Goal: Task Accomplishment & Management: Manage account settings

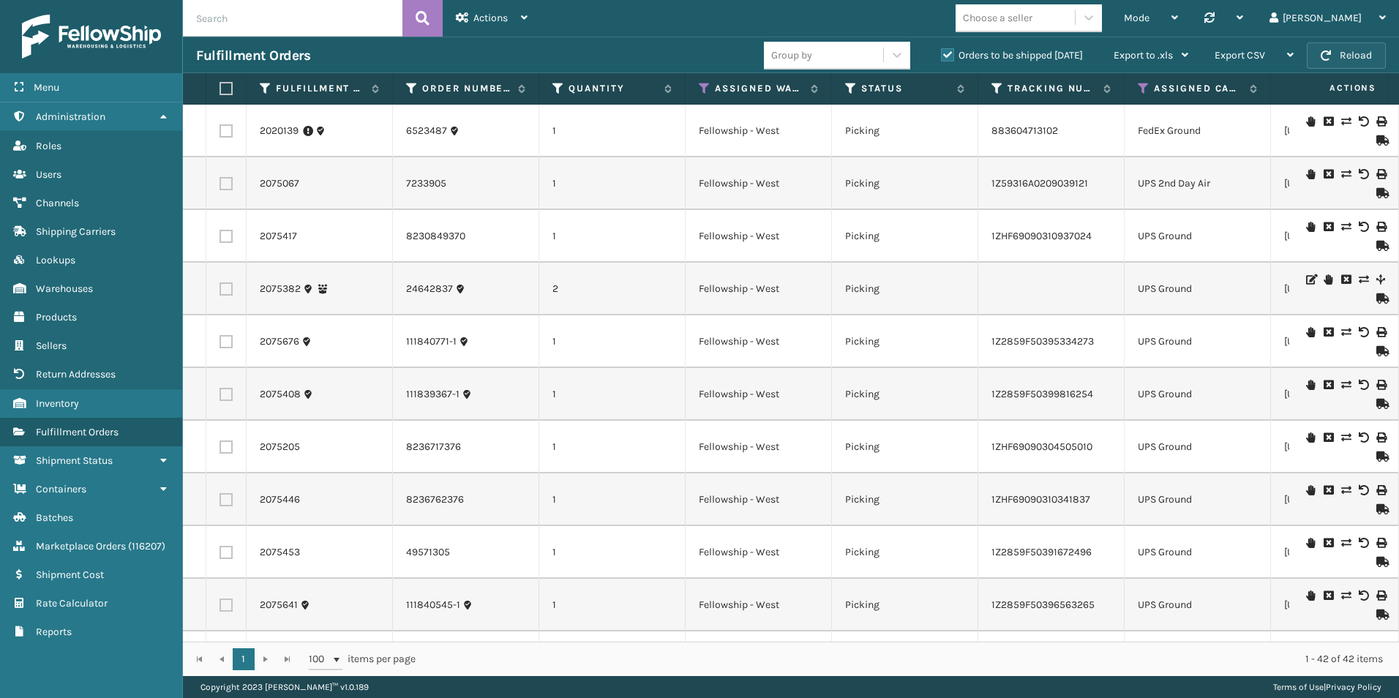
drag, startPoint x: 0, startPoint y: 0, endPoint x: 1348, endPoint y: 57, distance: 1348.8
click at [1348, 57] on button "Reload" at bounding box center [1346, 55] width 79 height 26
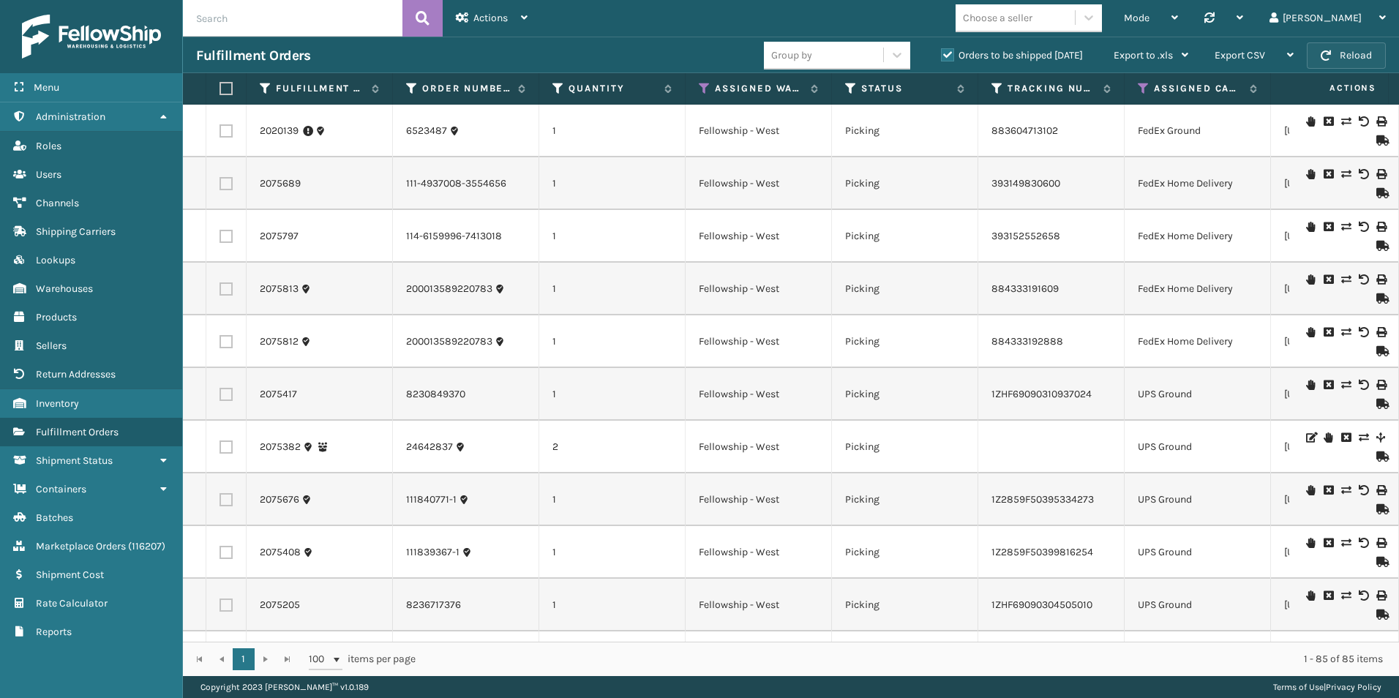
click at [1328, 46] on button "Reload" at bounding box center [1346, 55] width 79 height 26
click at [1342, 61] on button "Reload" at bounding box center [1346, 55] width 79 height 26
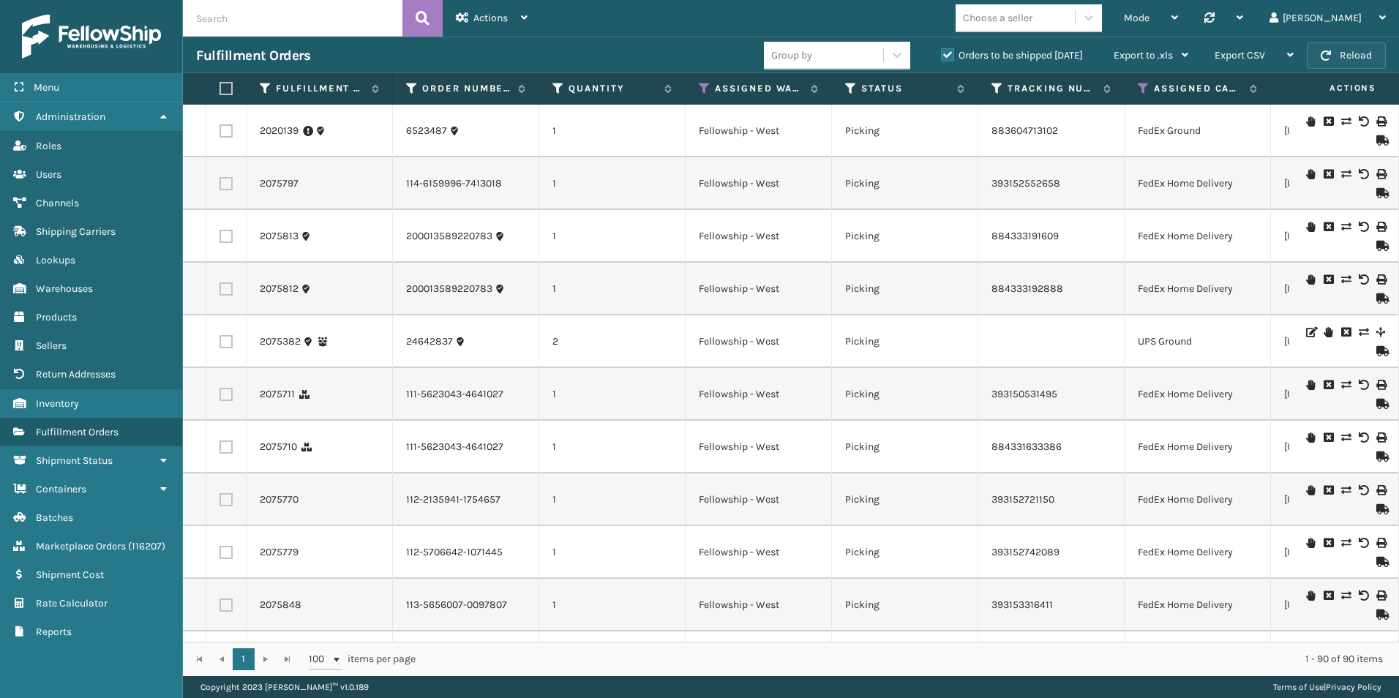
click at [1331, 50] on span "button" at bounding box center [1326, 55] width 10 height 10
click at [1332, 48] on button "Reload" at bounding box center [1346, 55] width 79 height 26
click at [1326, 59] on span "button" at bounding box center [1326, 55] width 10 height 10
click at [1358, 59] on button "Reload" at bounding box center [1346, 55] width 79 height 26
click at [1344, 56] on button "Reload" at bounding box center [1346, 55] width 79 height 26
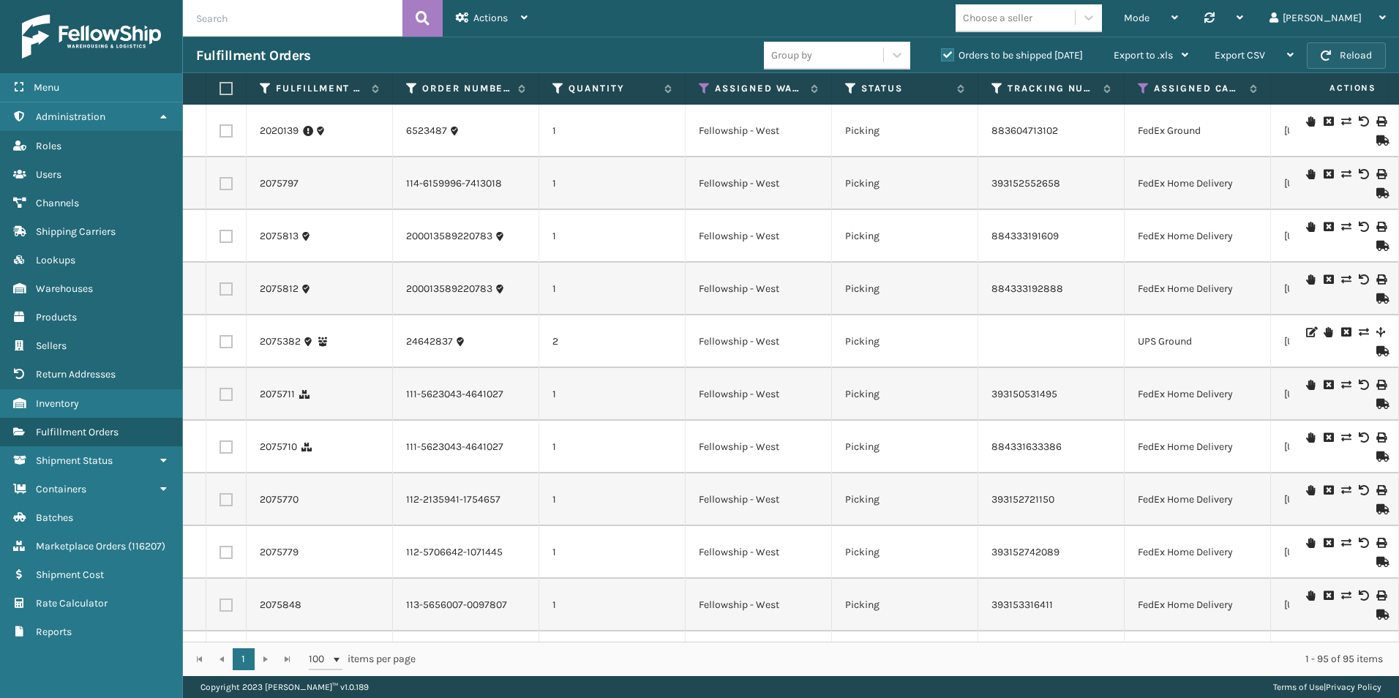
click at [1318, 59] on button "Reload" at bounding box center [1346, 55] width 79 height 26
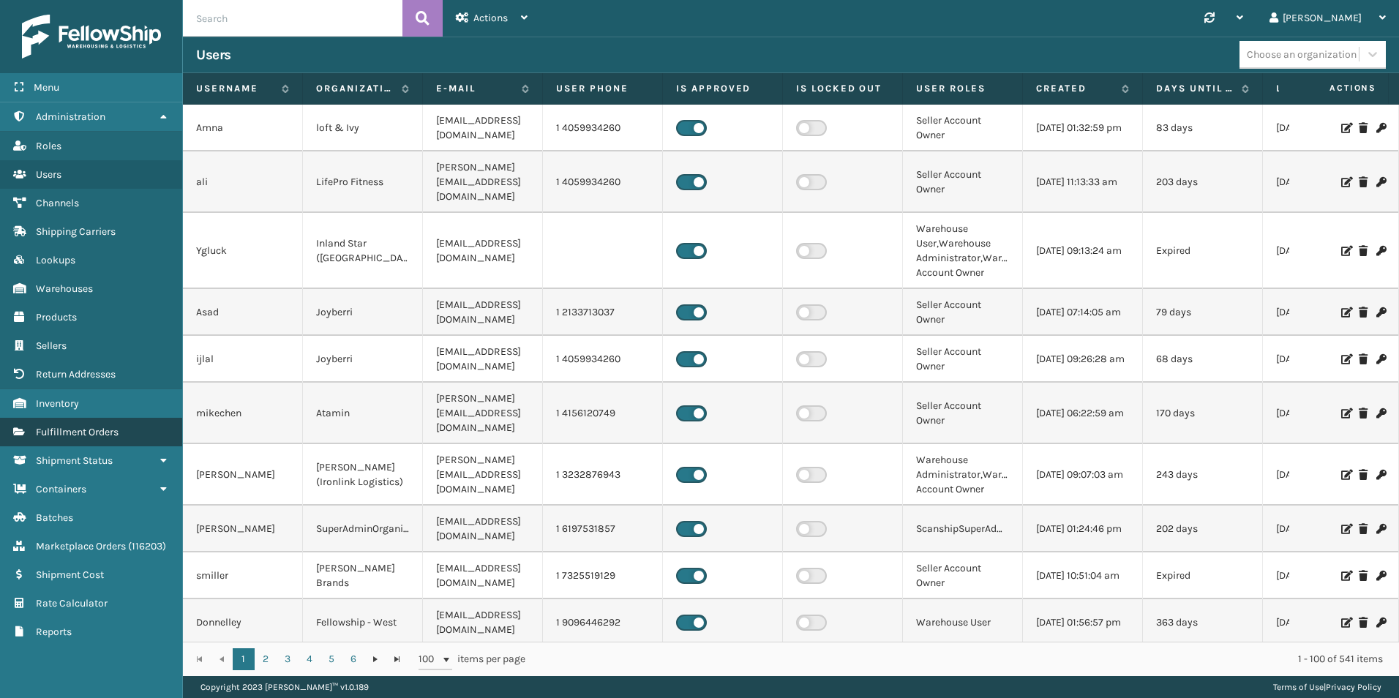
drag, startPoint x: 99, startPoint y: 430, endPoint x: 113, endPoint y: 439, distance: 17.1
click at [99, 430] on span "Fulfillment Orders" at bounding box center [77, 432] width 83 height 12
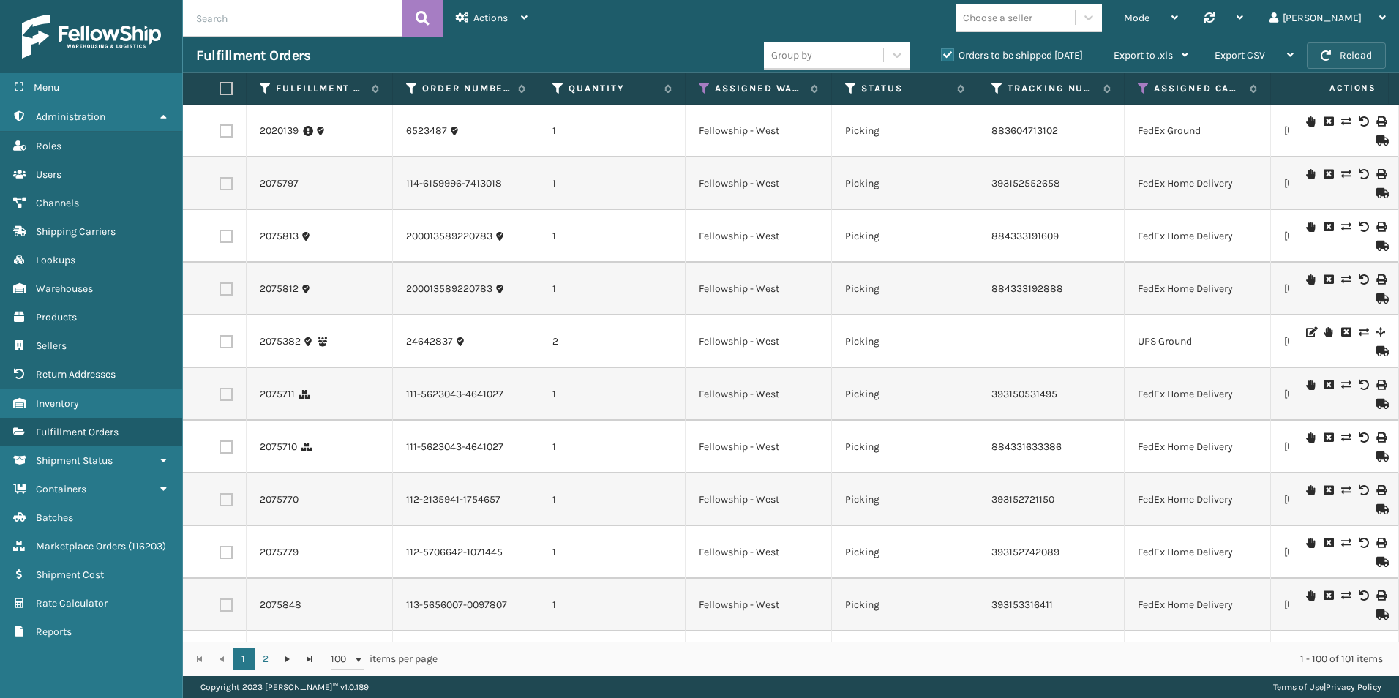
click at [1356, 52] on button "Reload" at bounding box center [1346, 55] width 79 height 26
click at [1350, 56] on button "Reload" at bounding box center [1346, 55] width 79 height 26
click at [1359, 57] on button "Reload" at bounding box center [1346, 55] width 79 height 26
click at [1340, 54] on button "Reload" at bounding box center [1346, 55] width 79 height 26
click at [1338, 48] on button "Reload" at bounding box center [1346, 55] width 79 height 26
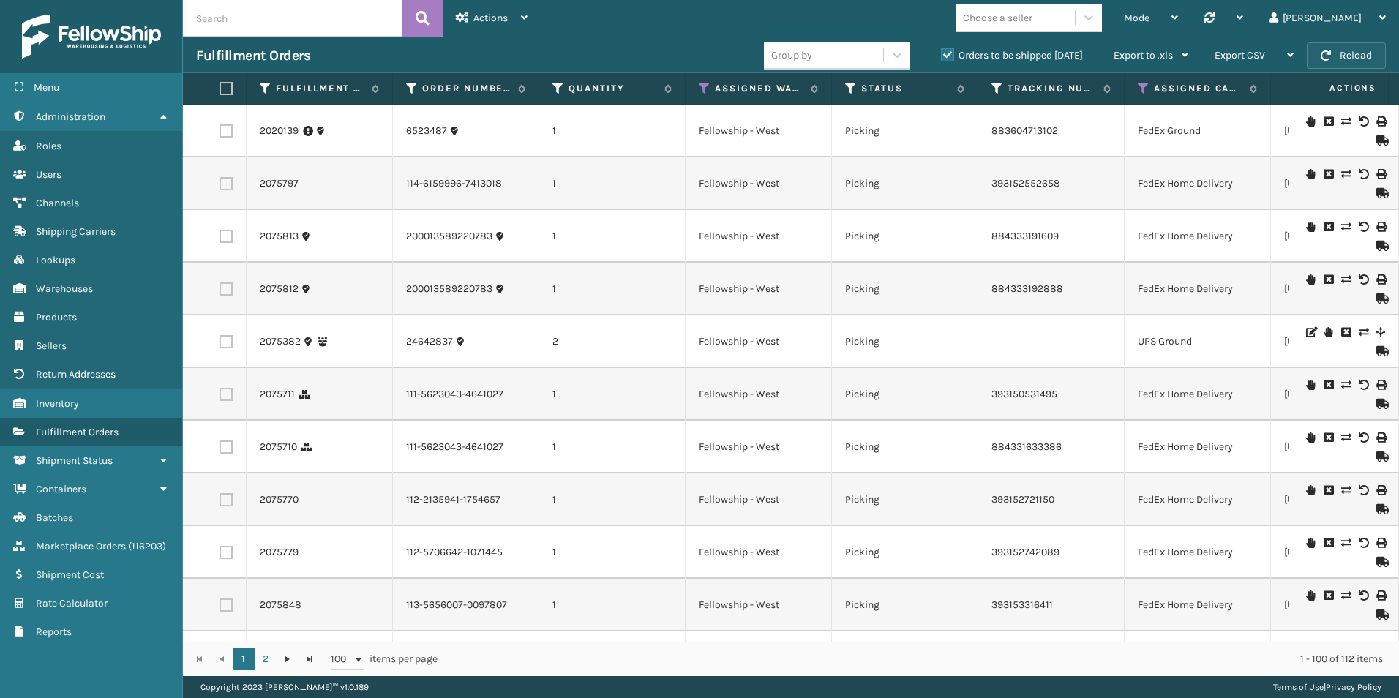
click at [1353, 56] on button "Reload" at bounding box center [1346, 55] width 79 height 26
click at [1345, 53] on button "Reload" at bounding box center [1346, 55] width 79 height 26
click at [1368, 53] on button "Reload" at bounding box center [1346, 55] width 79 height 26
click at [1329, 50] on span "button" at bounding box center [1326, 55] width 10 height 10
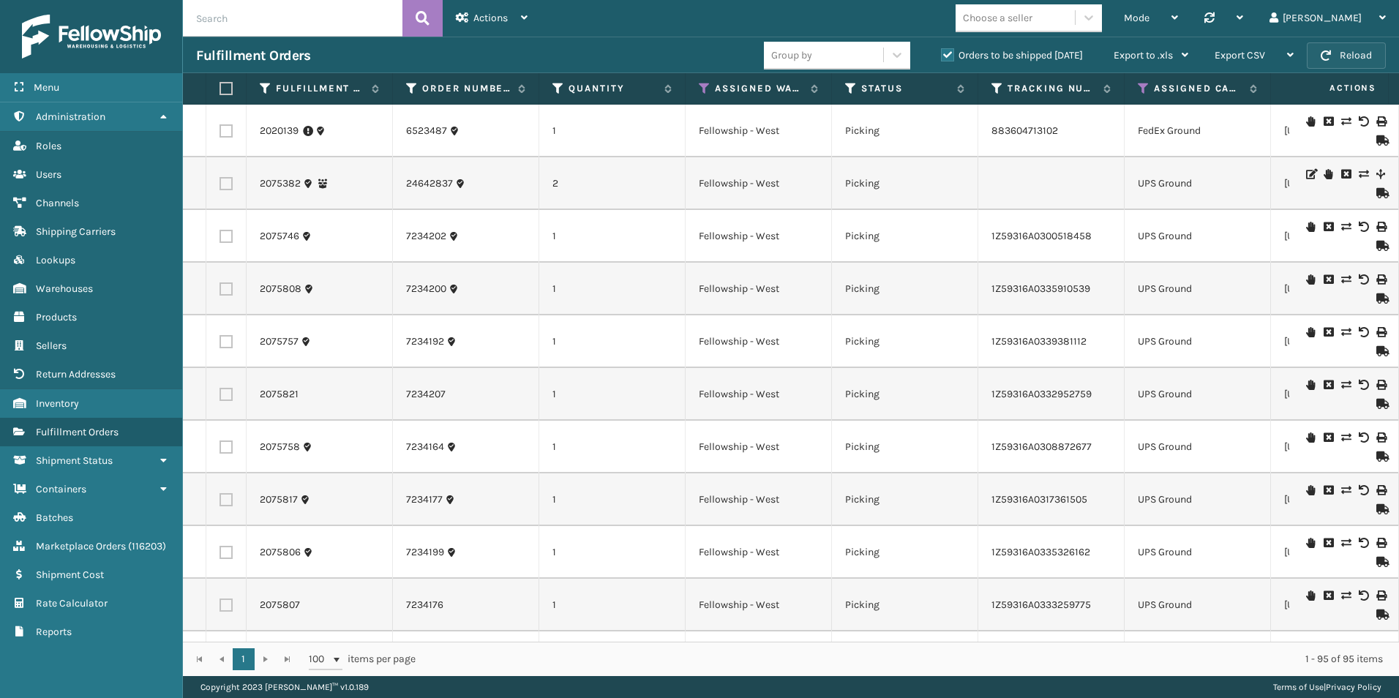
click at [1333, 59] on button "Reload" at bounding box center [1346, 55] width 79 height 26
click at [1323, 51] on span "button" at bounding box center [1326, 55] width 10 height 10
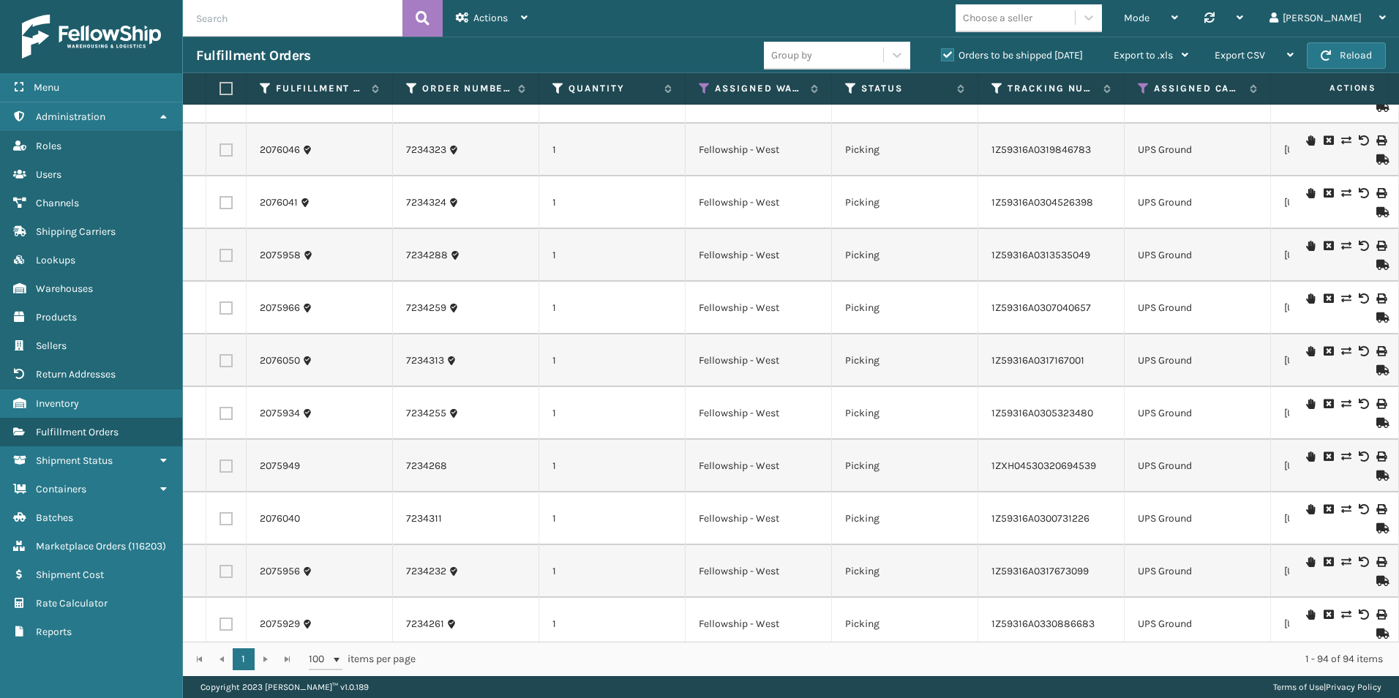
scroll to position [1171, 0]
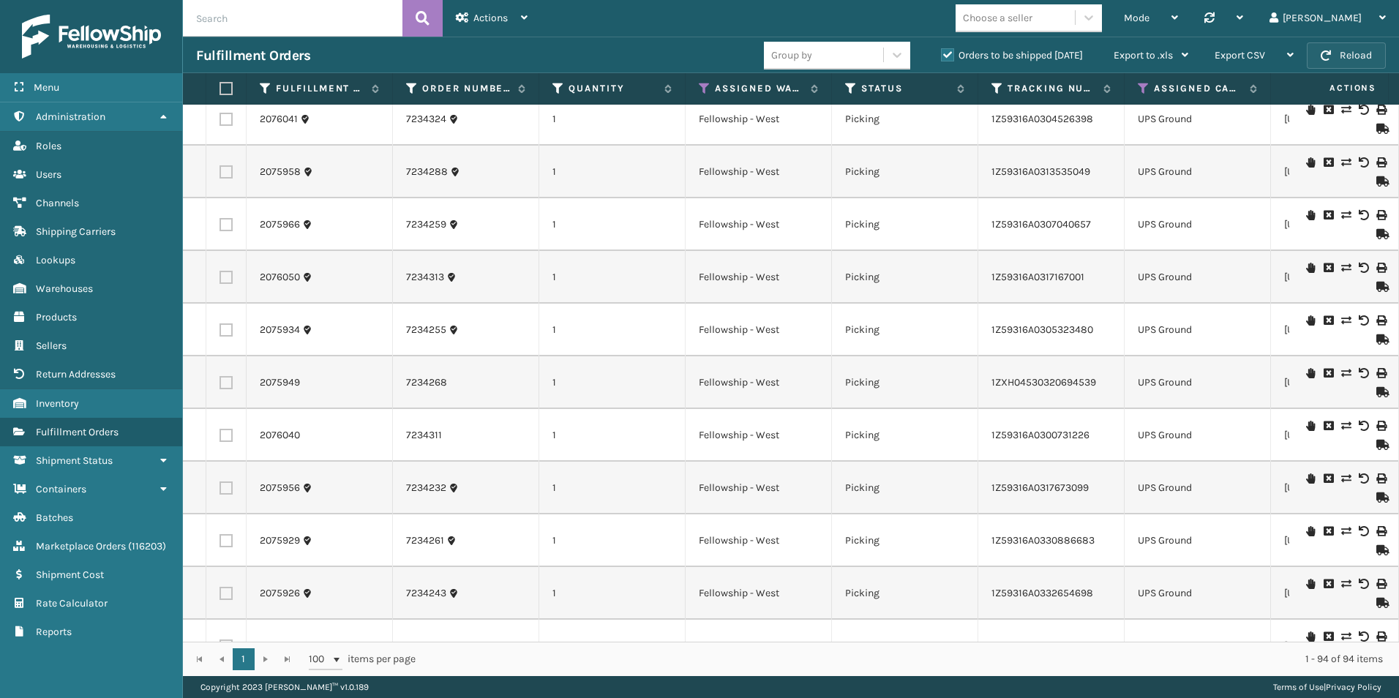
click at [1344, 53] on button "Reload" at bounding box center [1346, 55] width 79 height 26
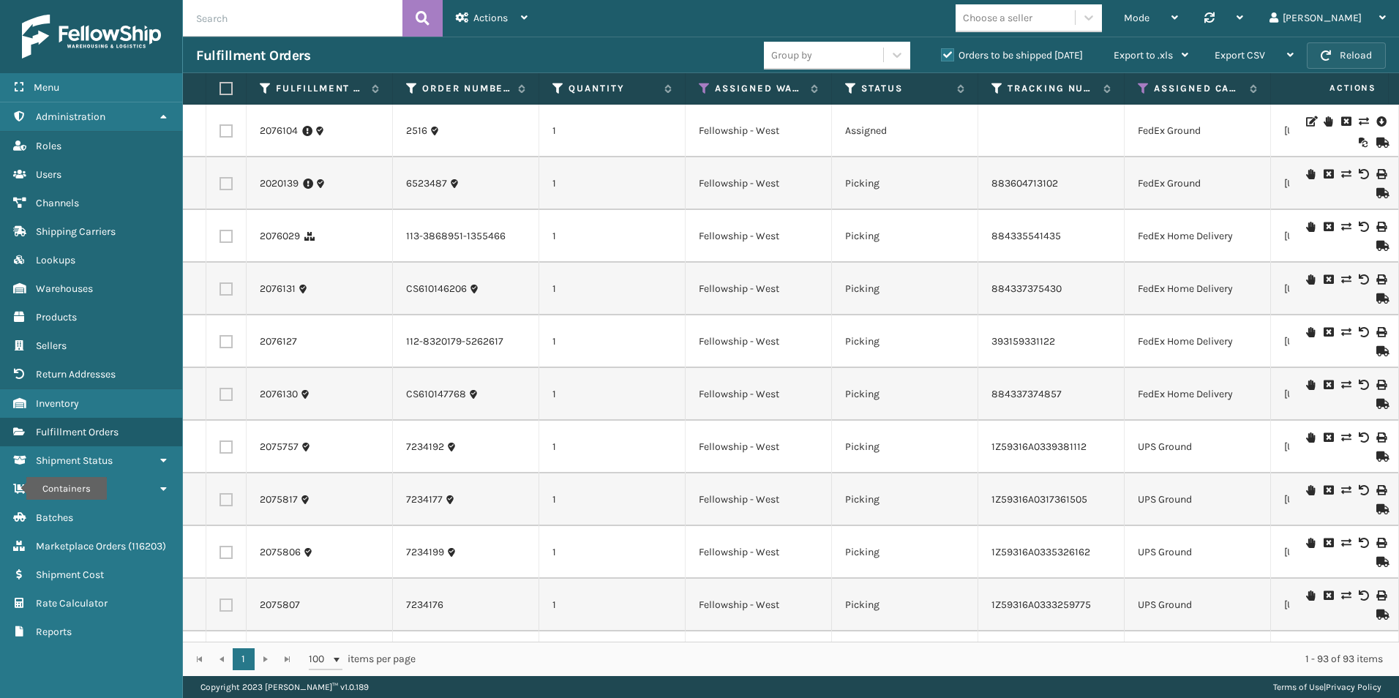
click at [1340, 51] on button "Reload" at bounding box center [1346, 55] width 79 height 26
click at [1329, 63] on button "Reload" at bounding box center [1346, 55] width 79 height 26
click at [1323, 57] on span "button" at bounding box center [1326, 55] width 10 height 10
click at [1340, 53] on button "Reload" at bounding box center [1346, 55] width 79 height 26
click at [1334, 51] on button "Reload" at bounding box center [1346, 55] width 79 height 26
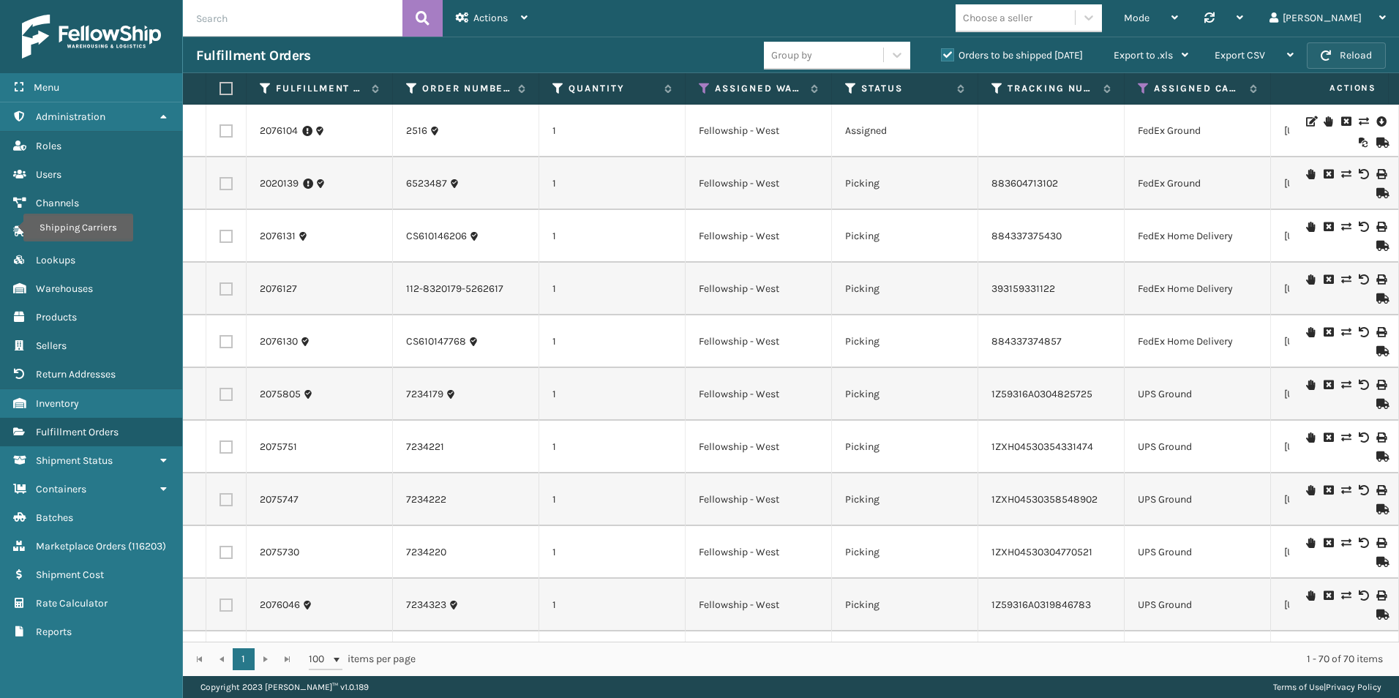
click at [1351, 52] on button "Reload" at bounding box center [1346, 55] width 79 height 26
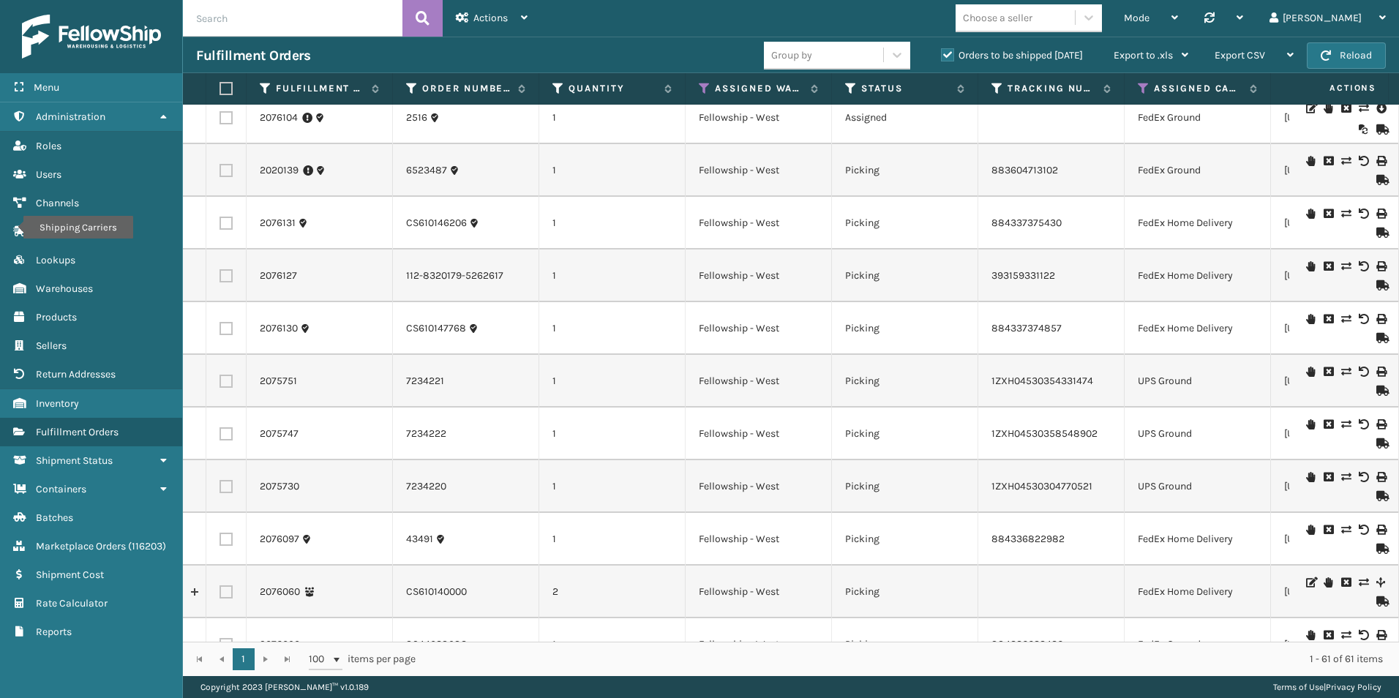
scroll to position [0, 0]
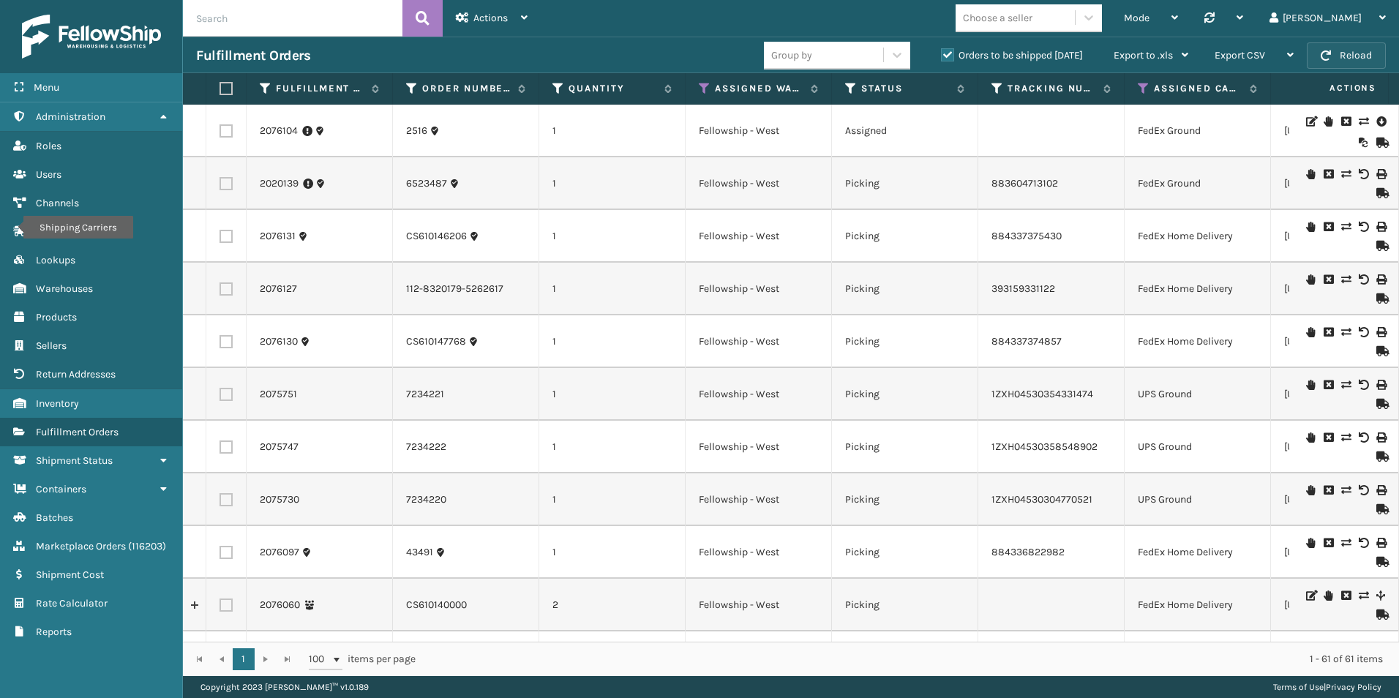
click at [1343, 60] on button "Reload" at bounding box center [1346, 55] width 79 height 26
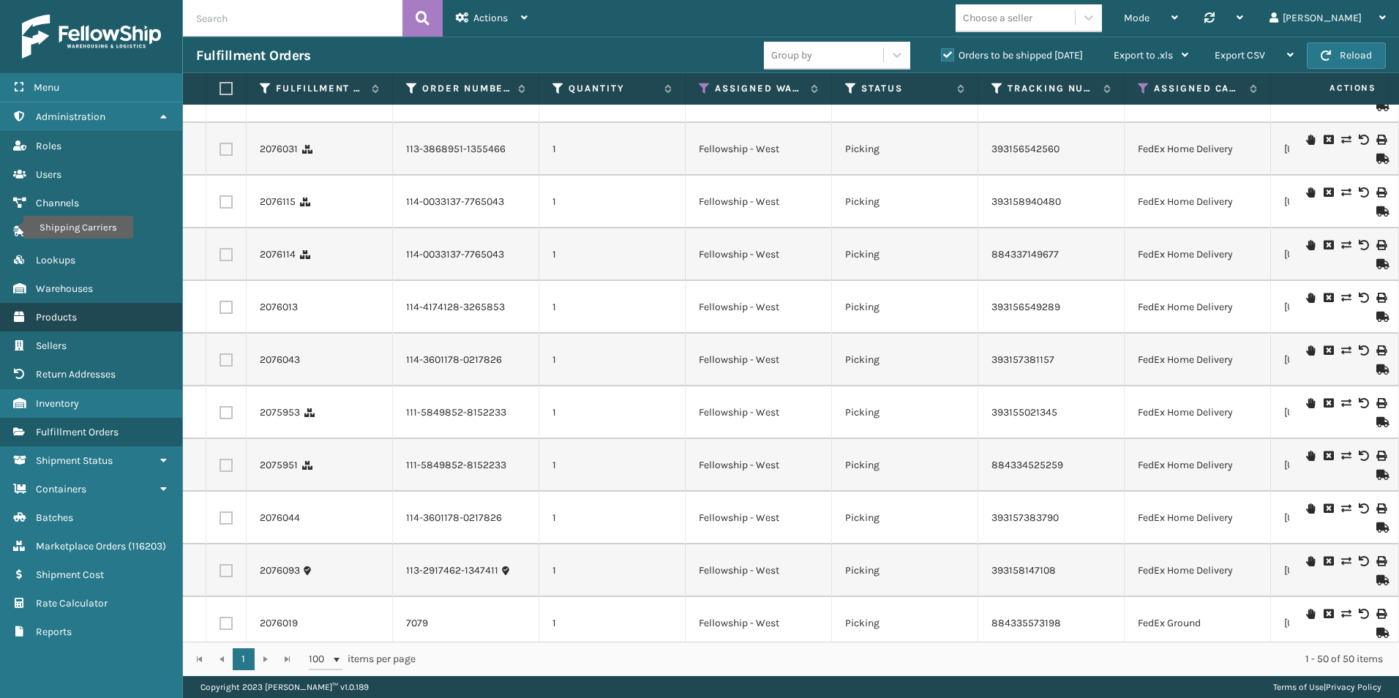
scroll to position [951, 0]
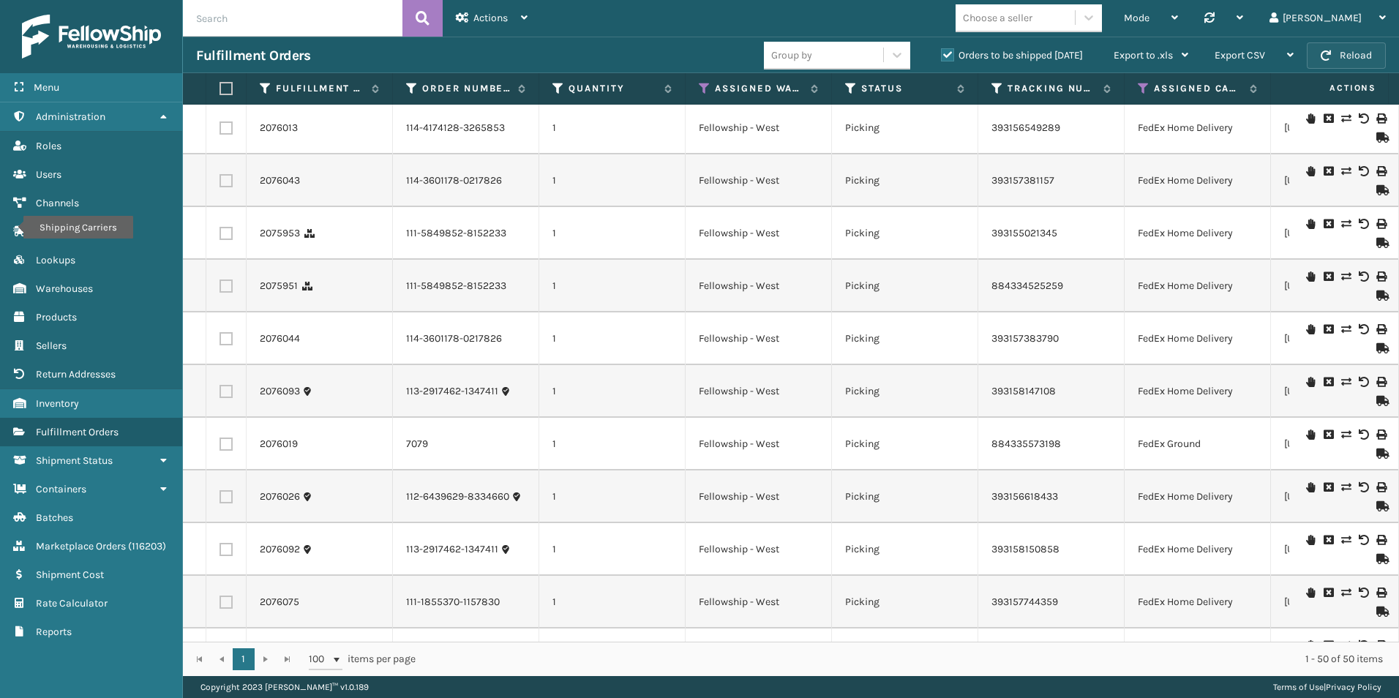
click at [1343, 51] on button "Reload" at bounding box center [1346, 55] width 79 height 26
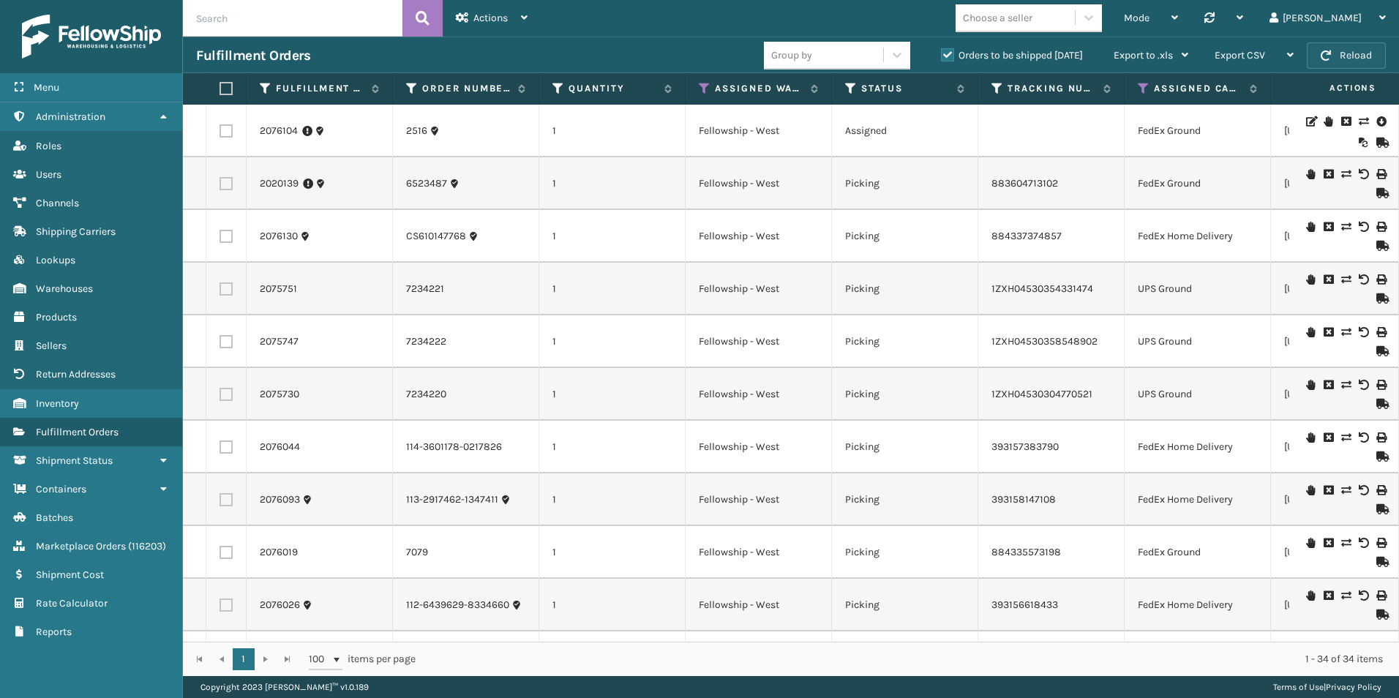
click at [1346, 56] on button "Reload" at bounding box center [1346, 55] width 79 height 26
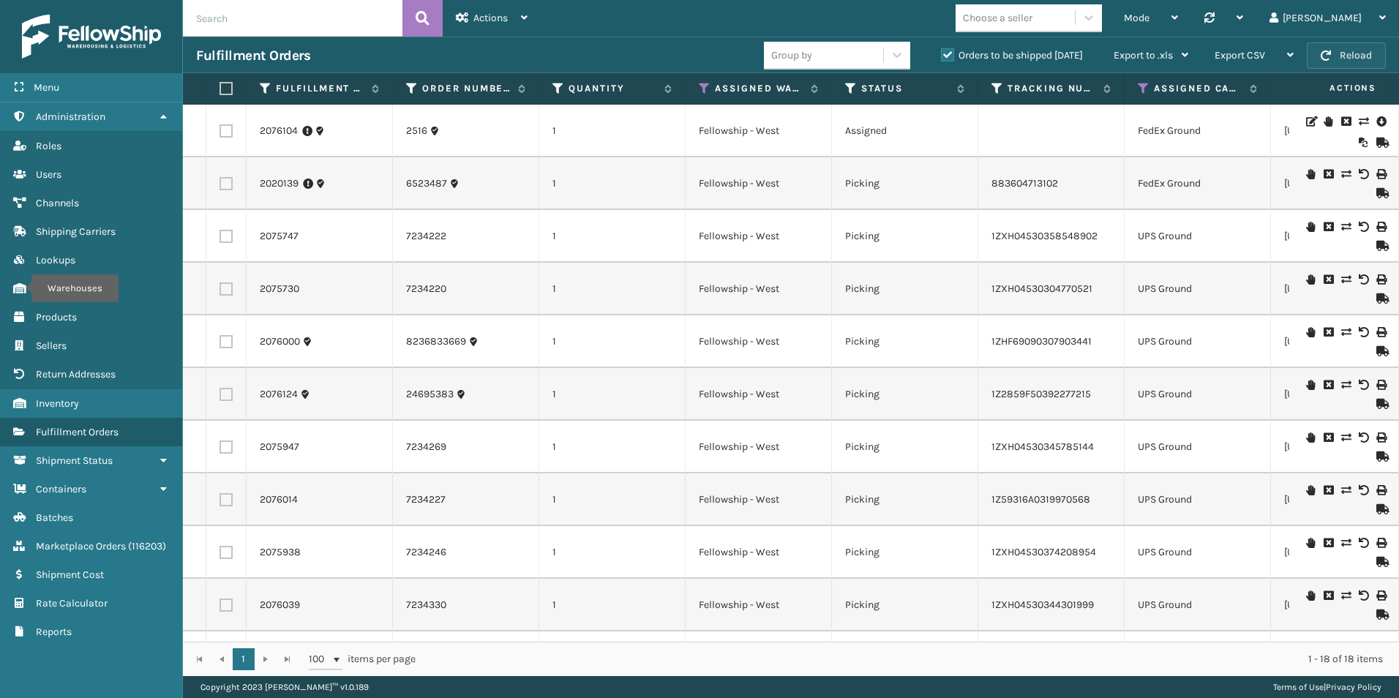
click at [1335, 56] on button "Reload" at bounding box center [1346, 55] width 79 height 26
click at [1334, 48] on button "Reload" at bounding box center [1346, 55] width 79 height 26
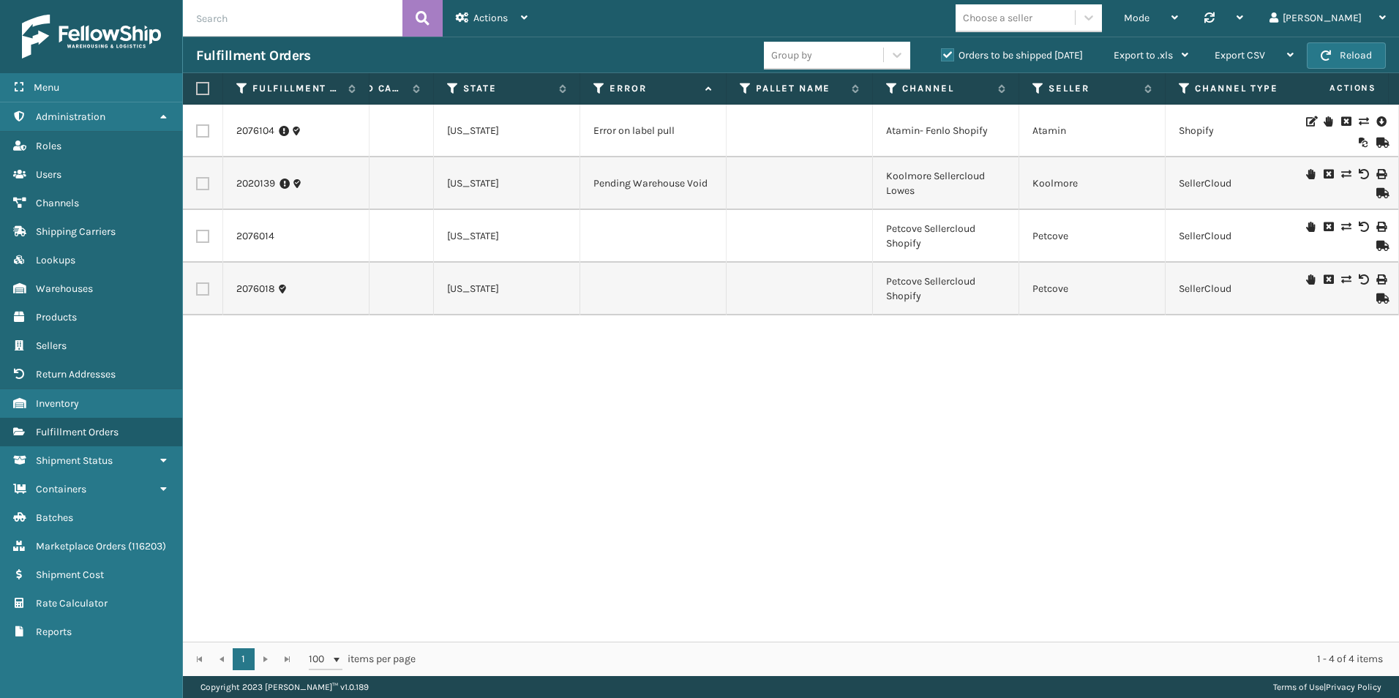
scroll to position [0, 826]
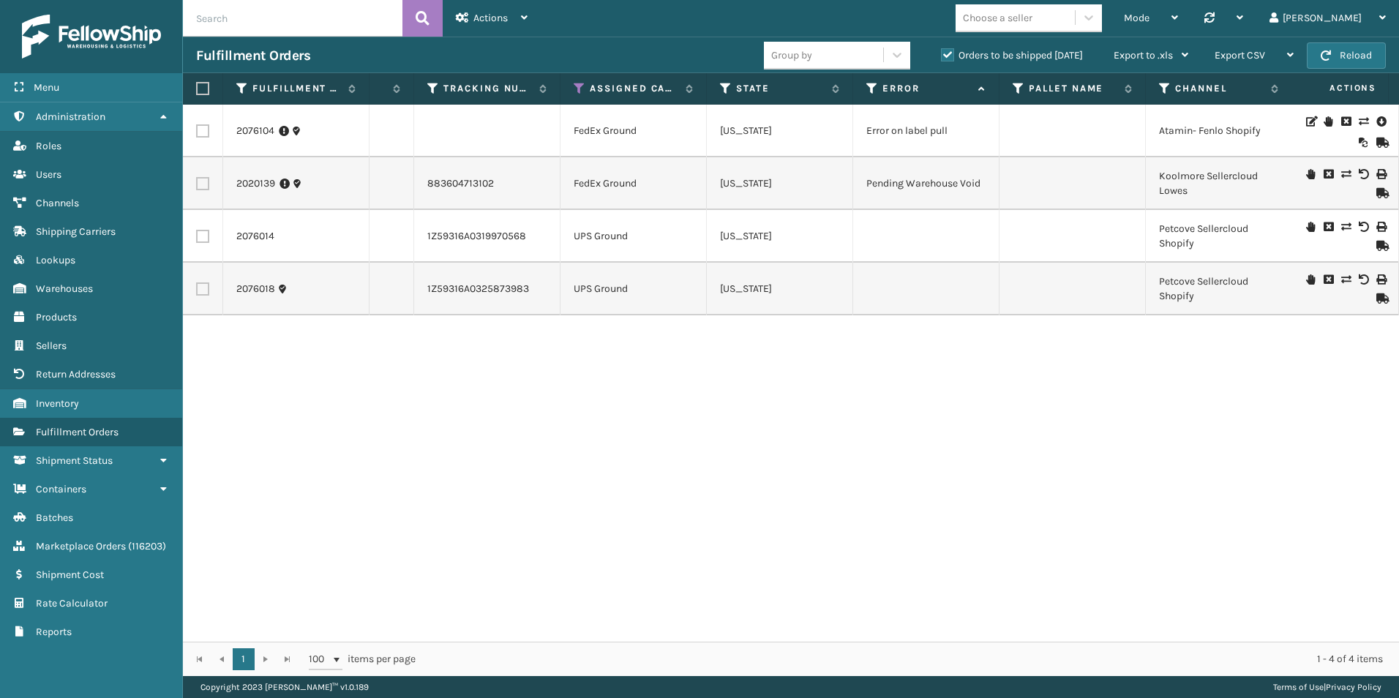
paste input "2076060"
type input "2076060"
click at [435, 26] on button at bounding box center [422, 18] width 40 height 37
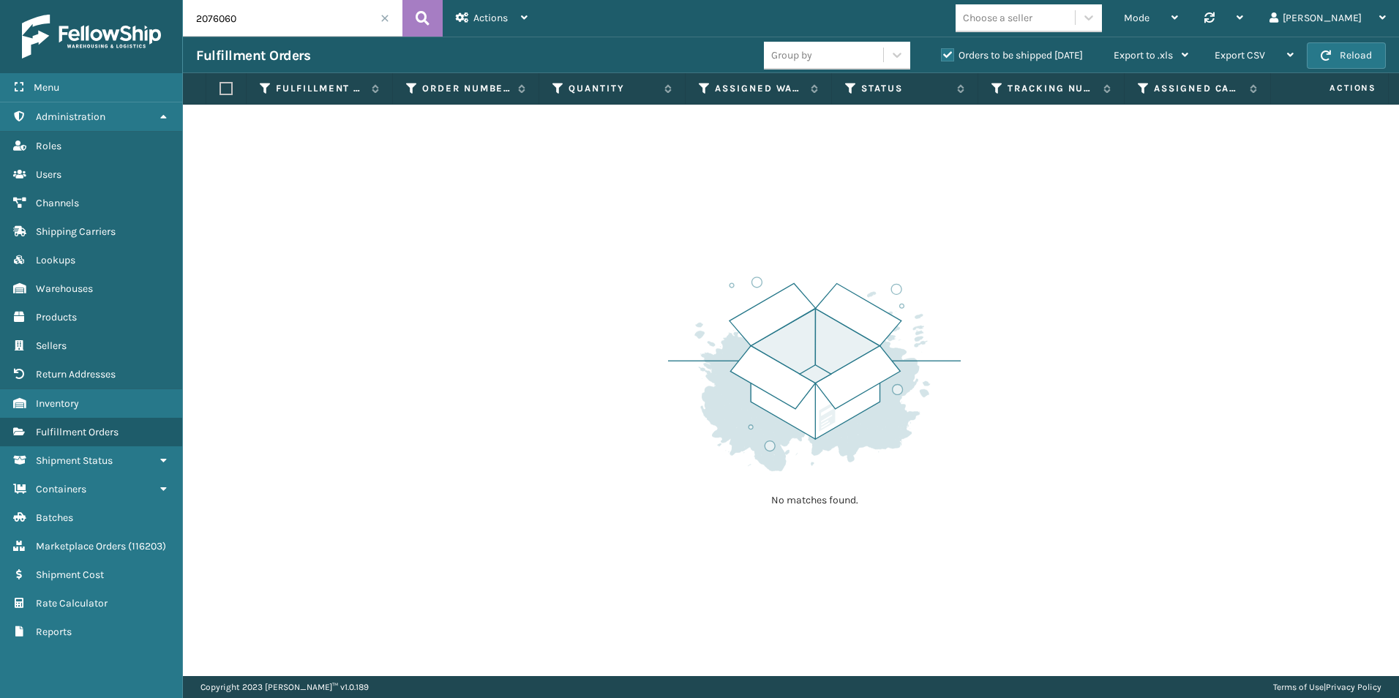
click at [947, 51] on label "Orders to be shipped [DATE]" at bounding box center [1012, 55] width 142 height 12
click at [942, 51] on input "Orders to be shipped [DATE]" at bounding box center [941, 52] width 1 height 10
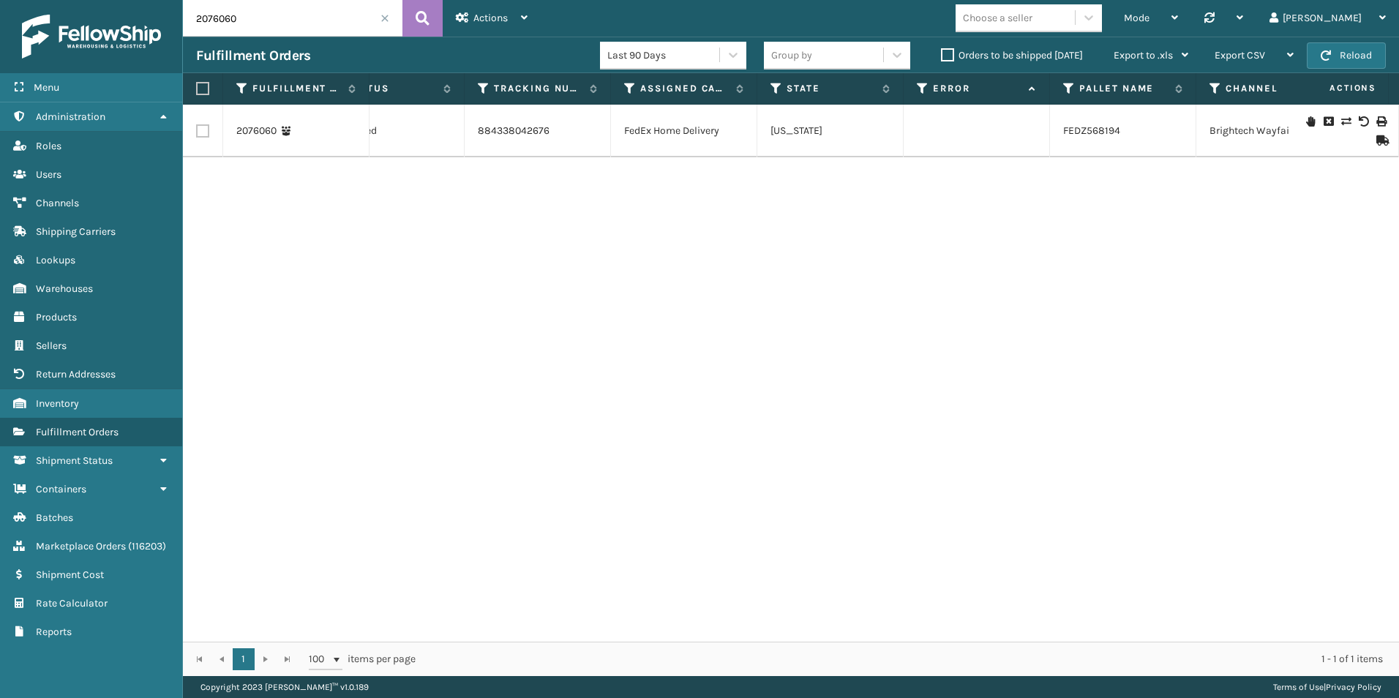
scroll to position [0, 394]
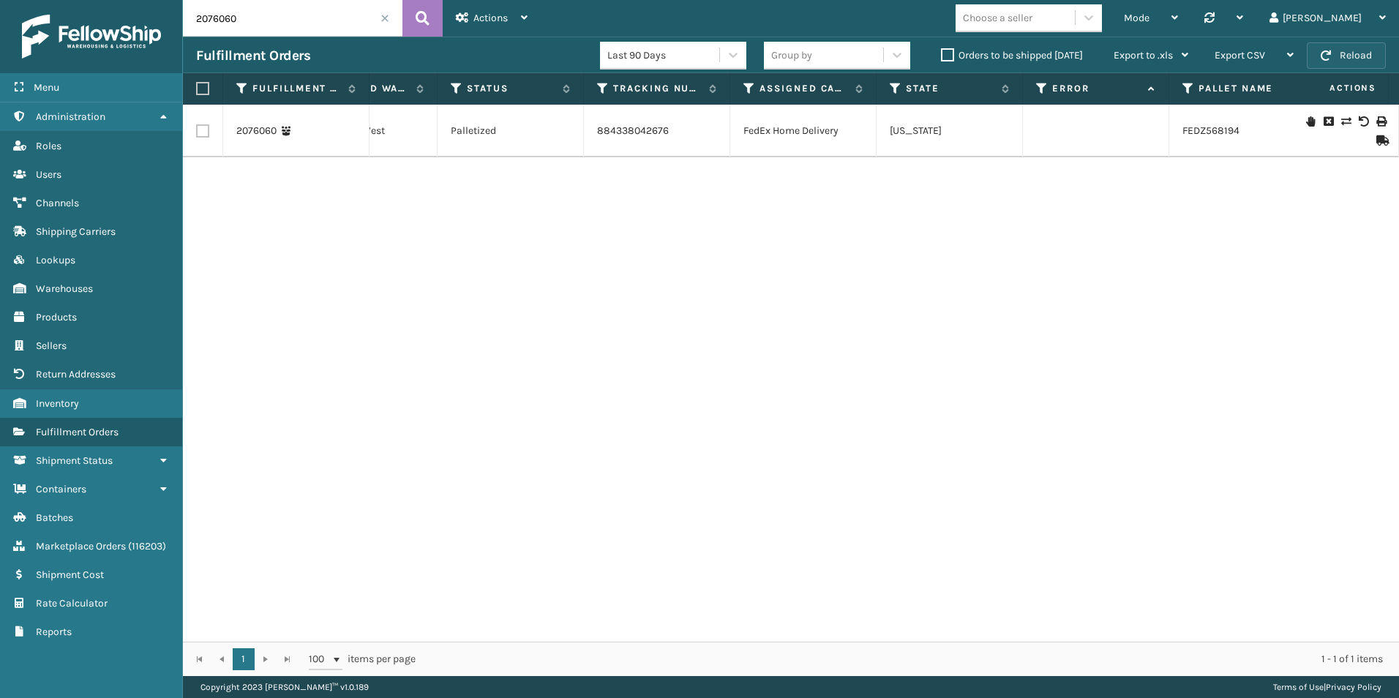
click at [1360, 63] on button "Reload" at bounding box center [1346, 55] width 79 height 26
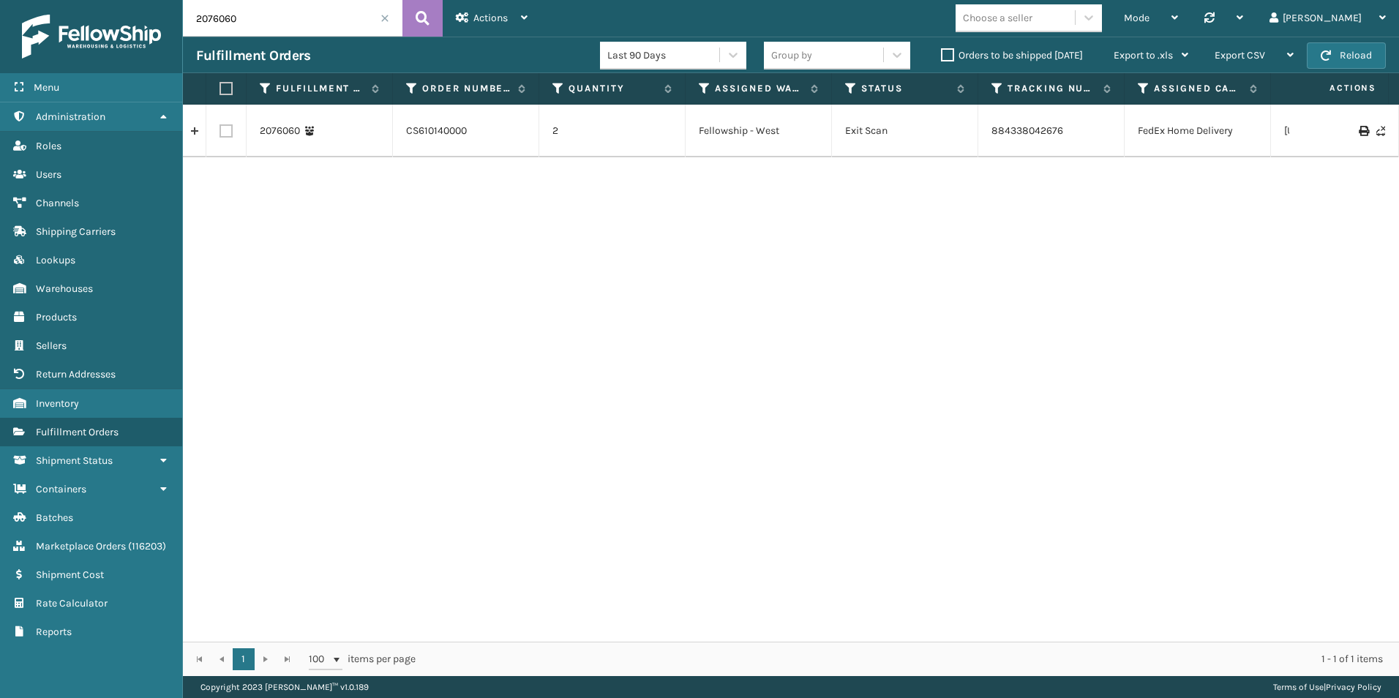
click at [948, 59] on label "Orders to be shipped [DATE]" at bounding box center [1012, 55] width 142 height 12
click at [942, 56] on input "Orders to be shipped [DATE]" at bounding box center [941, 52] width 1 height 10
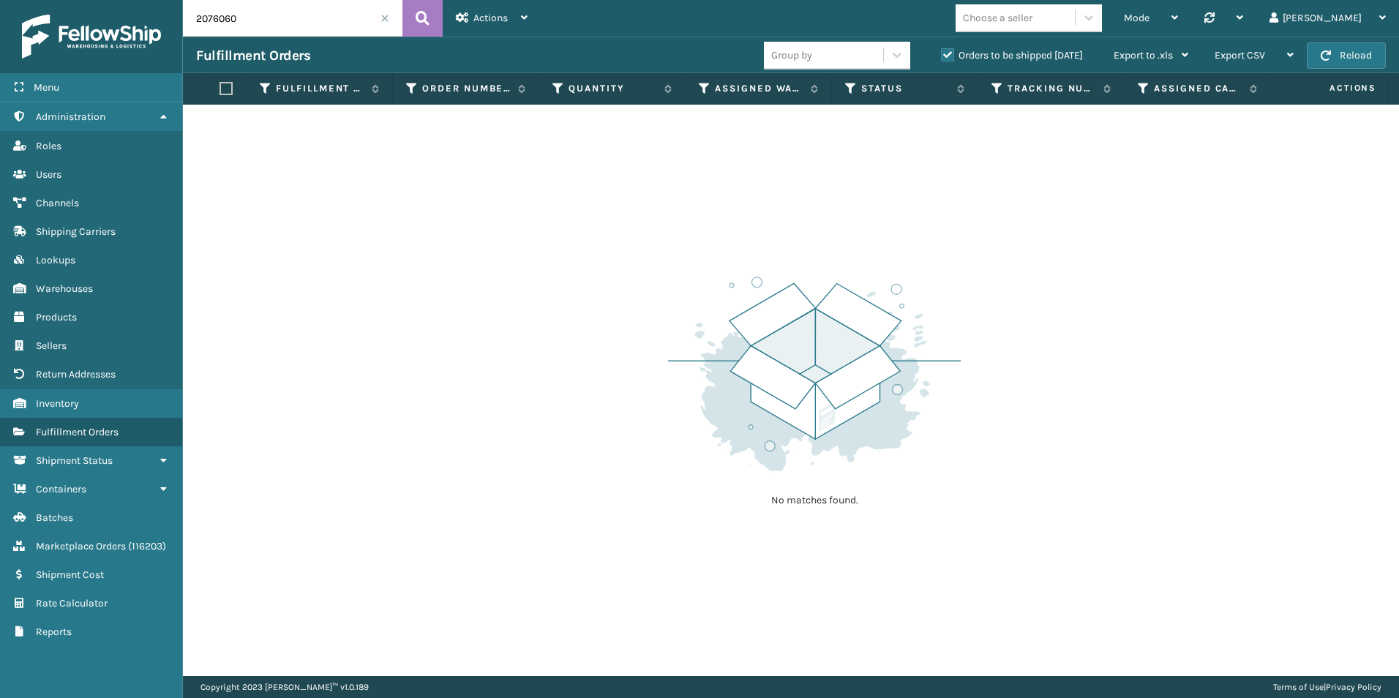
click at [388, 21] on span at bounding box center [384, 18] width 9 height 9
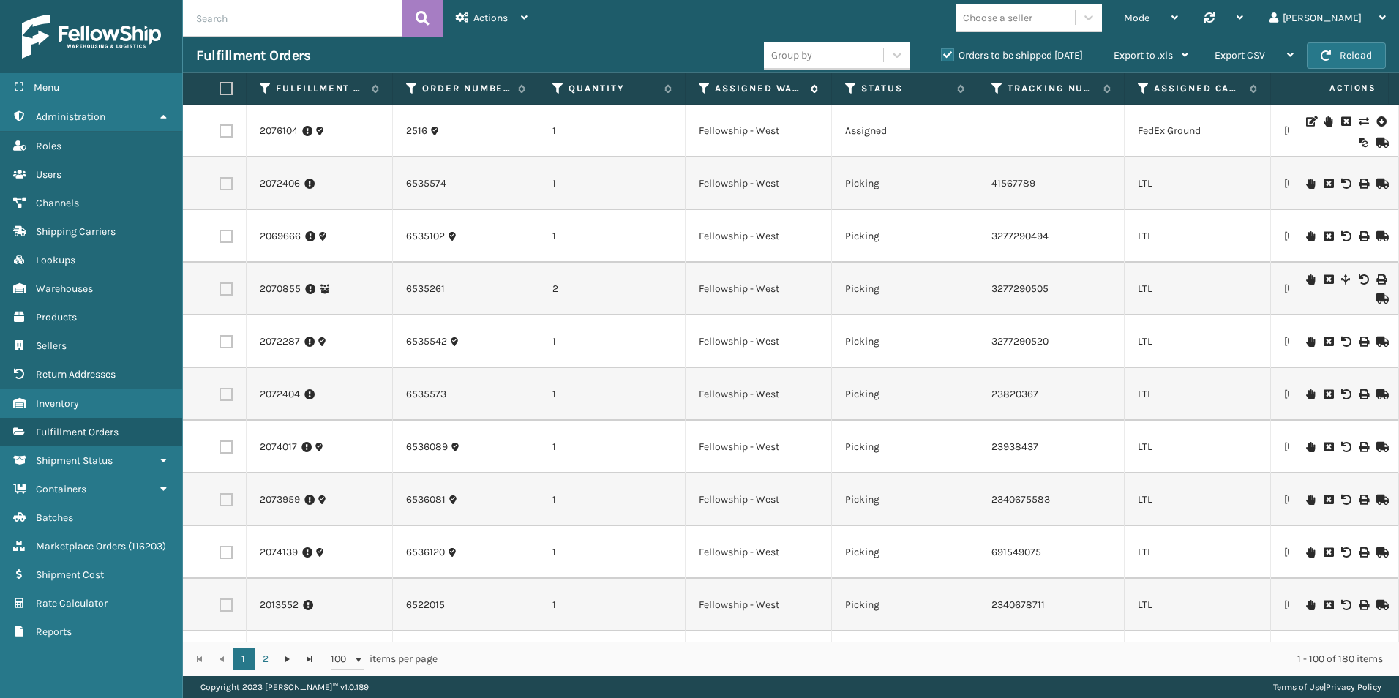
click at [701, 89] on icon at bounding box center [705, 88] width 12 height 13
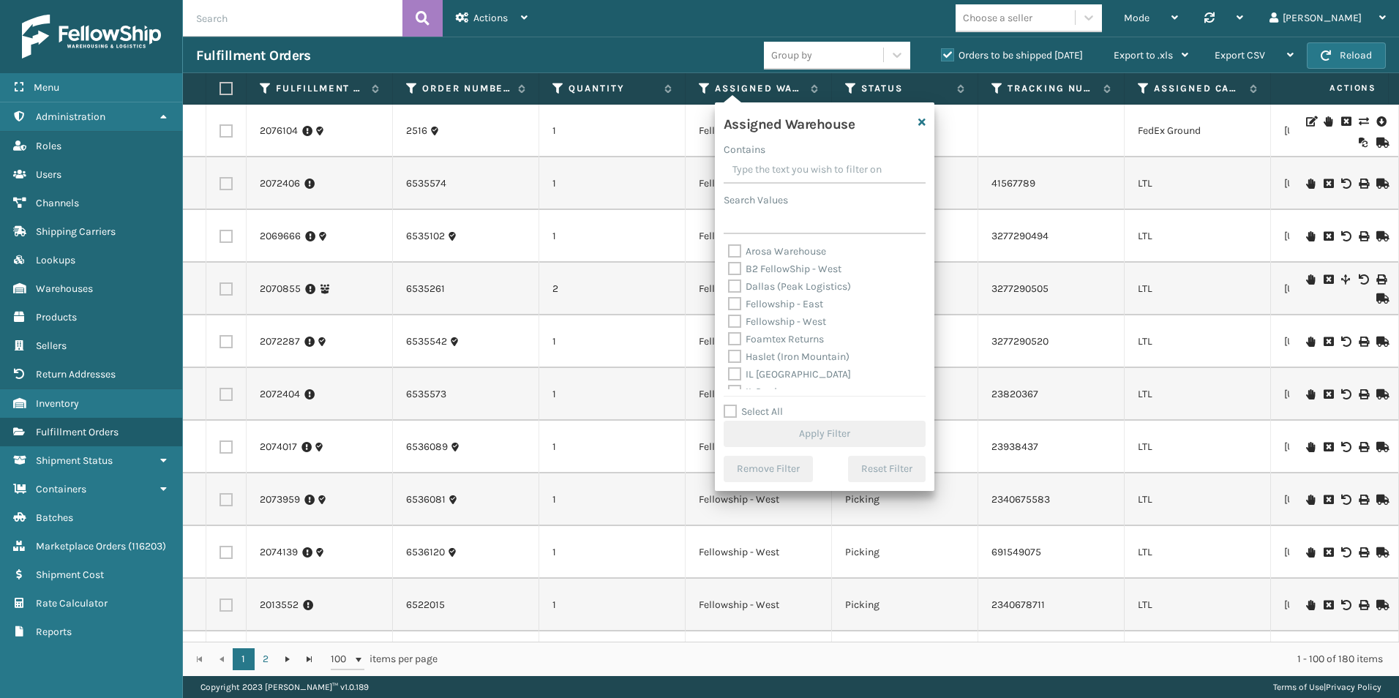
click at [725, 320] on div "Arosa Warehouse B2 FellowShip - West Dallas (Peak Logistics) Fellowship - East …" at bounding box center [825, 316] width 202 height 146
click at [730, 321] on label "Fellowship - West" at bounding box center [777, 321] width 98 height 12
click at [729, 321] on input "Fellowship - West" at bounding box center [728, 318] width 1 height 10
checkbox input "true"
click at [844, 428] on button "Apply Filter" at bounding box center [825, 434] width 202 height 26
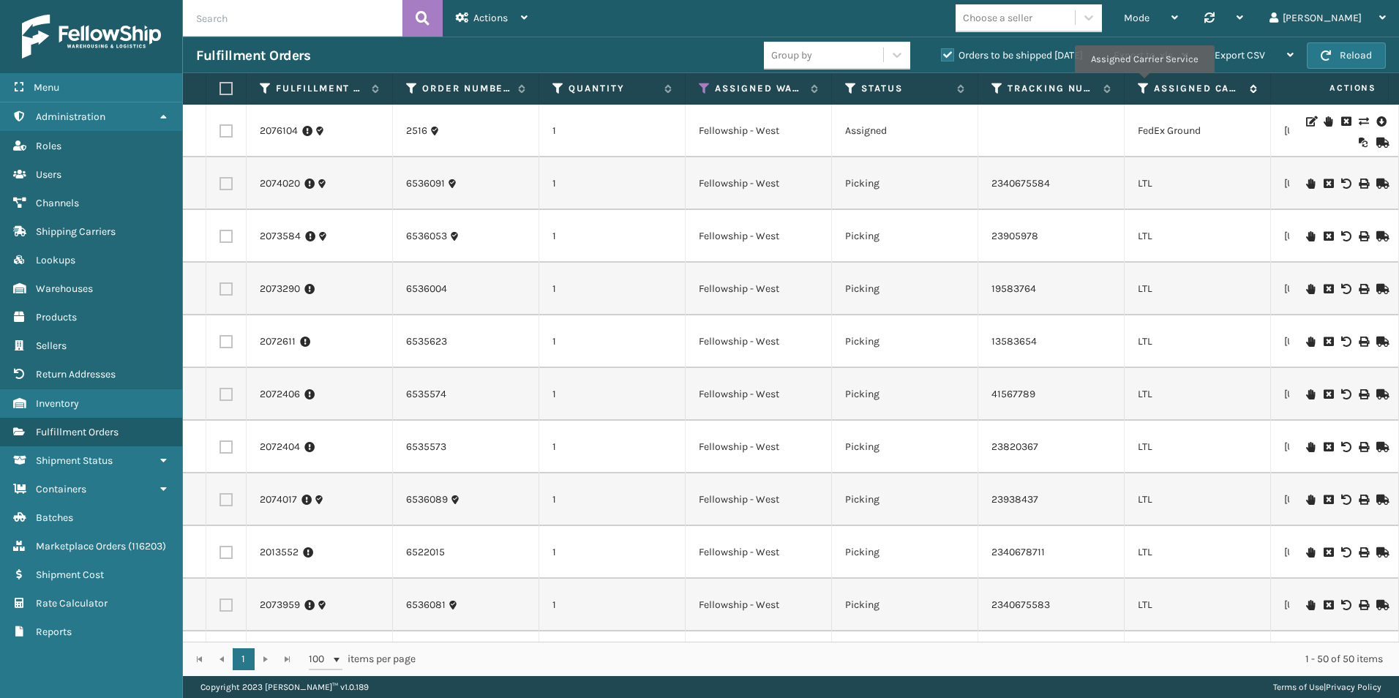
click at [1143, 83] on icon at bounding box center [1144, 88] width 12 height 13
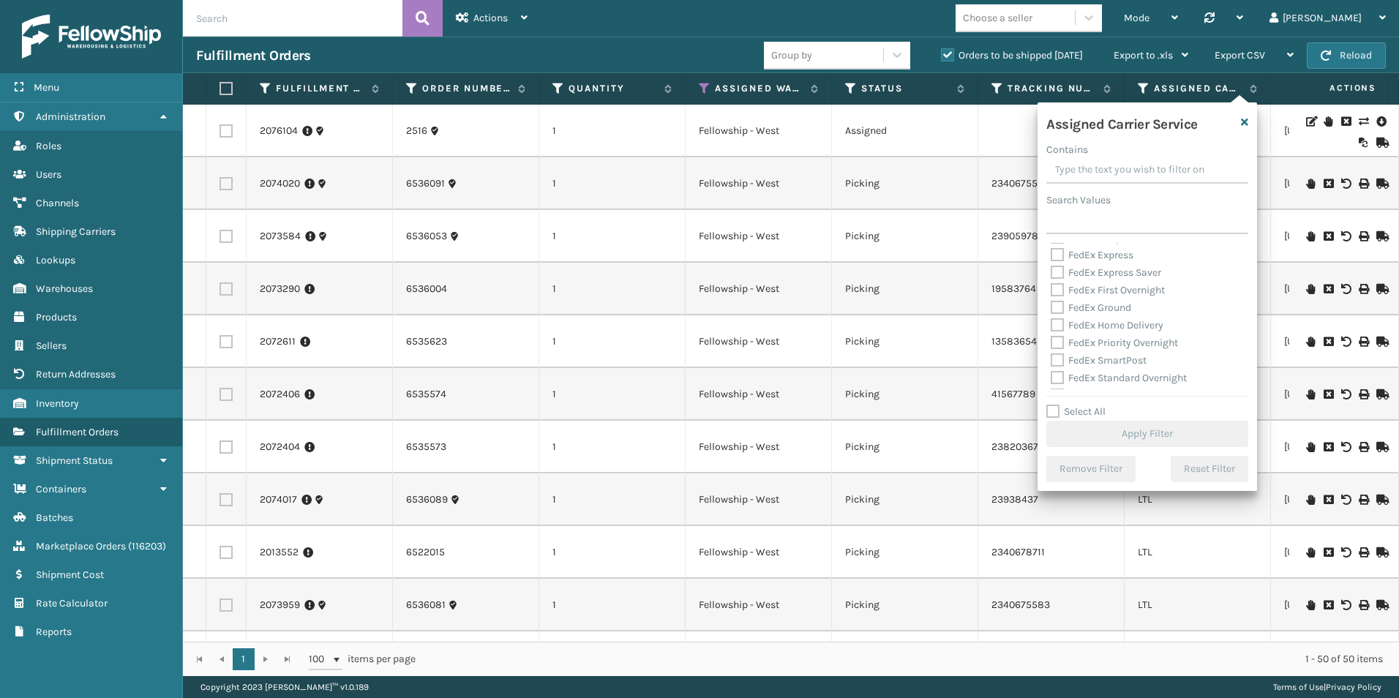
scroll to position [146, 0]
click at [1048, 415] on label "Select All" at bounding box center [1075, 411] width 59 height 12
click at [1048, 405] on input "Select All" at bounding box center [1155, 403] width 219 height 1
checkbox input "true"
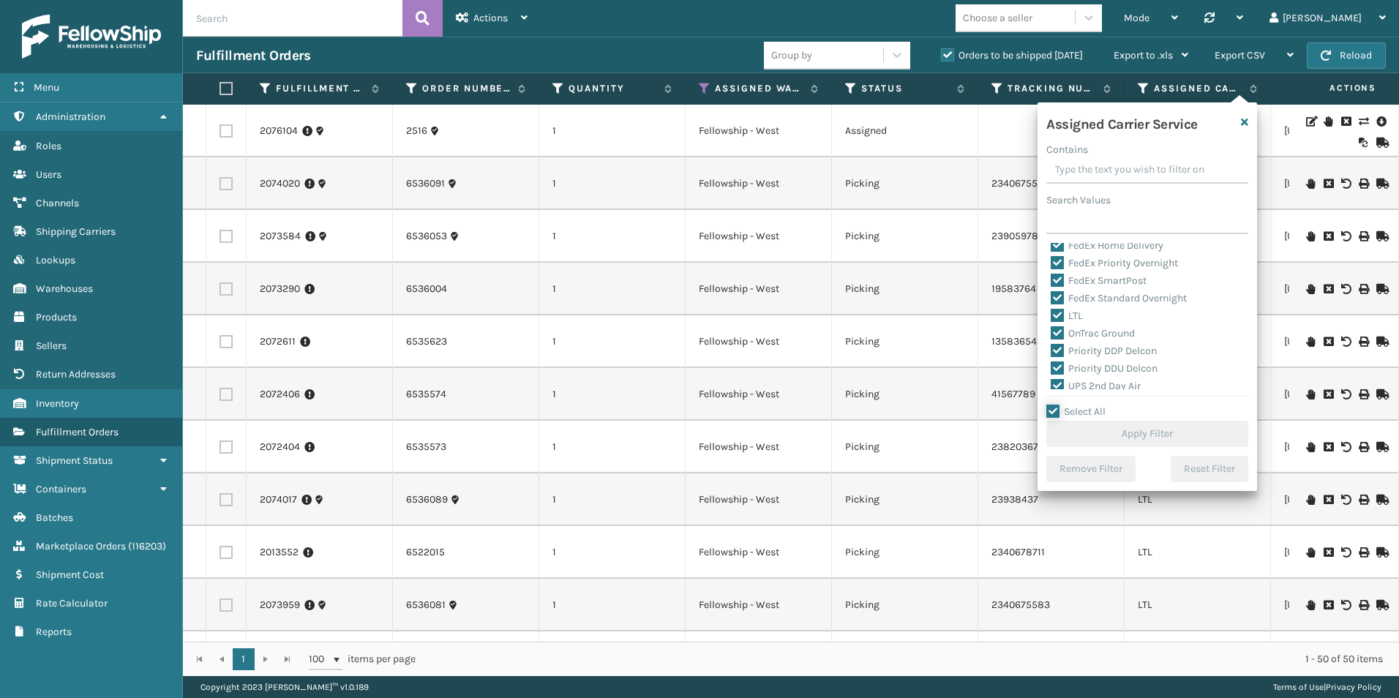
checkbox input "true"
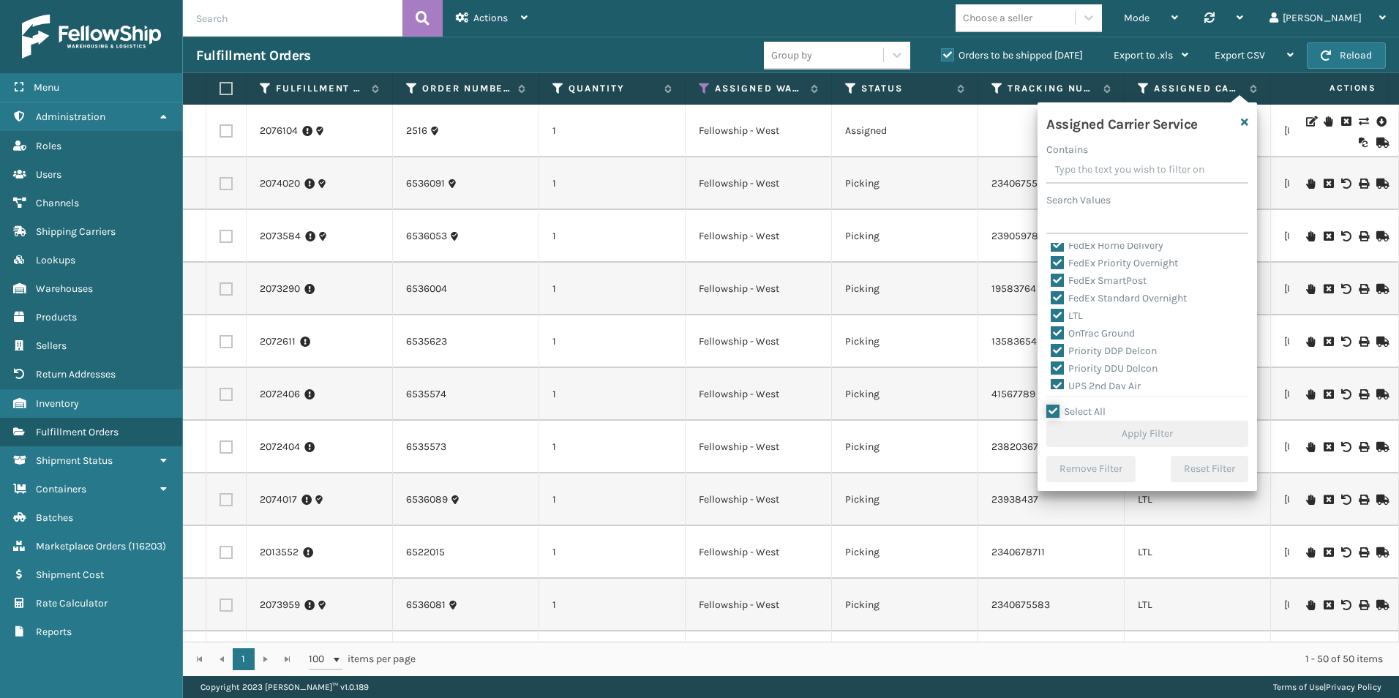
checkbox input "true"
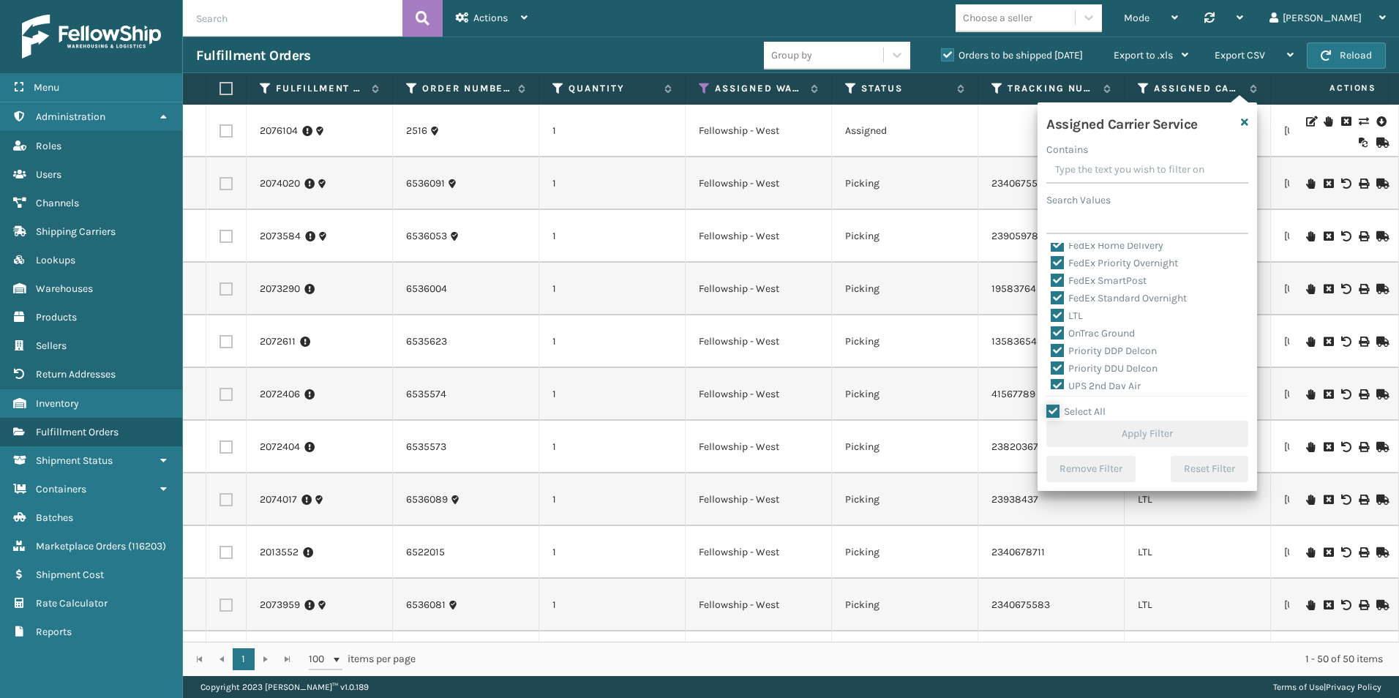
checkbox input "true"
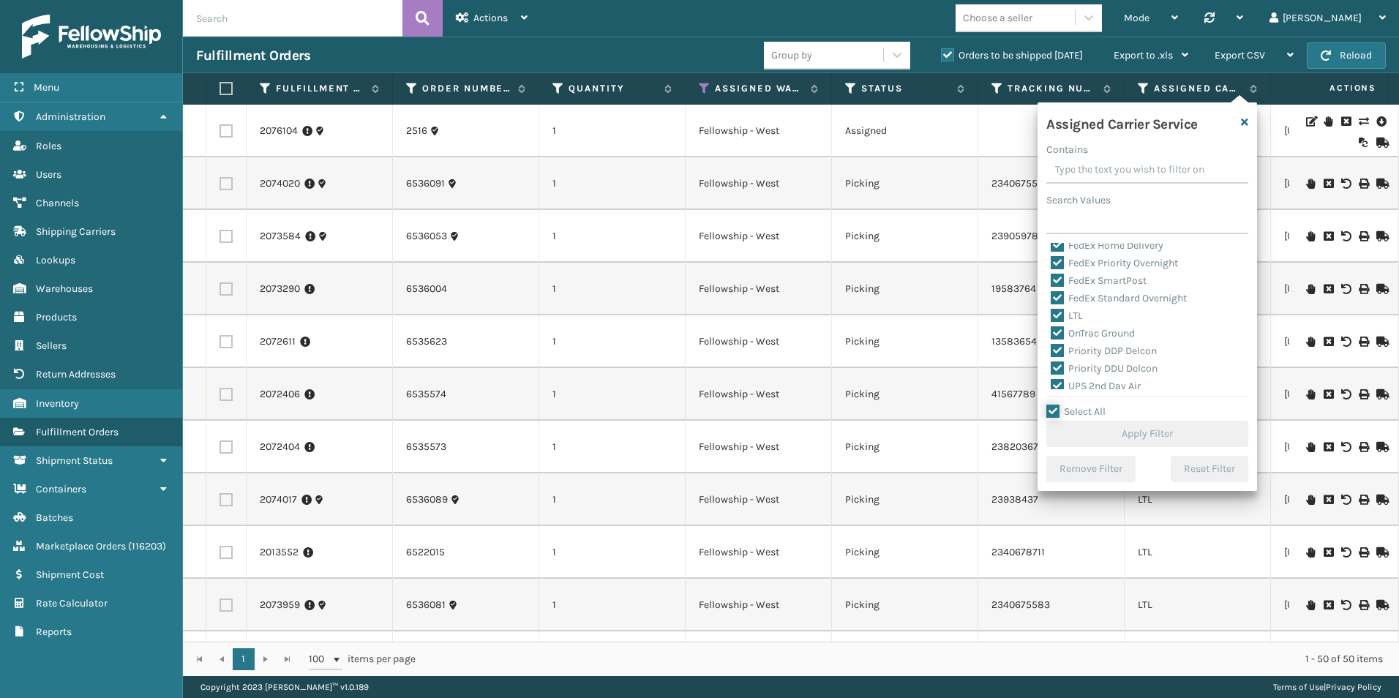
checkbox input "true"
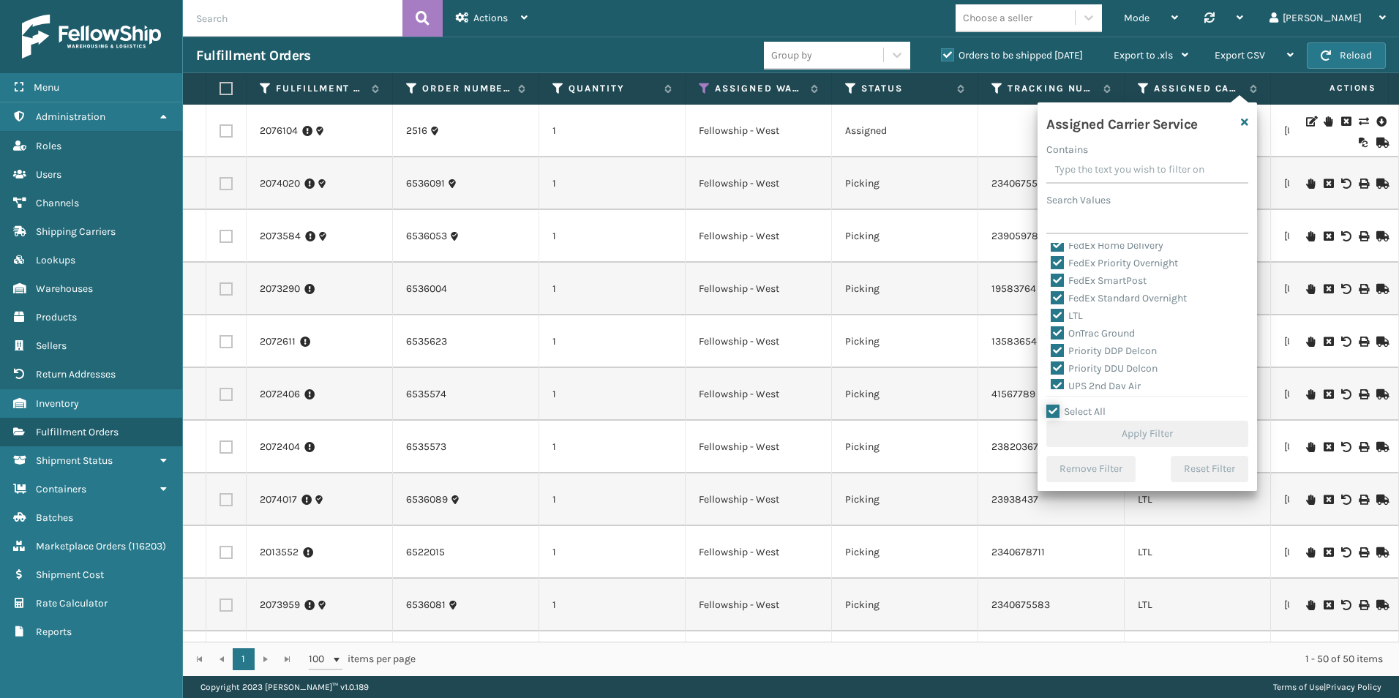
checkbox input "true"
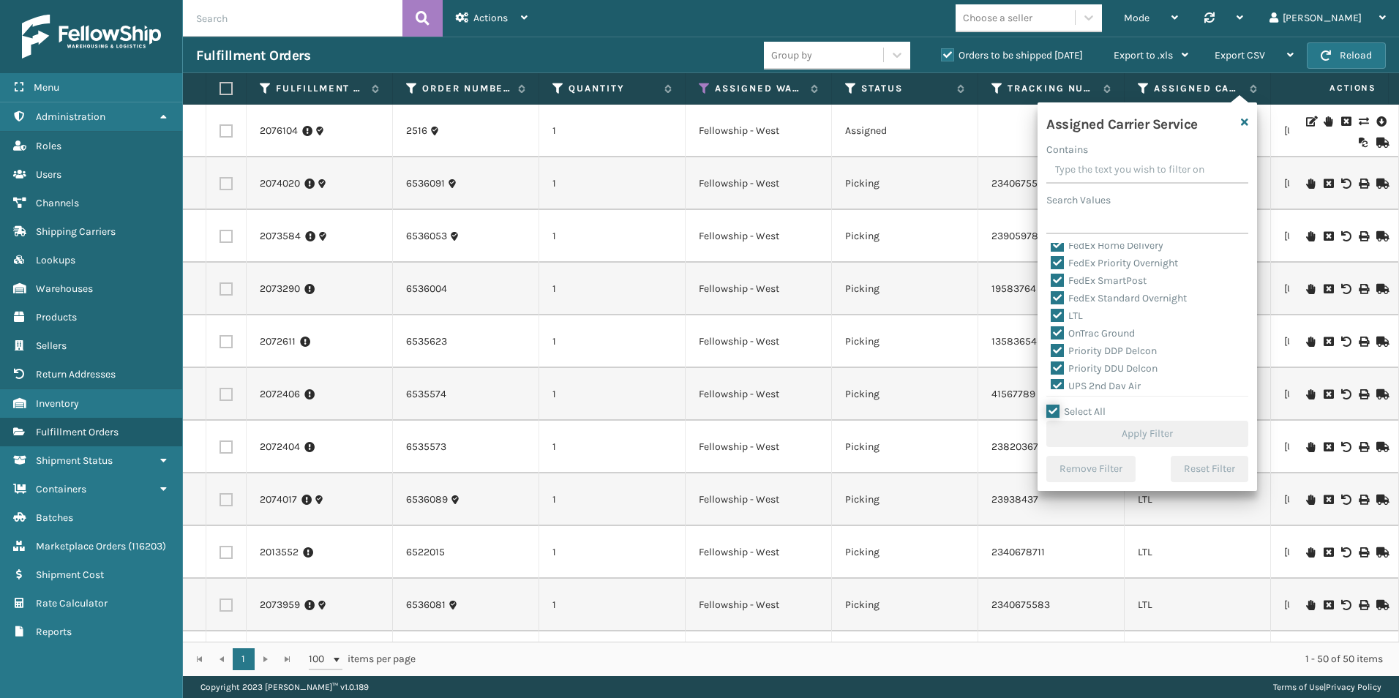
checkbox input "true"
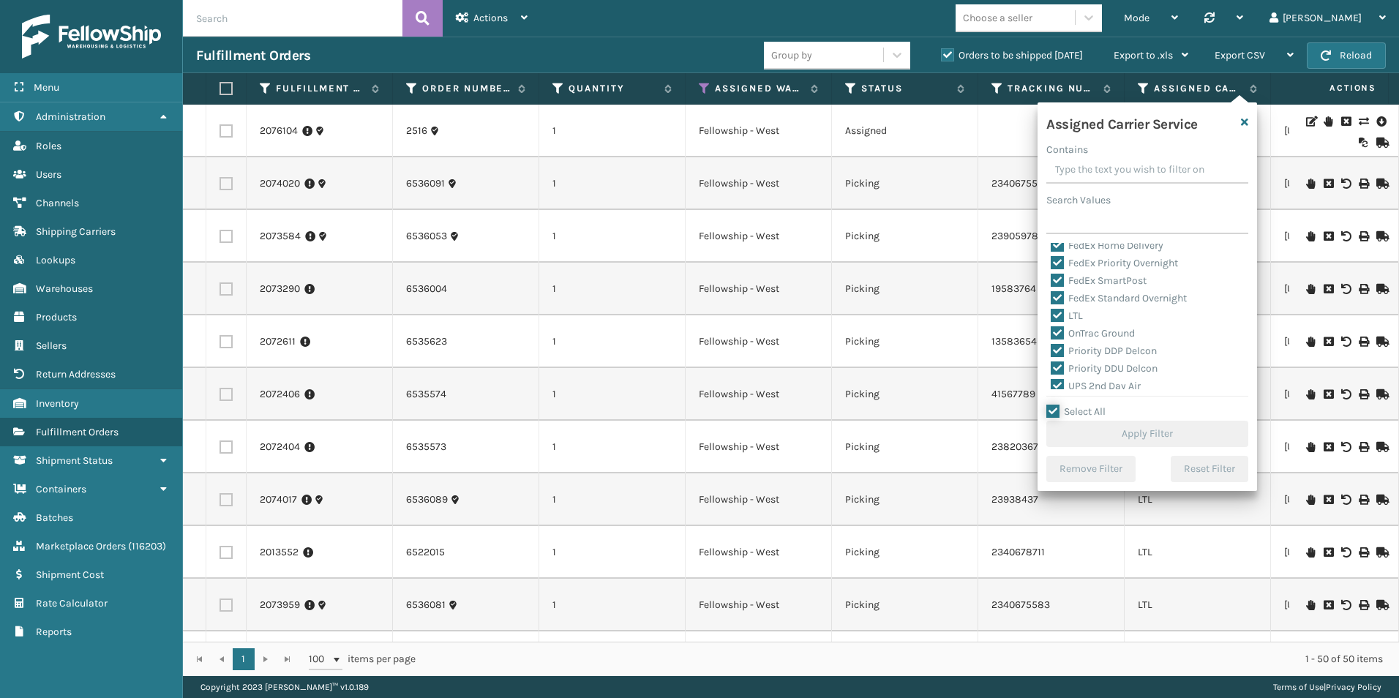
checkbox input "true"
click at [1056, 315] on label "LTL" at bounding box center [1067, 315] width 32 height 12
click at [1051, 315] on input "LTL" at bounding box center [1051, 312] width 1 height 10
checkbox input "false"
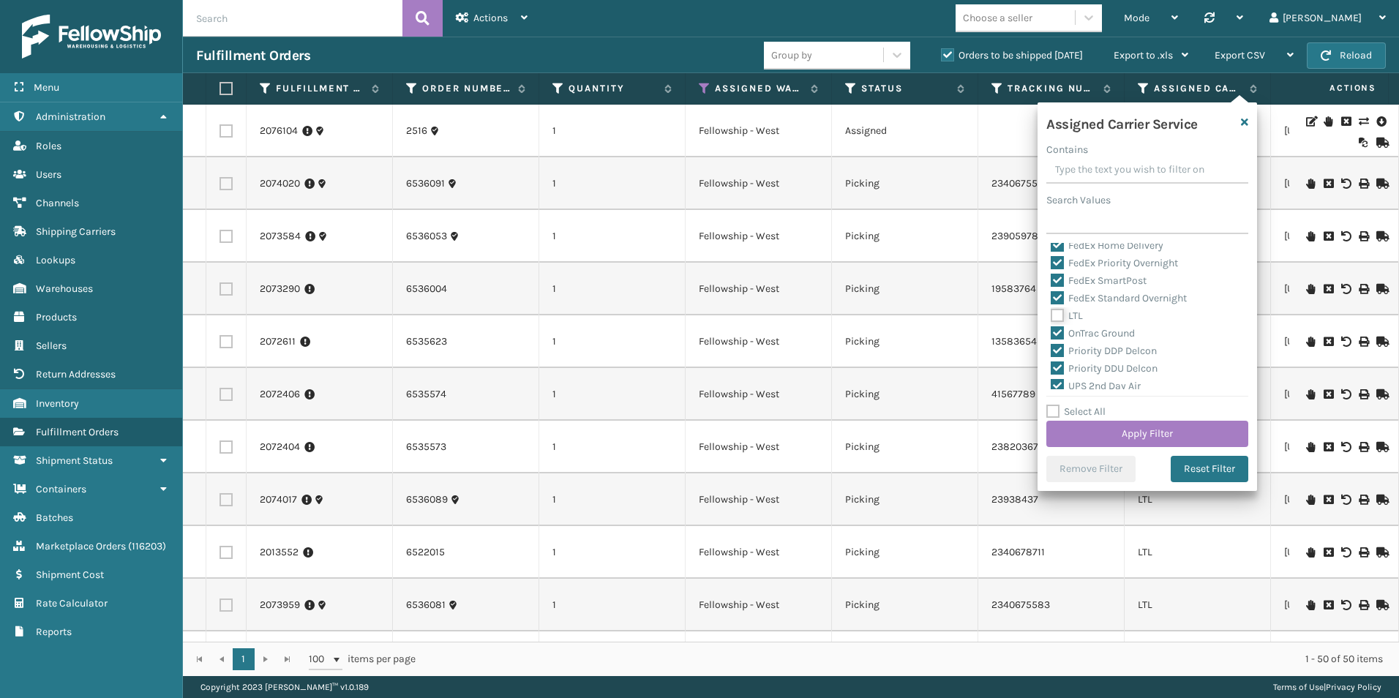
checkbox input "false"
click at [1109, 432] on button "Apply Filter" at bounding box center [1147, 434] width 202 height 26
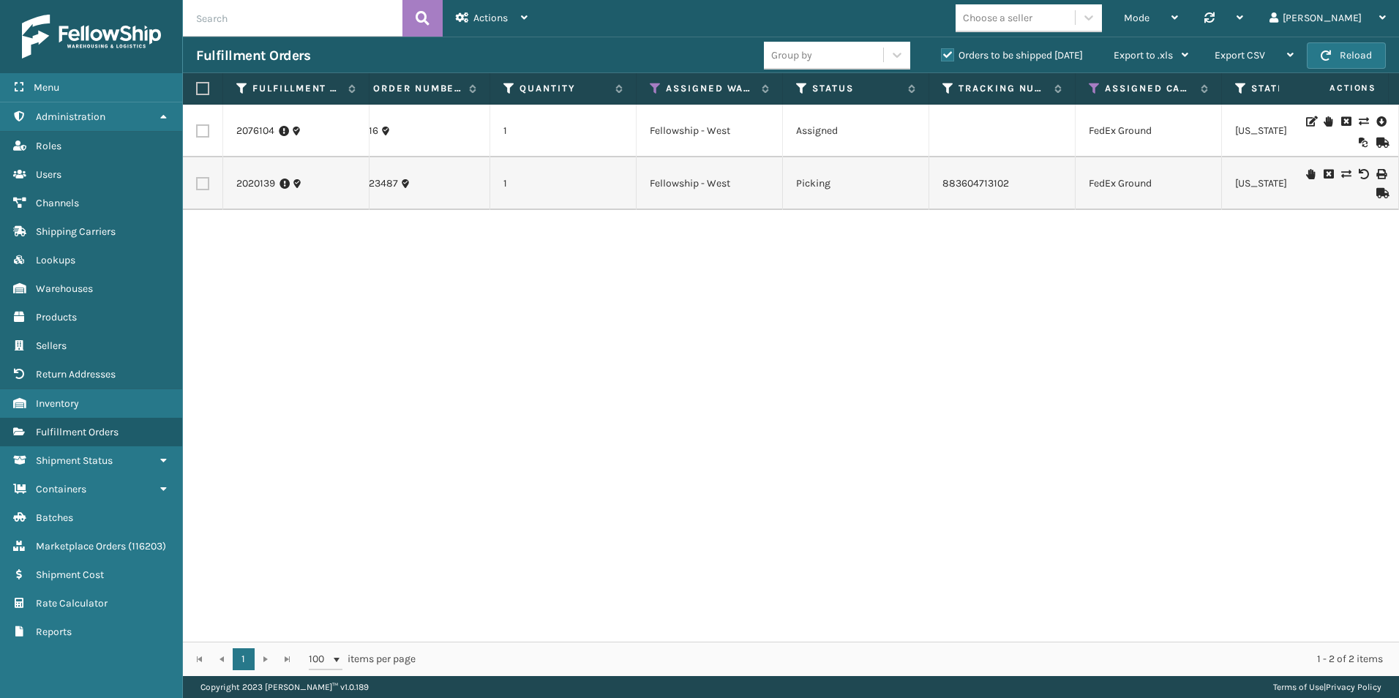
scroll to position [0, 0]
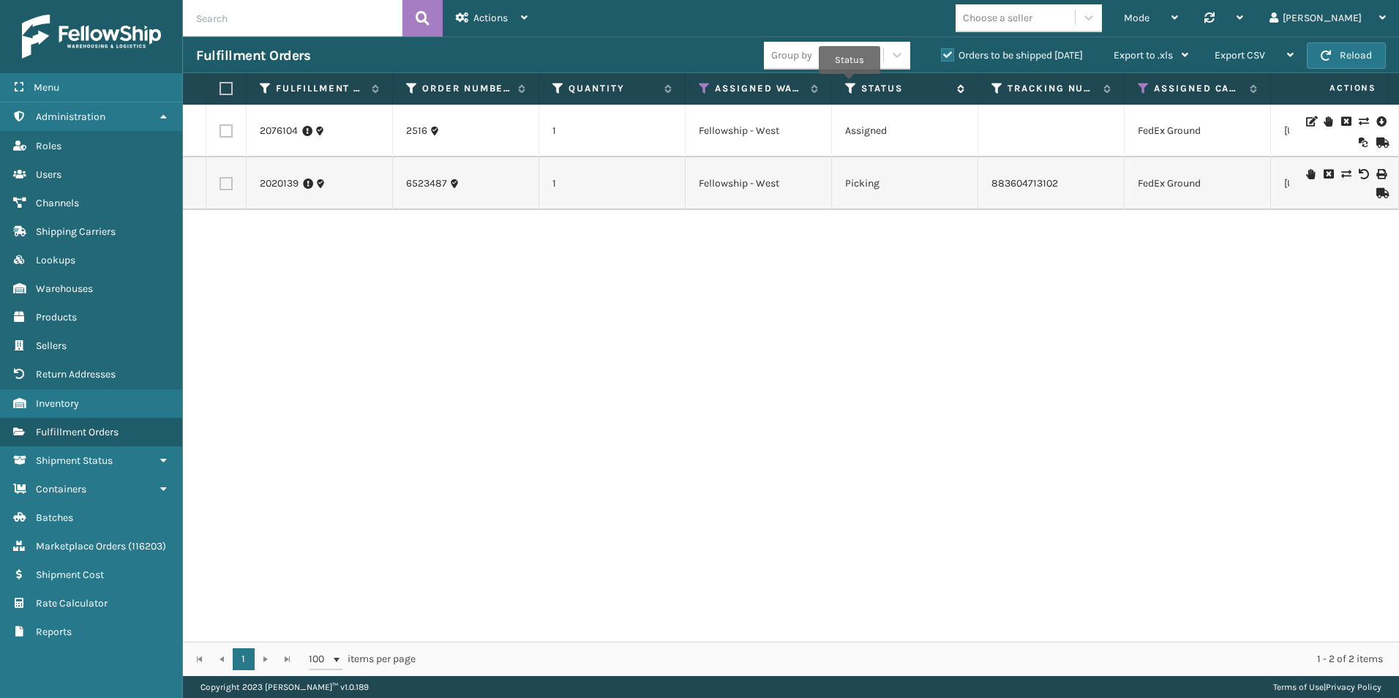
click at [849, 84] on icon at bounding box center [851, 88] width 12 height 13
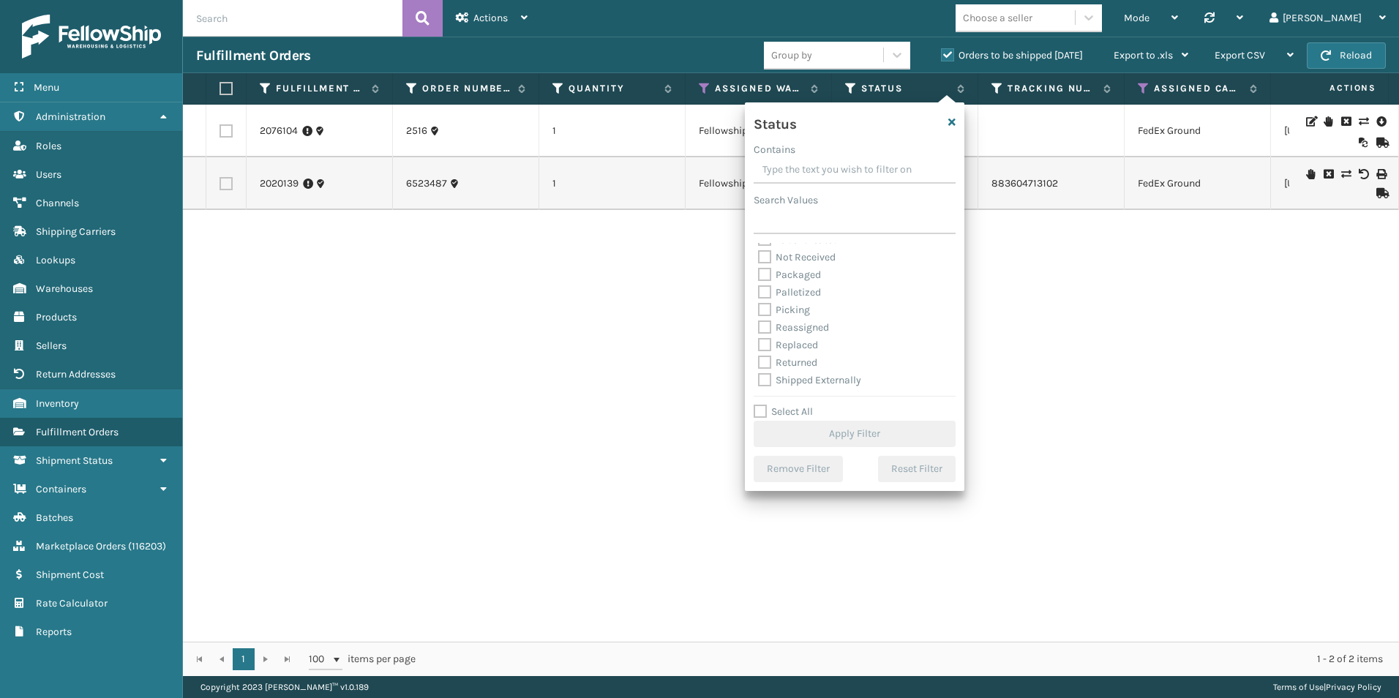
click at [764, 288] on label "Palletized" at bounding box center [789, 292] width 63 height 12
click at [759, 288] on input "Palletized" at bounding box center [758, 289] width 1 height 10
checkbox input "true"
click at [827, 432] on button "Apply Filter" at bounding box center [855, 434] width 202 height 26
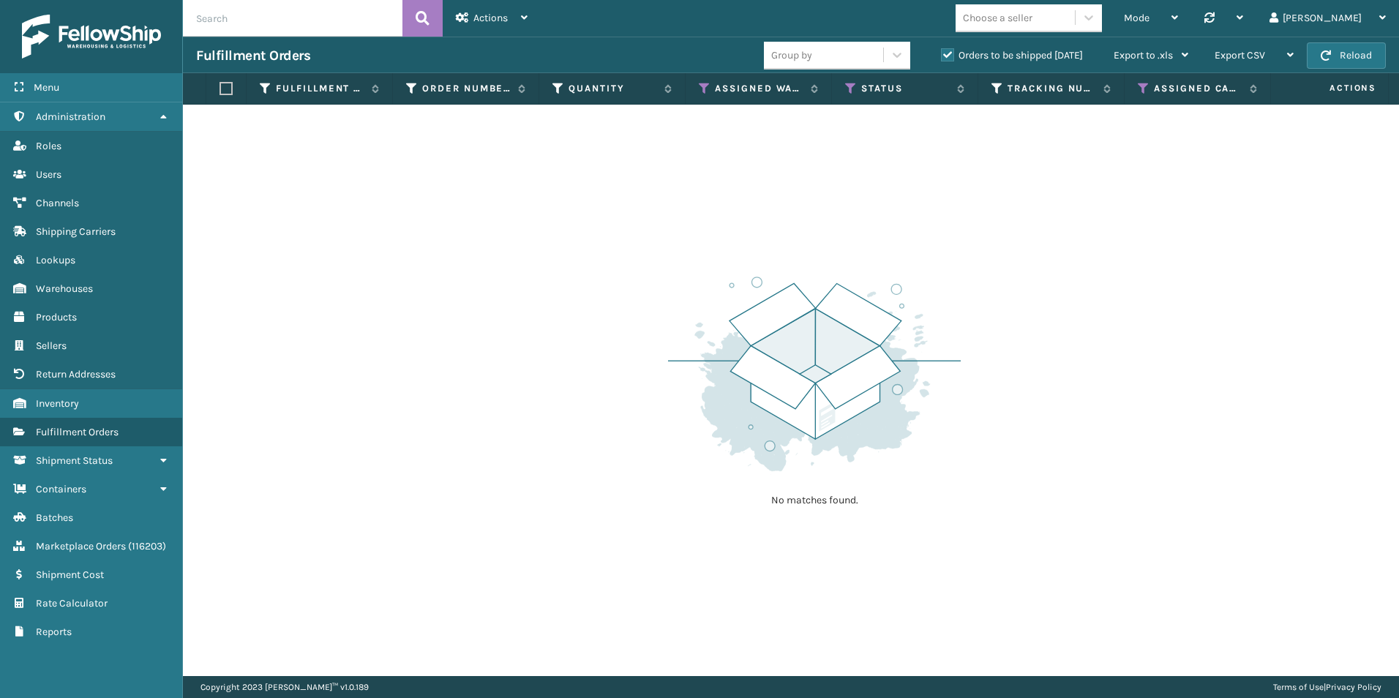
click at [943, 55] on label "Orders to be shipped [DATE]" at bounding box center [1012, 55] width 142 height 12
click at [942, 55] on input "Orders to be shipped [DATE]" at bounding box center [941, 52] width 1 height 10
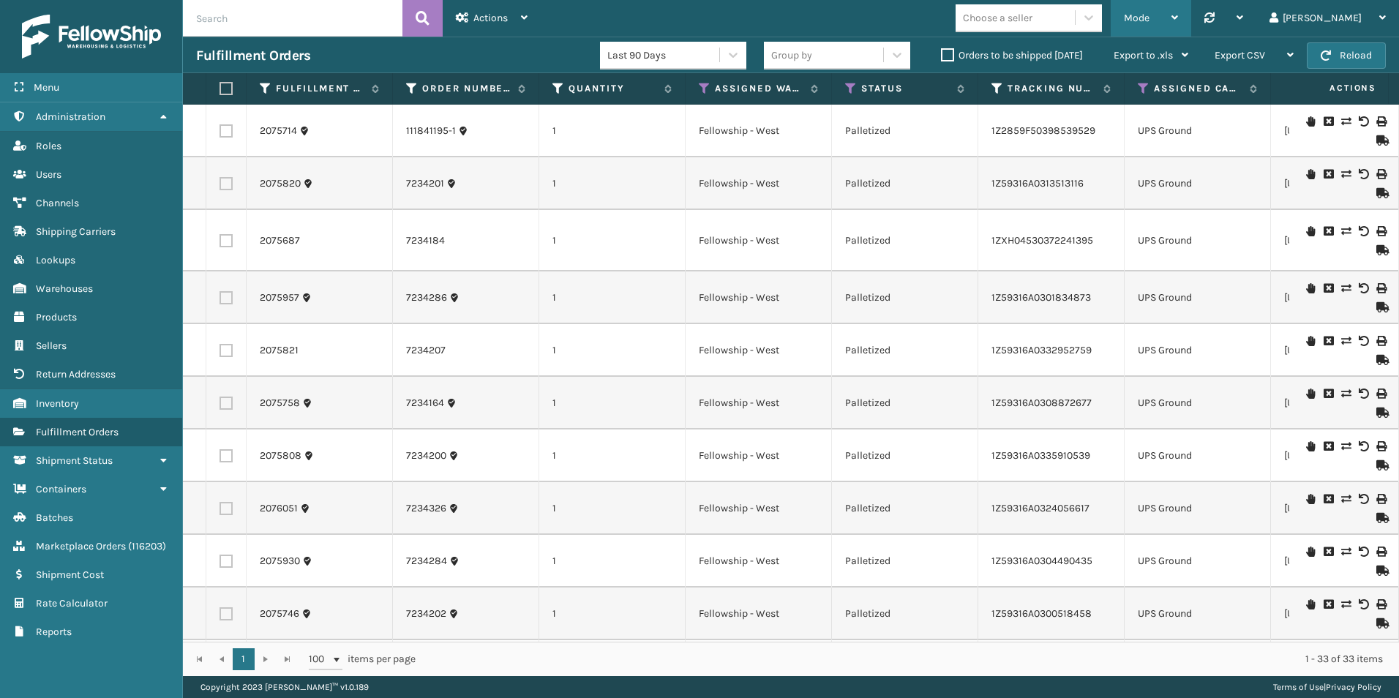
click at [1178, 15] on div "Mode" at bounding box center [1151, 18] width 54 height 37
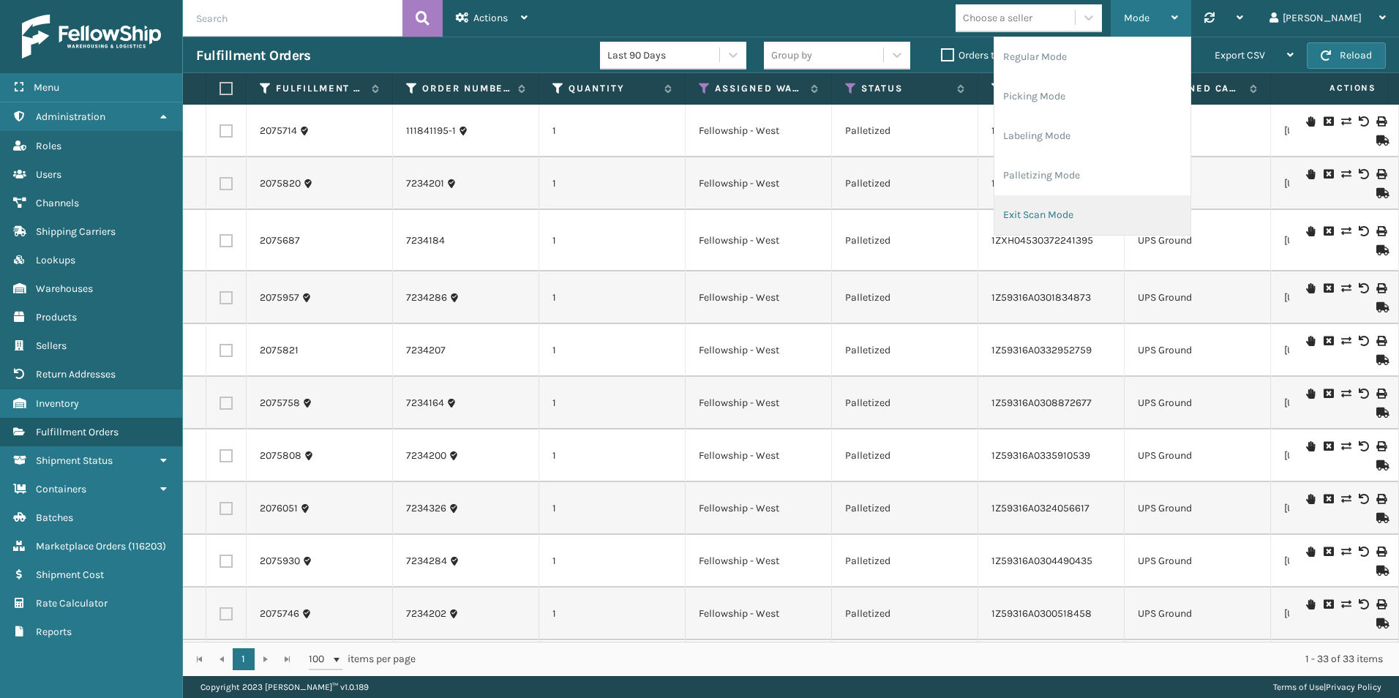
click at [1129, 209] on li "Exit Scan Mode" at bounding box center [1092, 215] width 196 height 40
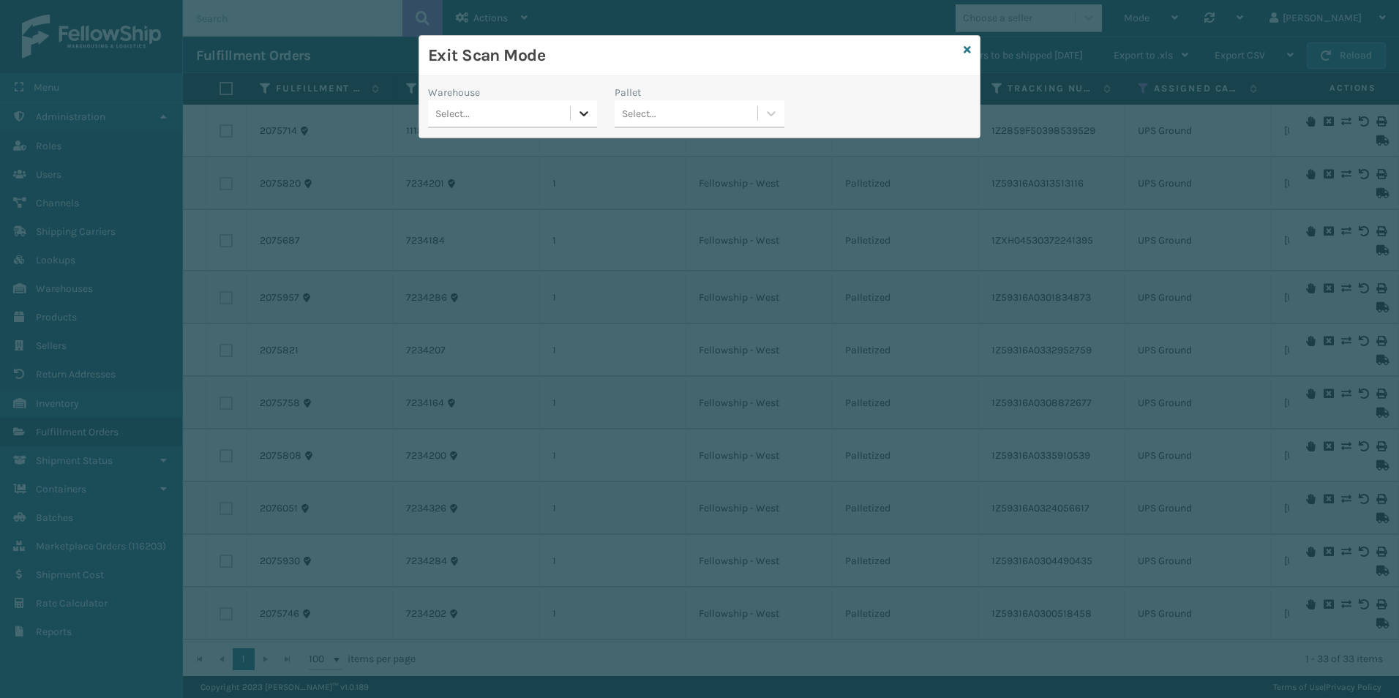
click at [577, 112] on icon at bounding box center [583, 113] width 15 height 15
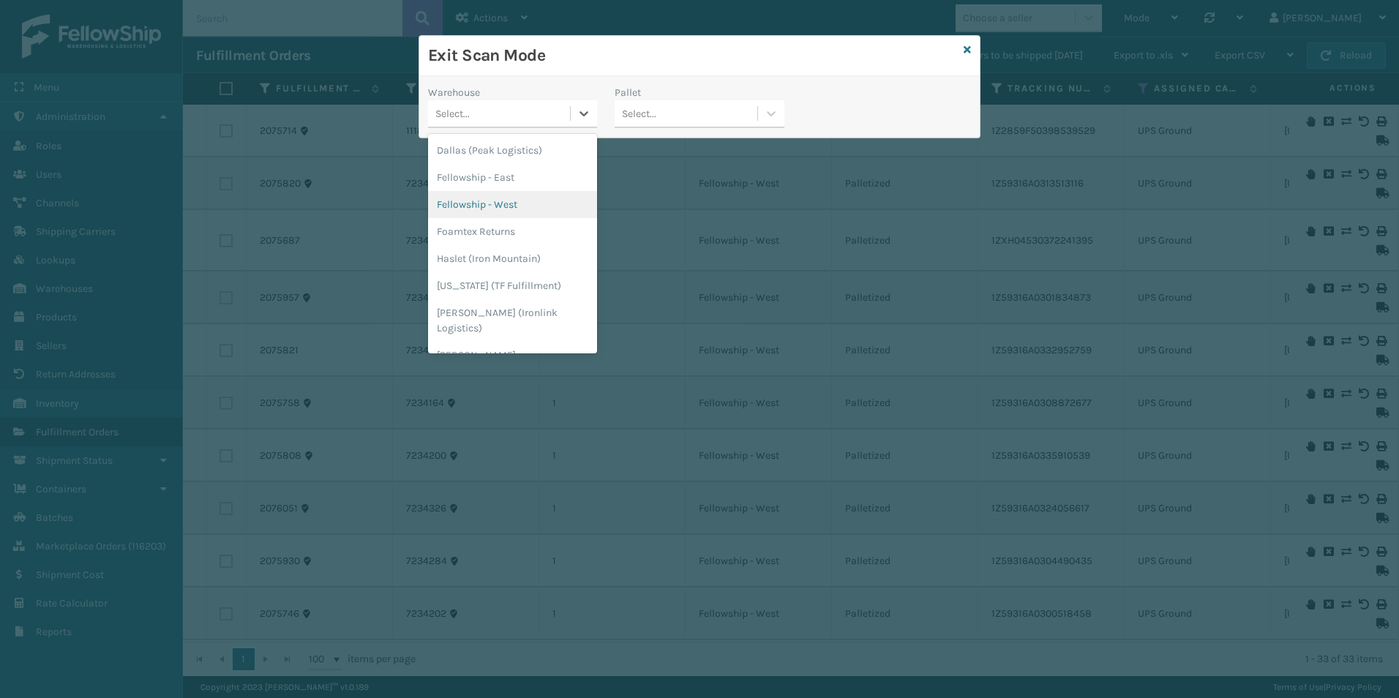
click at [493, 203] on div "Fellowship - West" at bounding box center [512, 204] width 169 height 27
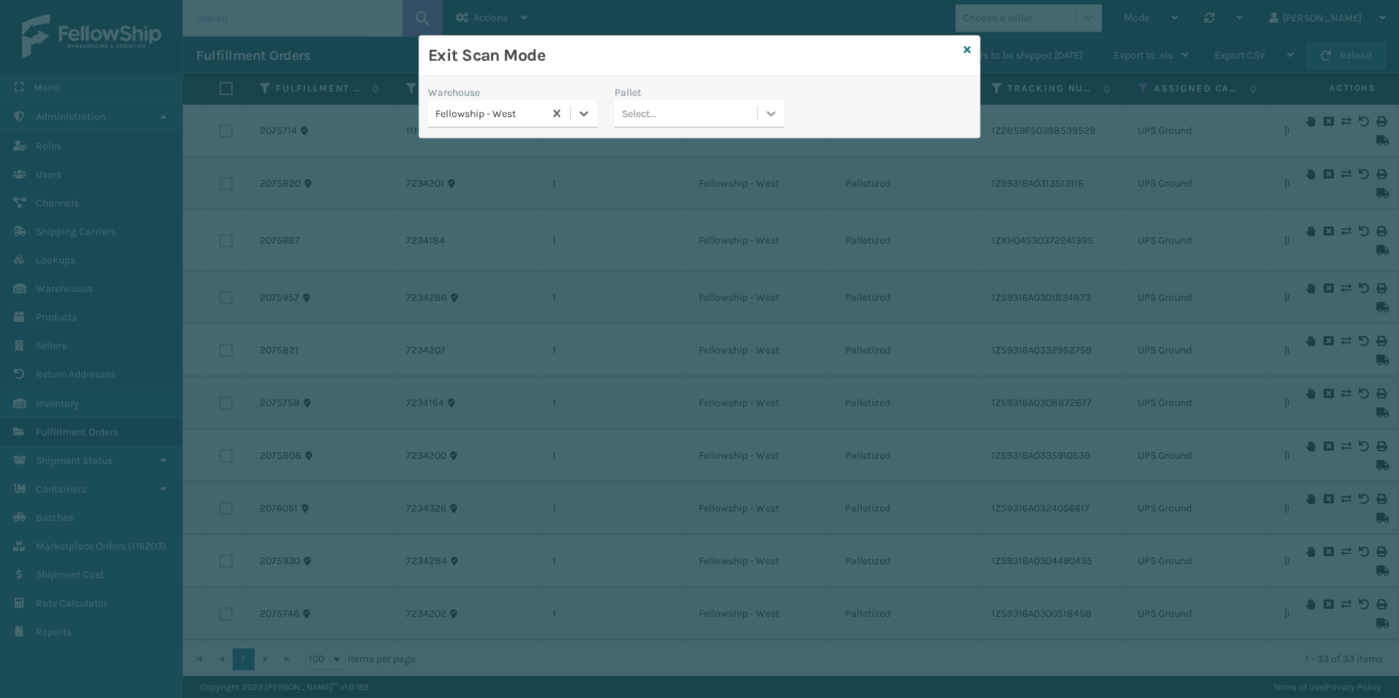
click at [768, 119] on icon at bounding box center [771, 113] width 15 height 15
click at [699, 151] on div "USPSE-OQ6EBHMSRE" at bounding box center [699, 150] width 169 height 27
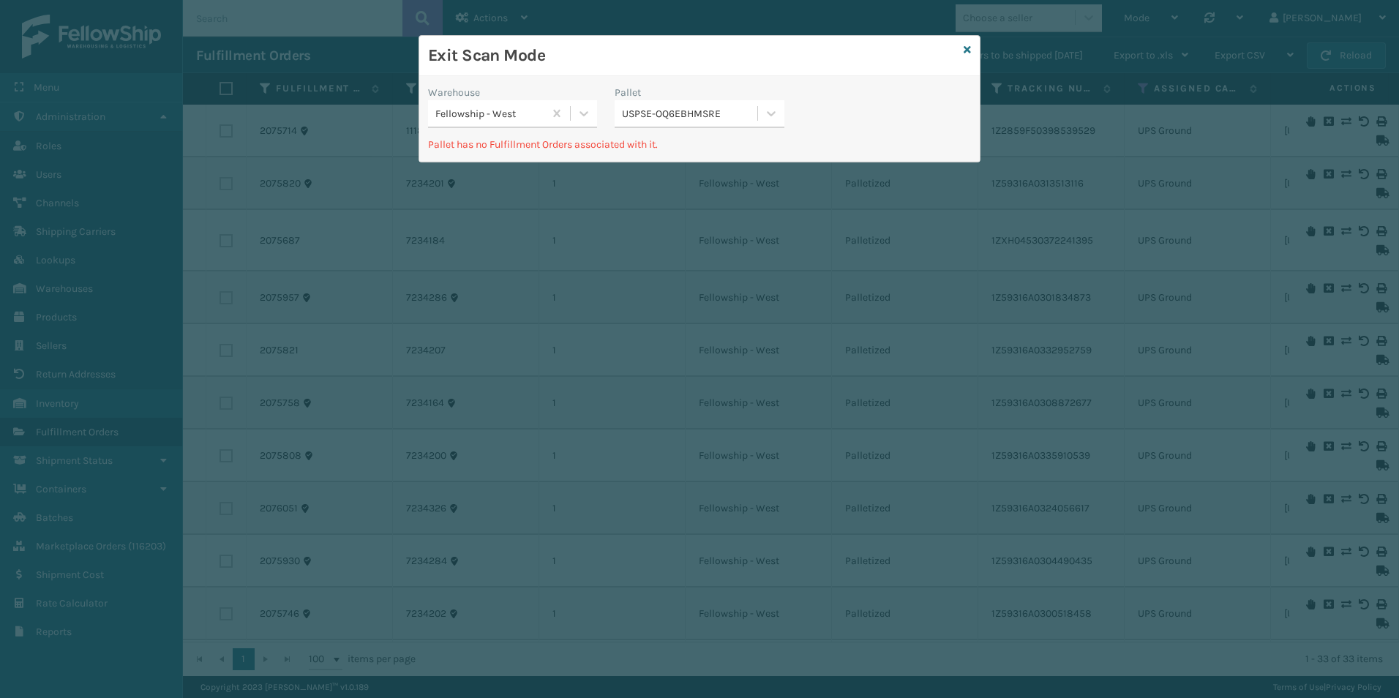
click at [971, 50] on div "Exit Scan Mode" at bounding box center [699, 56] width 560 height 40
click at [968, 45] on icon at bounding box center [967, 50] width 7 height 10
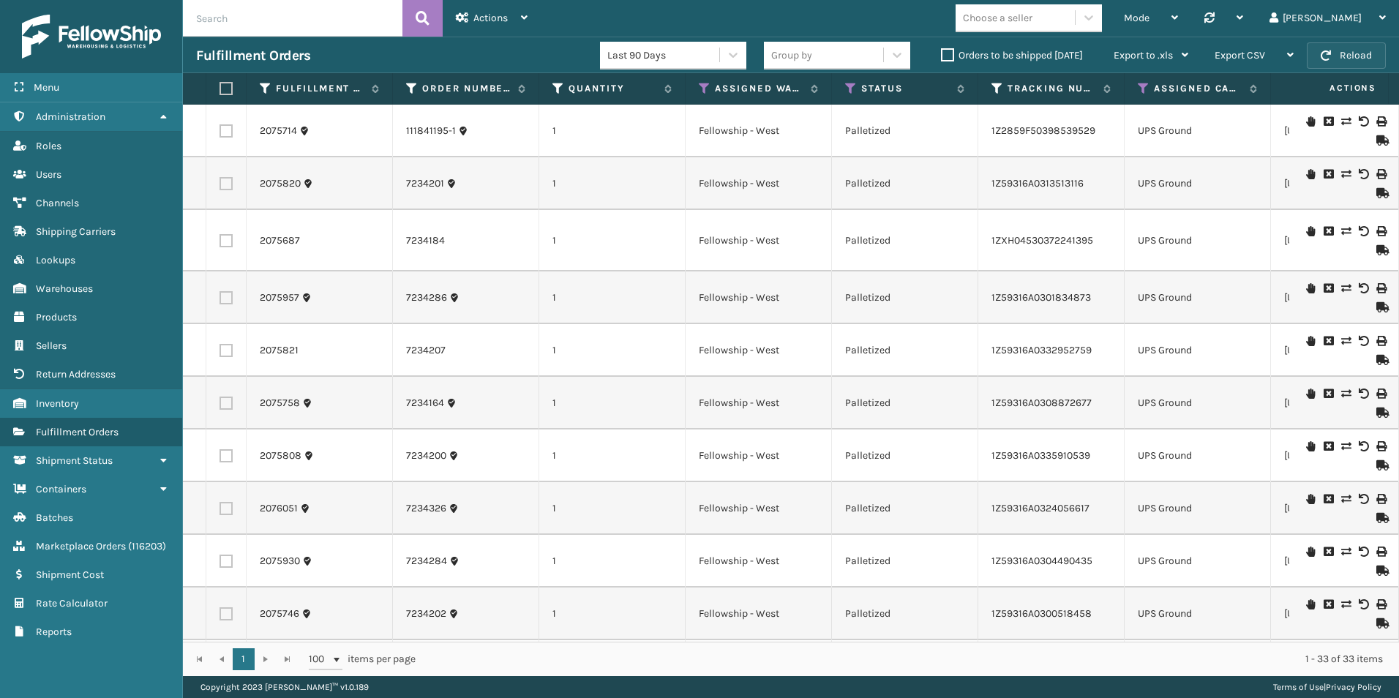
click at [1366, 56] on button "Reload" at bounding box center [1346, 55] width 79 height 26
click at [1149, 20] on span "Mode" at bounding box center [1137, 18] width 26 height 12
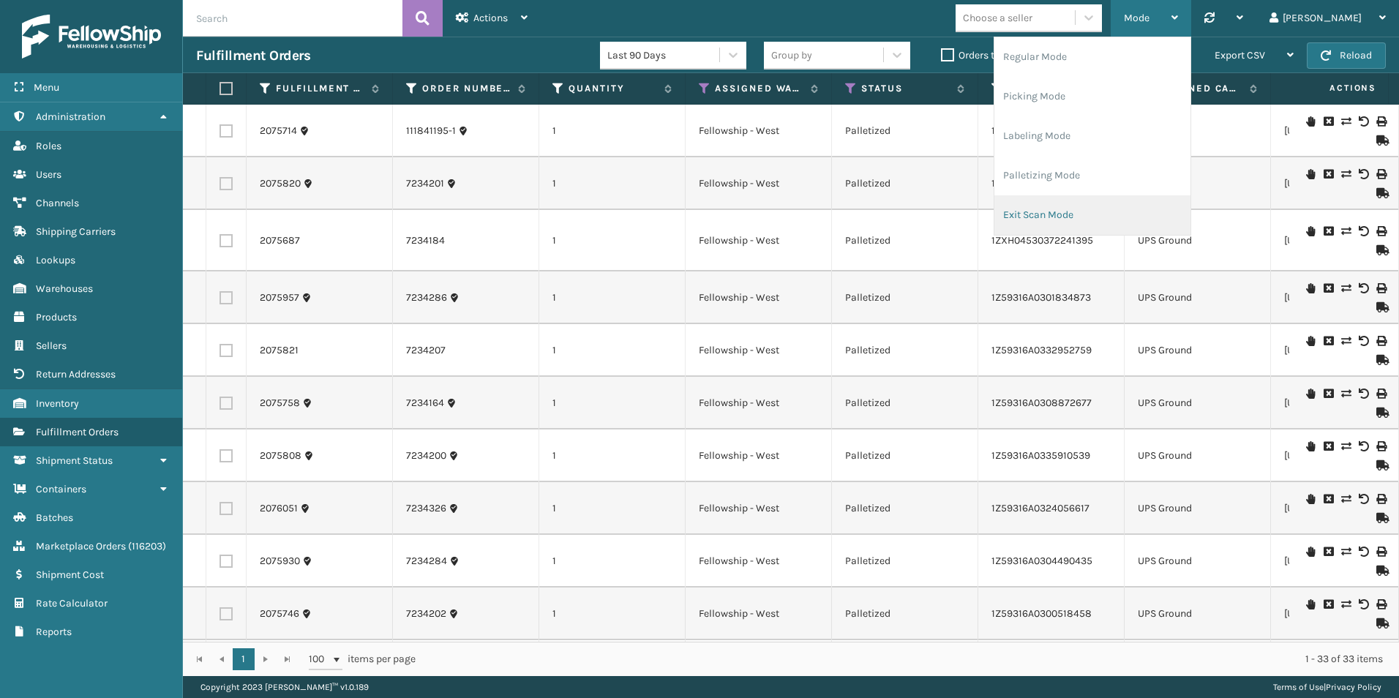
click at [1119, 207] on li "Exit Scan Mode" at bounding box center [1092, 215] width 196 height 40
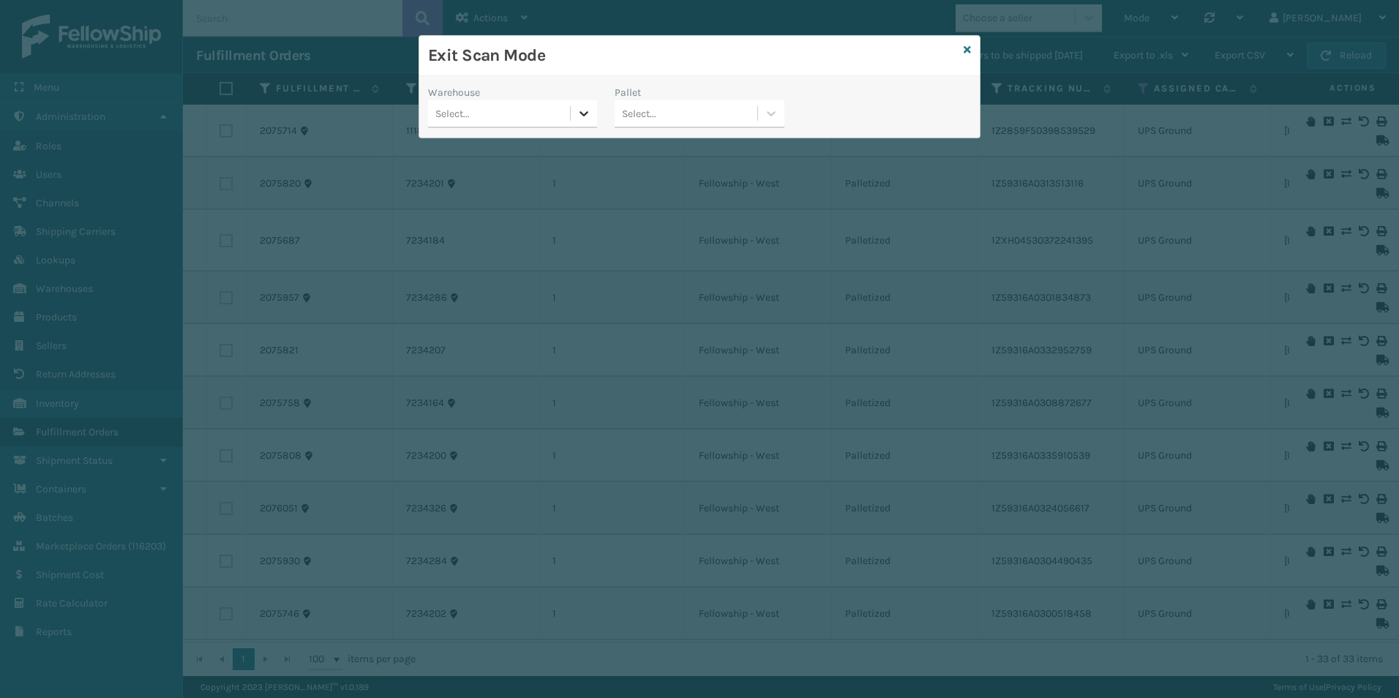
click at [591, 120] on icon at bounding box center [583, 113] width 15 height 15
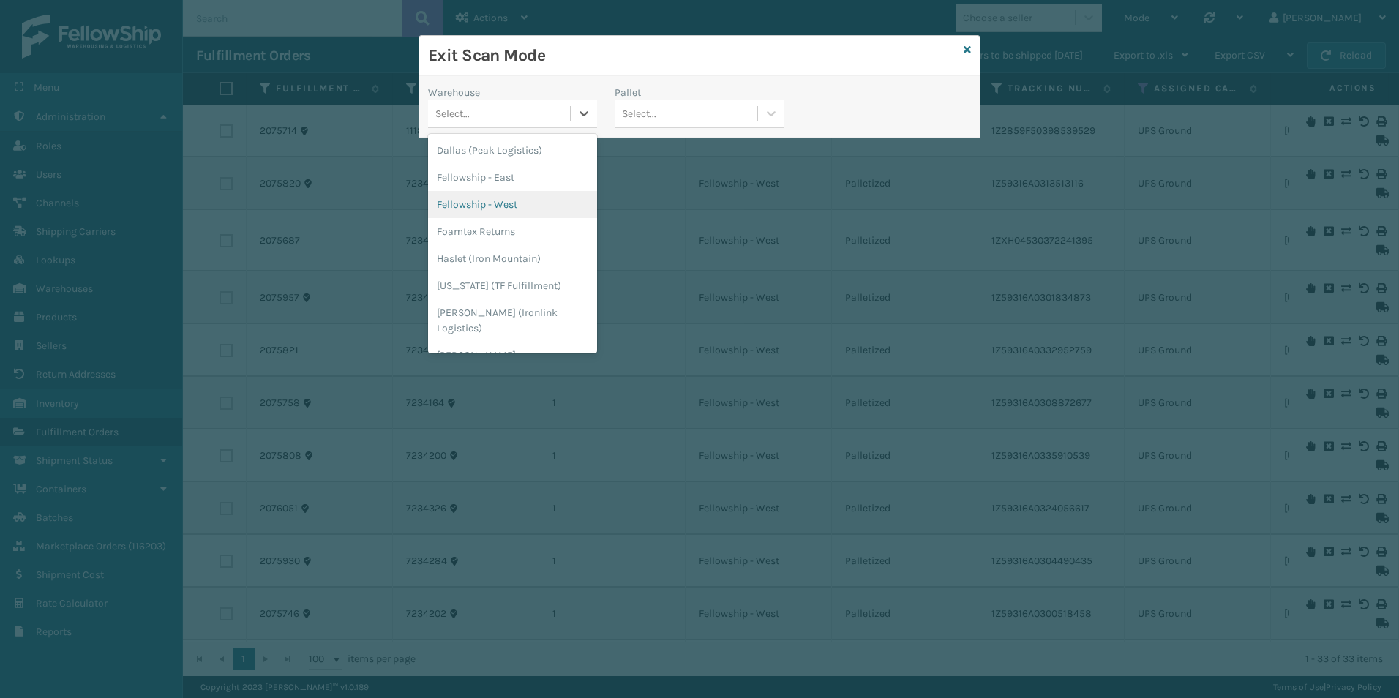
click at [492, 214] on div "Fellowship - West" at bounding box center [512, 204] width 169 height 27
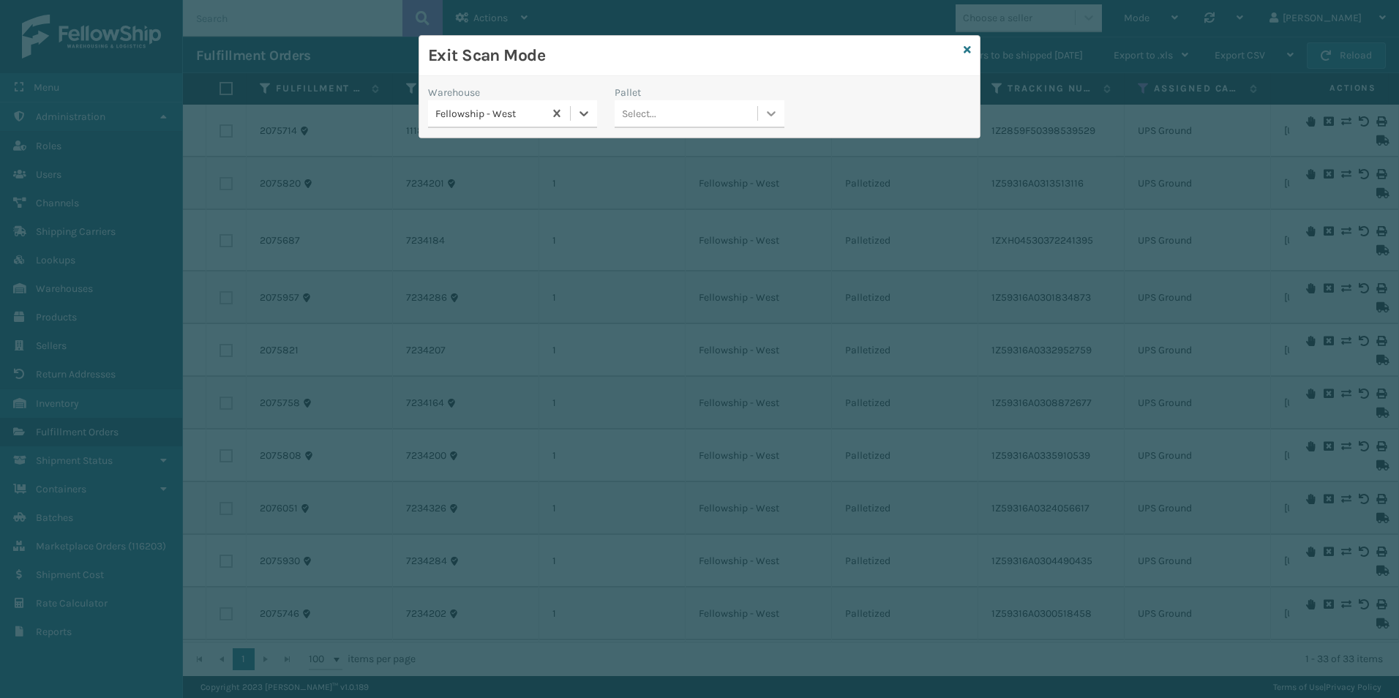
click at [773, 113] on icon at bounding box center [771, 113] width 9 height 5
click at [687, 162] on div "USPSE-OQ6EBHMSRE" at bounding box center [699, 150] width 169 height 27
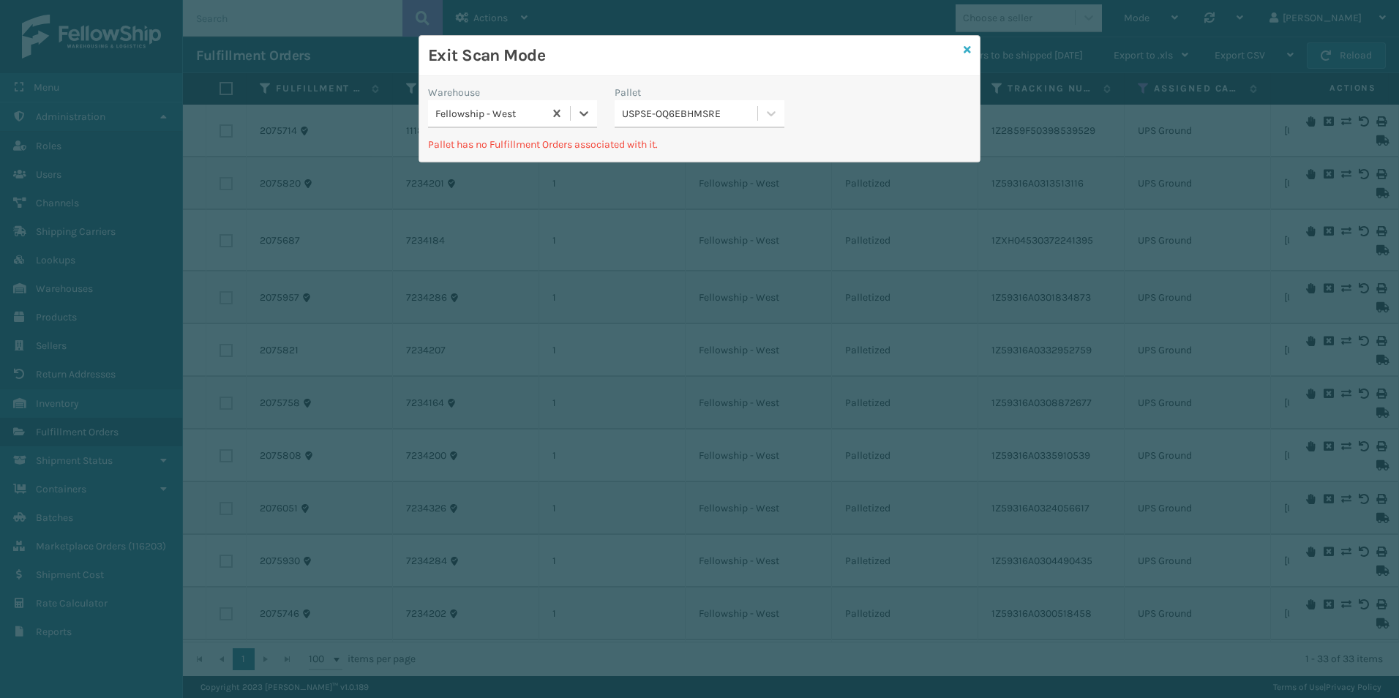
click at [969, 49] on icon at bounding box center [967, 50] width 7 height 10
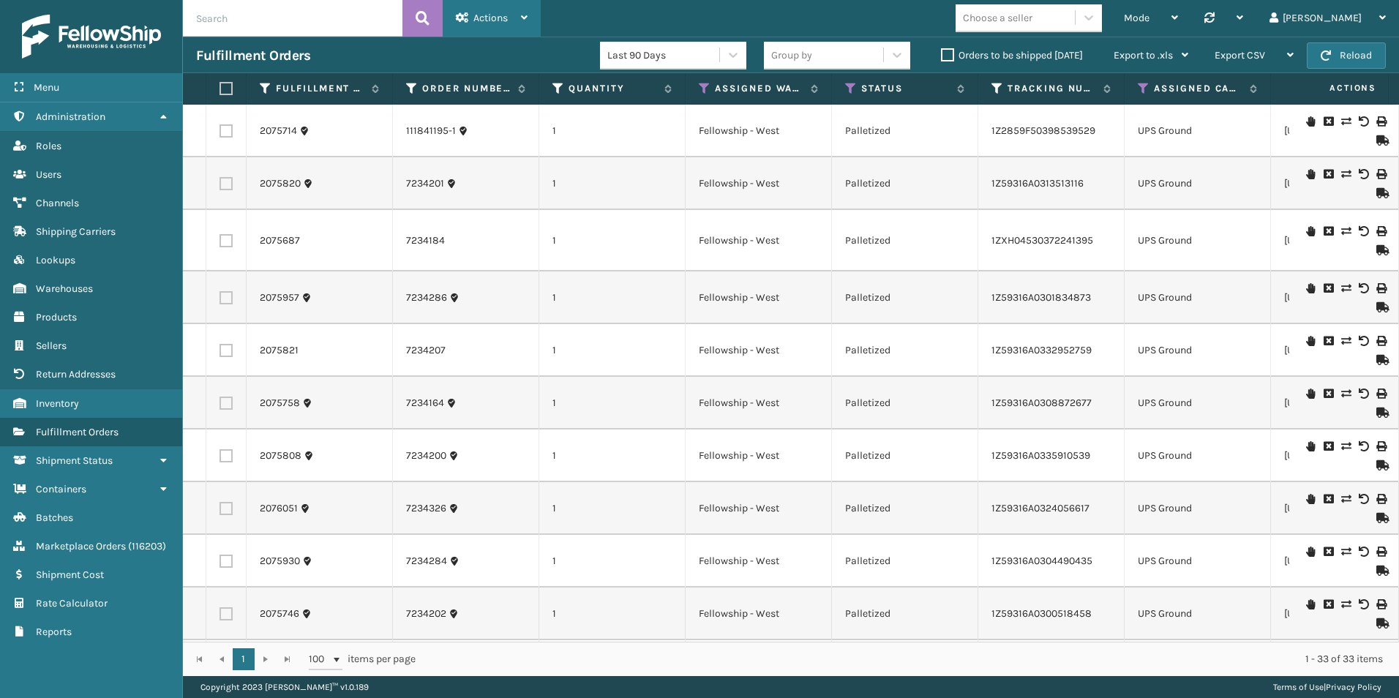
click at [504, 26] on div "Actions" at bounding box center [492, 18] width 72 height 37
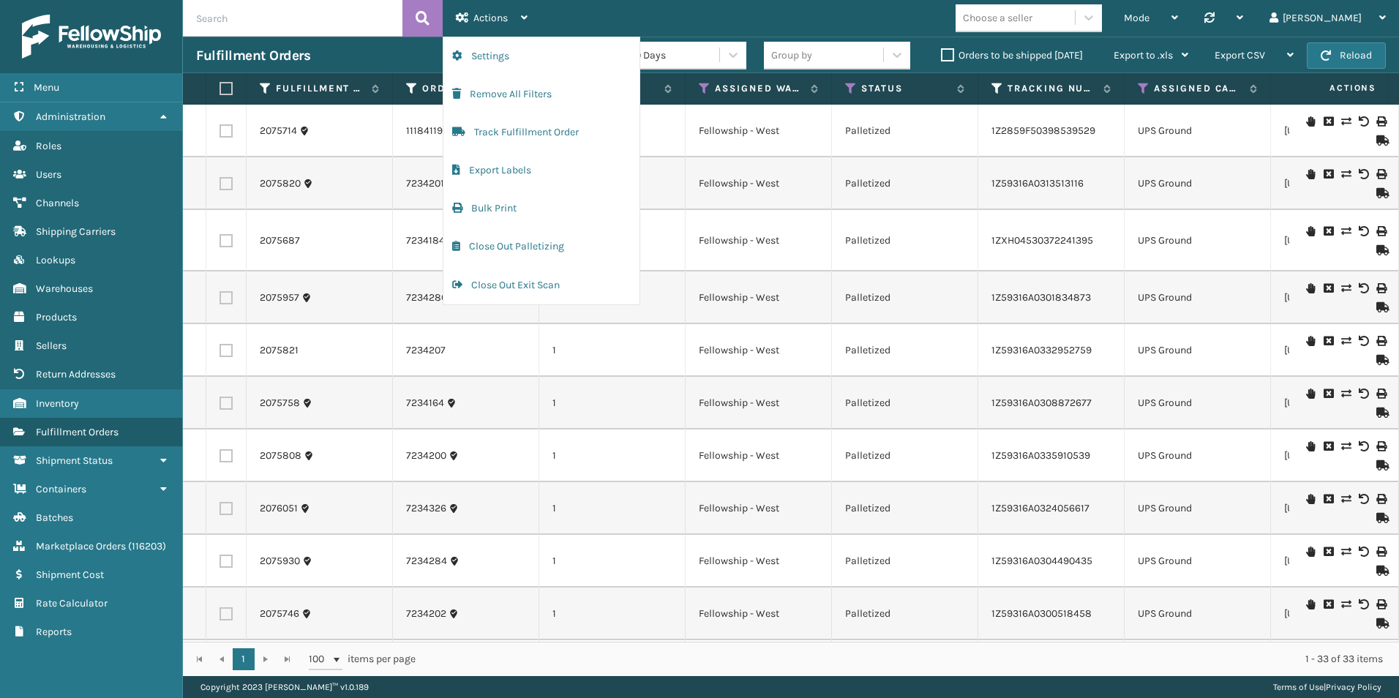
click at [906, 16] on div "Mode Regular Mode Picking Mode Labeling Mode Palletizing Mode Exit Scan Mode Ch…" at bounding box center [970, 18] width 858 height 37
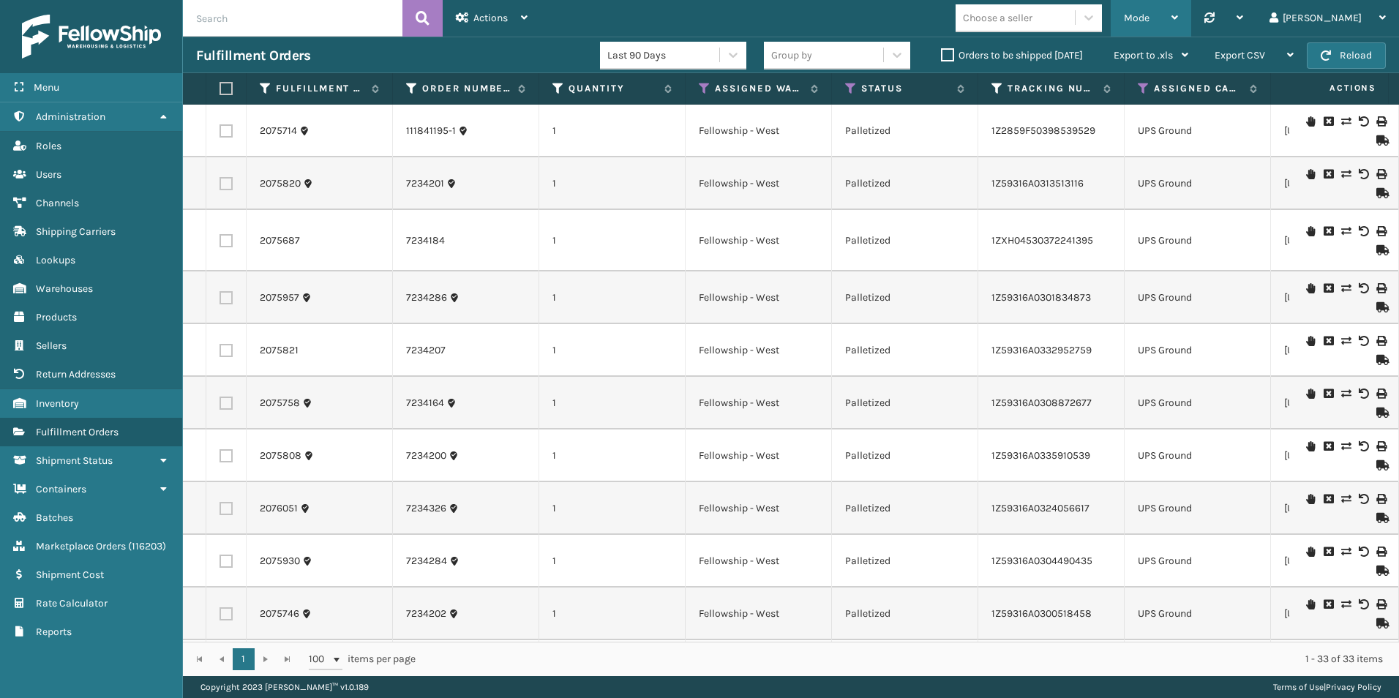
click at [1178, 25] on div "Mode" at bounding box center [1151, 18] width 54 height 37
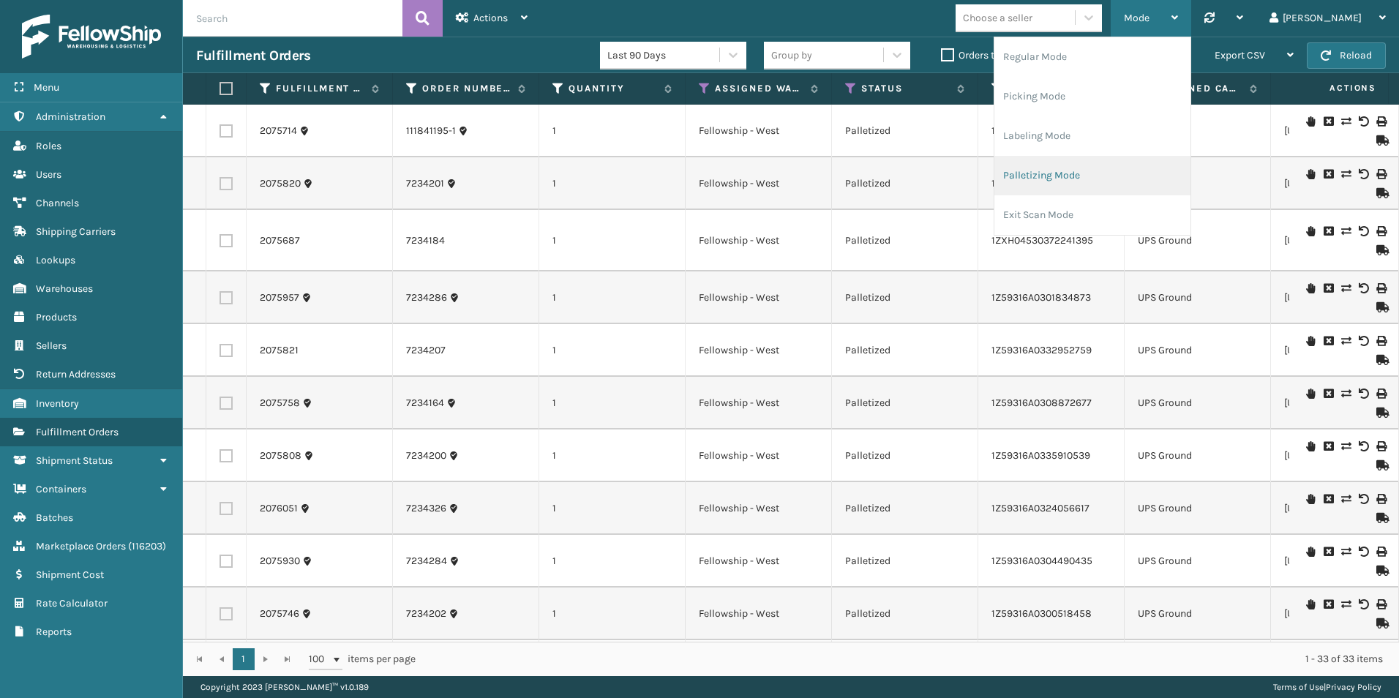
click at [1127, 181] on li "Palletizing Mode" at bounding box center [1092, 176] width 196 height 40
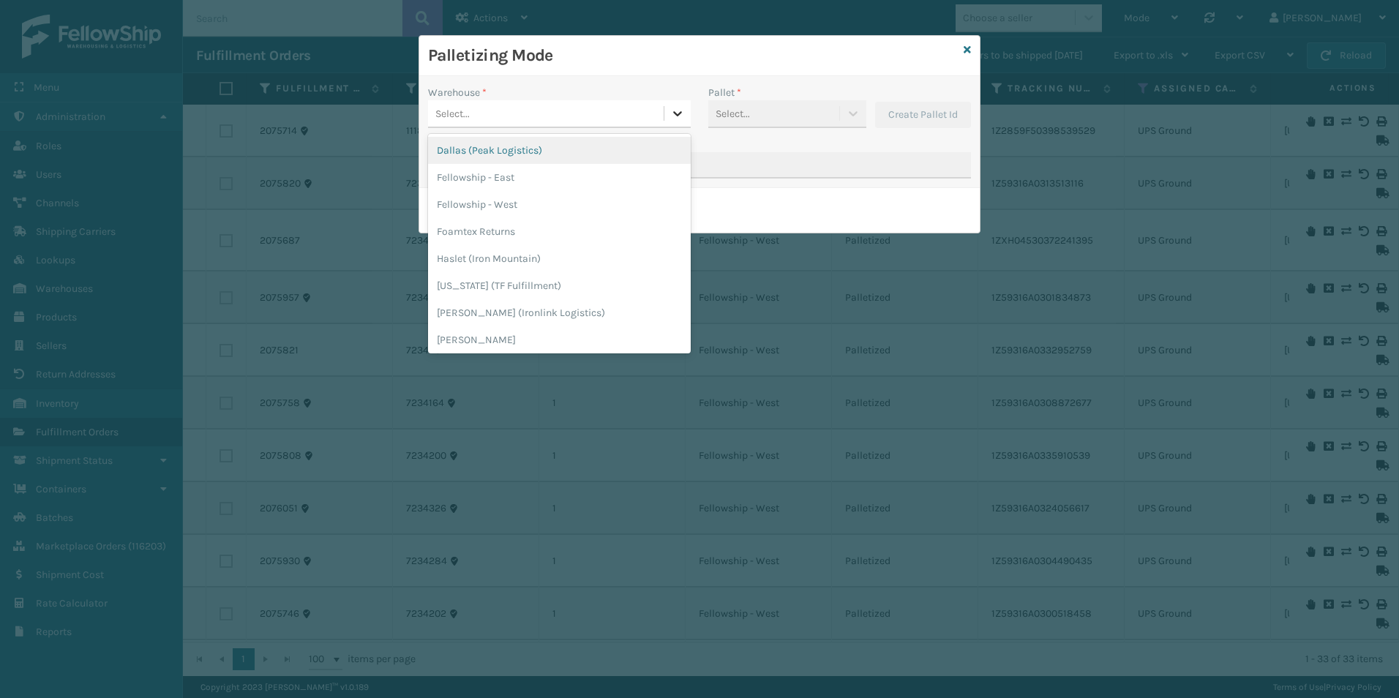
click at [669, 108] on div at bounding box center [677, 113] width 26 height 26
click at [565, 201] on div "Fellowship - West" at bounding box center [559, 204] width 263 height 27
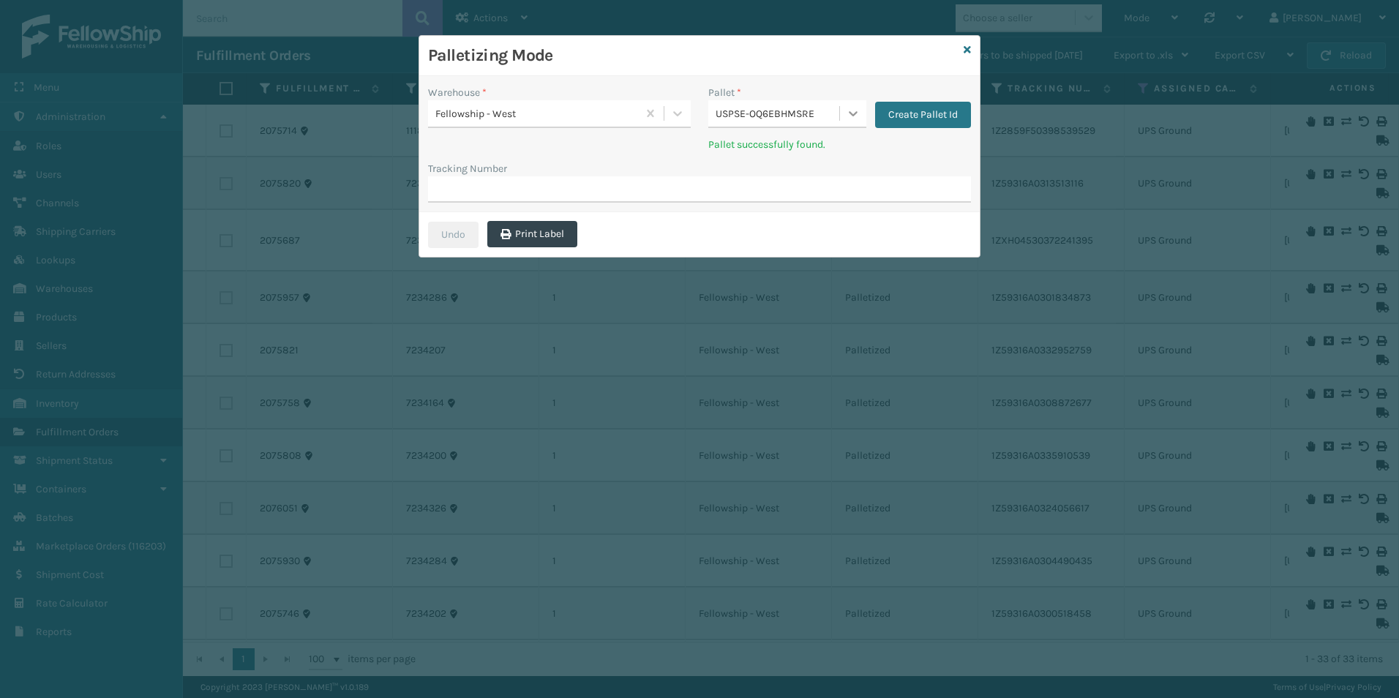
click at [853, 116] on icon at bounding box center [853, 113] width 9 height 5
click at [576, 146] on div "Warehouse * Fellowship - West" at bounding box center [559, 123] width 280 height 76
click at [964, 50] on icon at bounding box center [967, 50] width 7 height 10
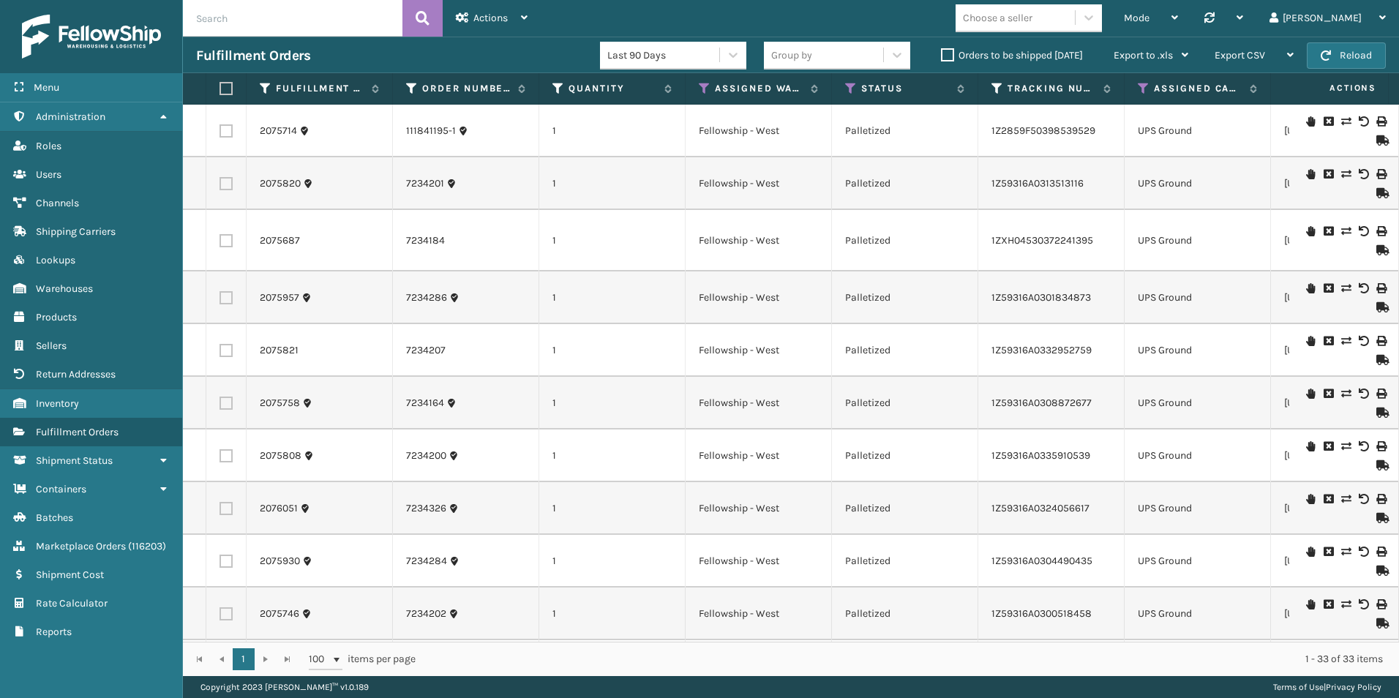
click at [225, 90] on label at bounding box center [223, 88] width 9 height 13
click at [220, 90] on input "checkbox" at bounding box center [219, 89] width 1 height 10
checkbox input "true"
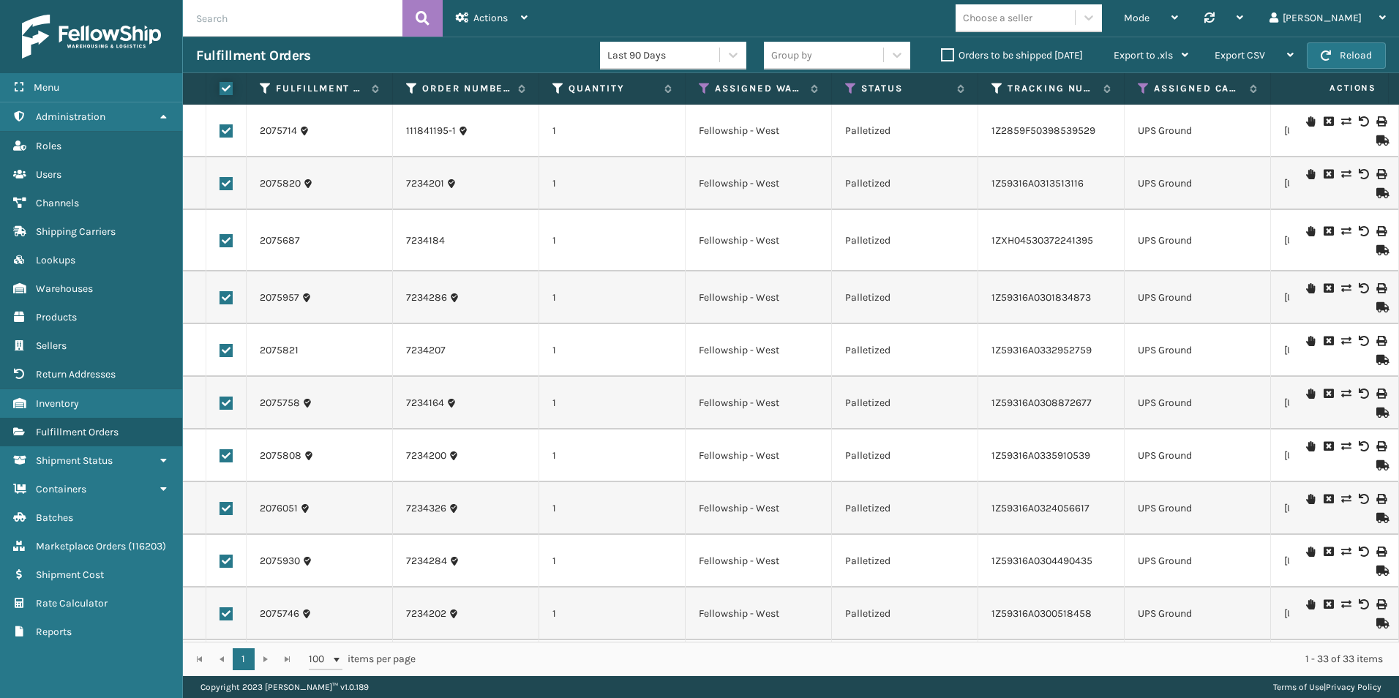
checkbox input "true"
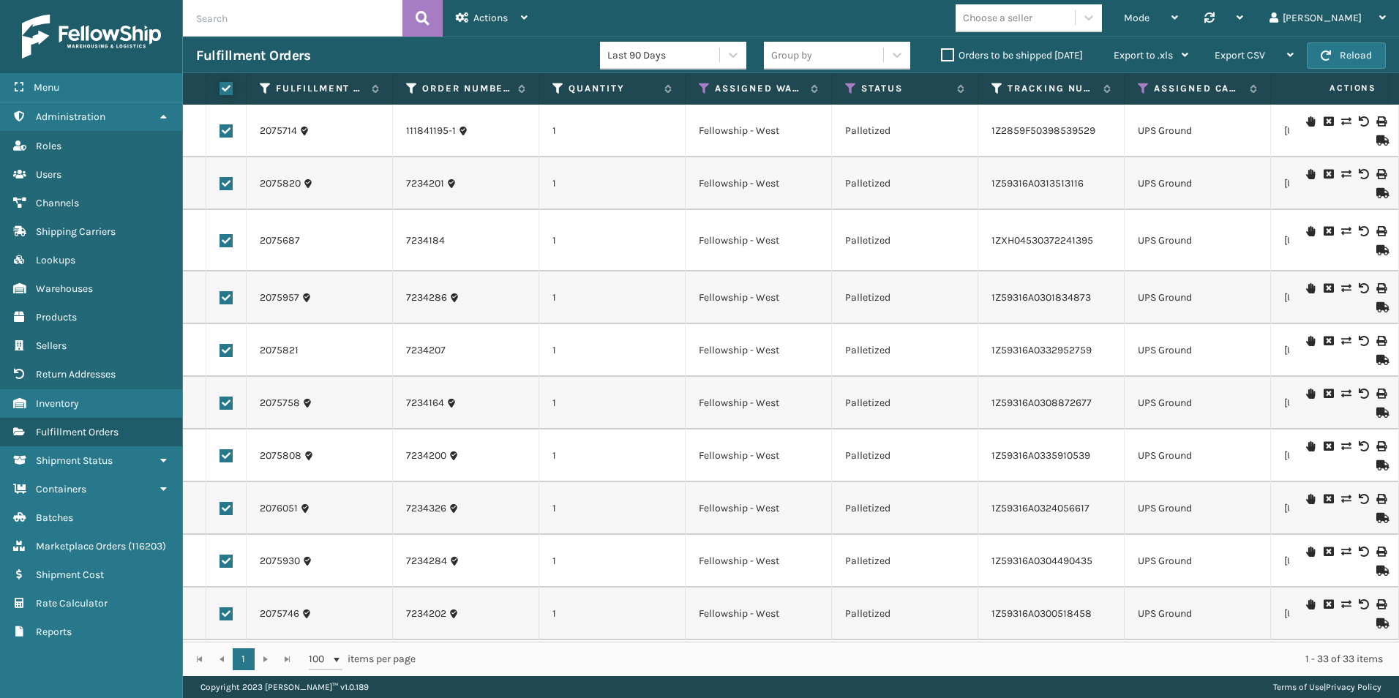
checkbox input "true"
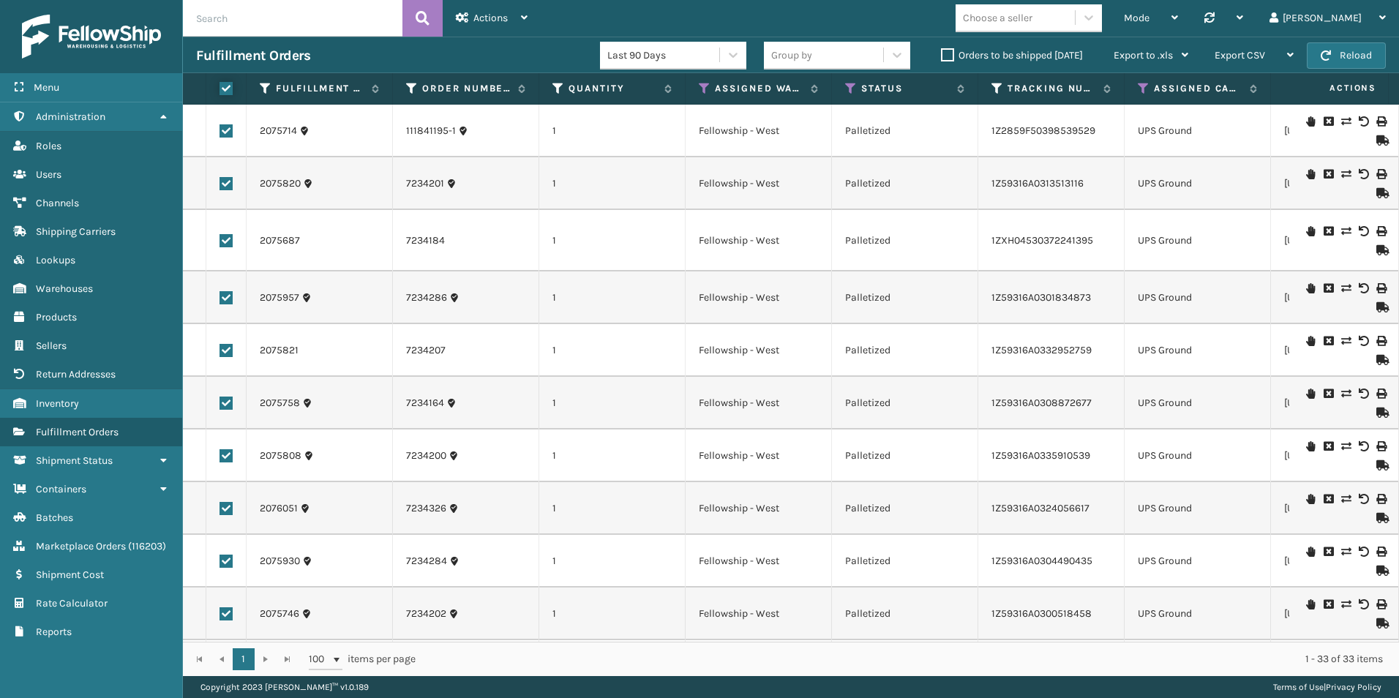
checkbox input "true"
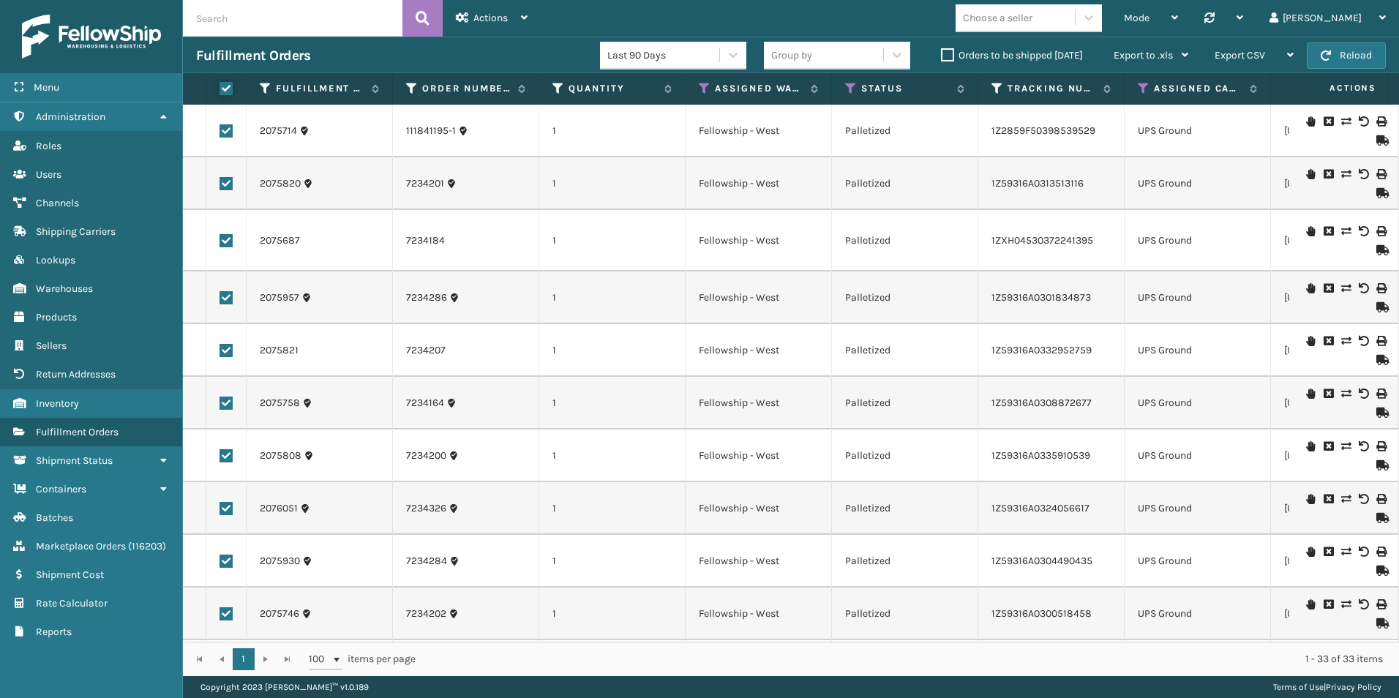
checkbox input "true"
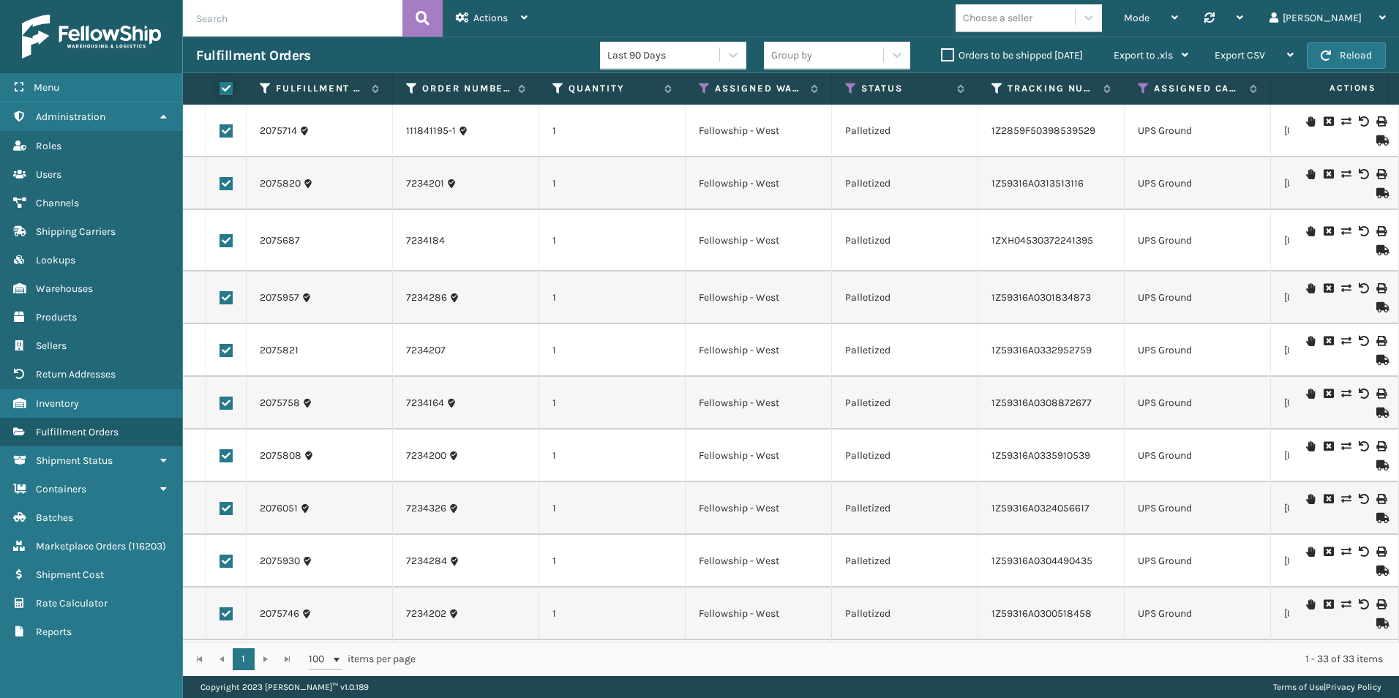
checkbox input "true"
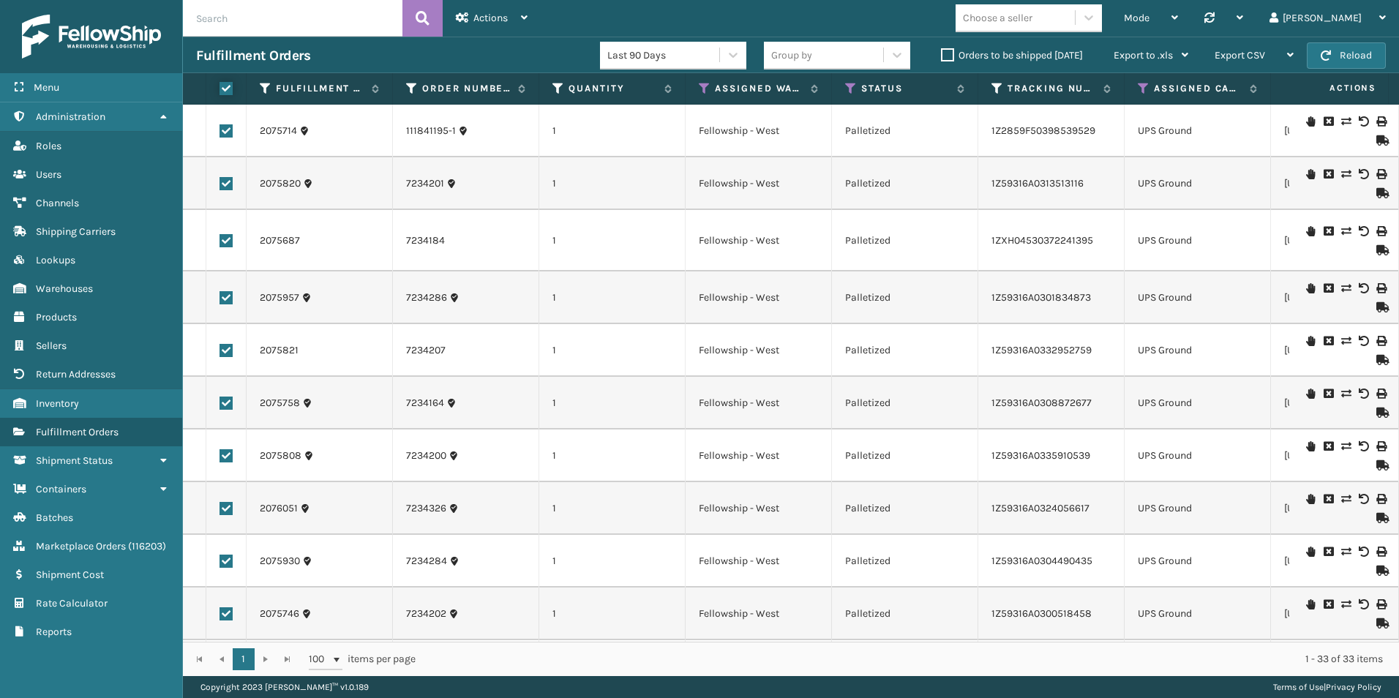
checkbox input "true"
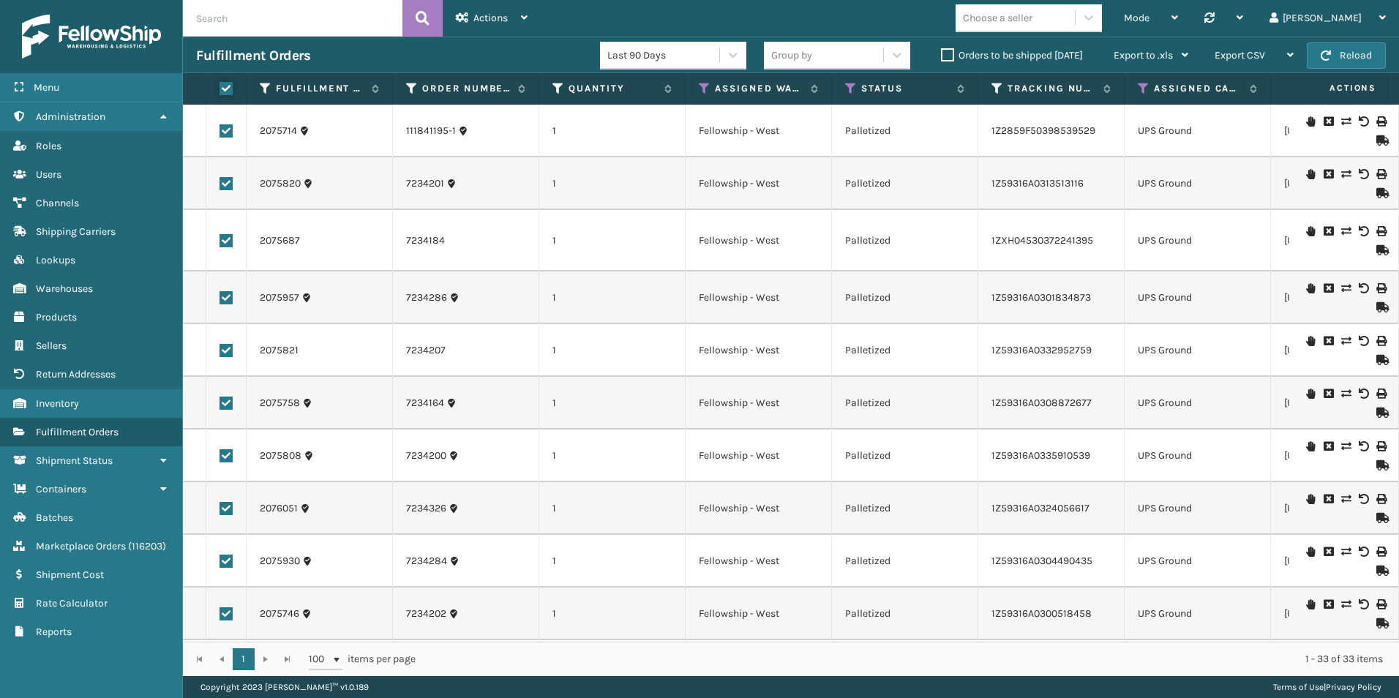
checkbox input "true"
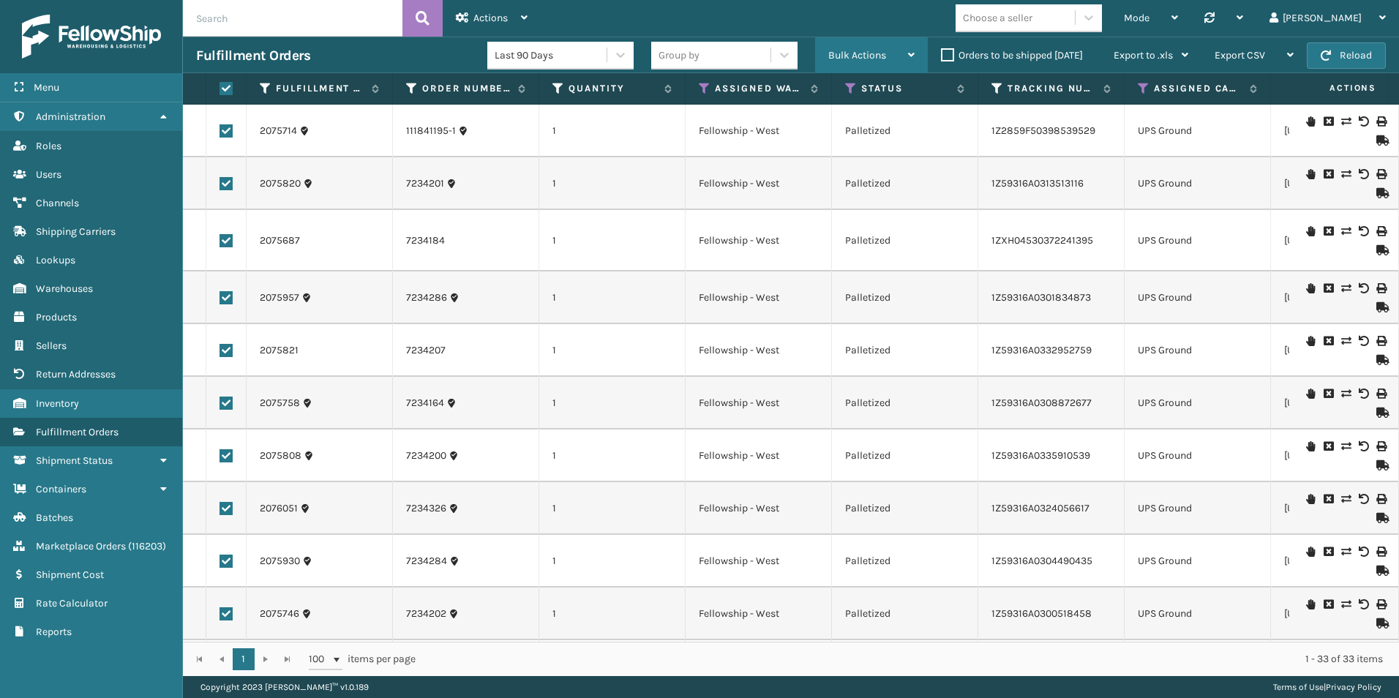
click at [861, 50] on span "Bulk Actions" at bounding box center [857, 55] width 58 height 12
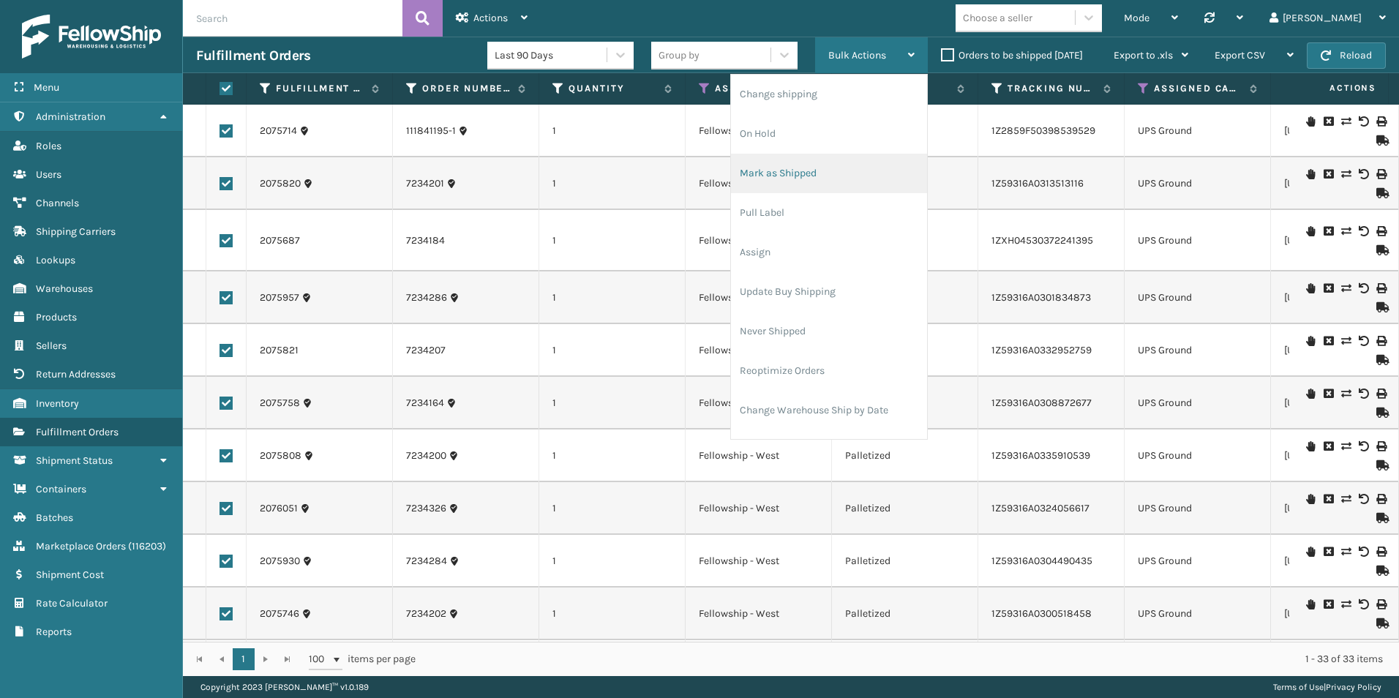
click at [808, 163] on li "Mark as Shipped" at bounding box center [829, 174] width 196 height 40
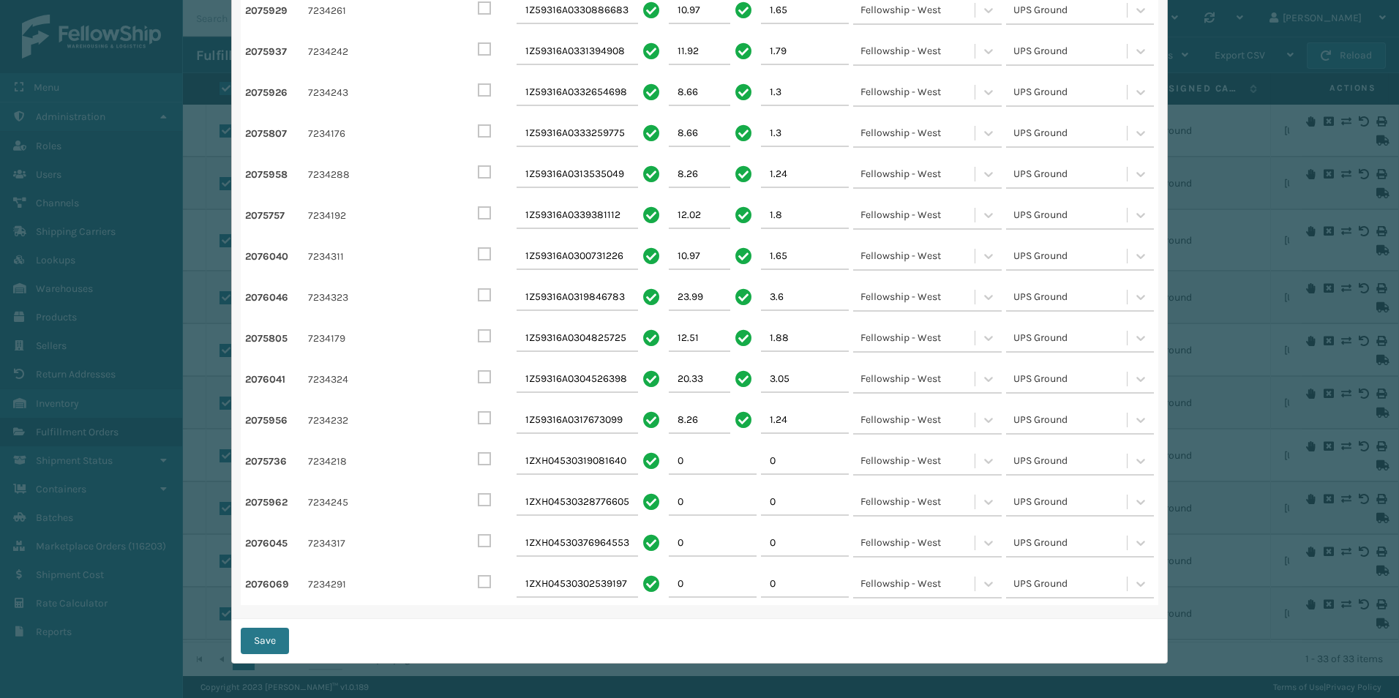
scroll to position [868, 0]
click at [269, 634] on button "Save" at bounding box center [265, 640] width 48 height 26
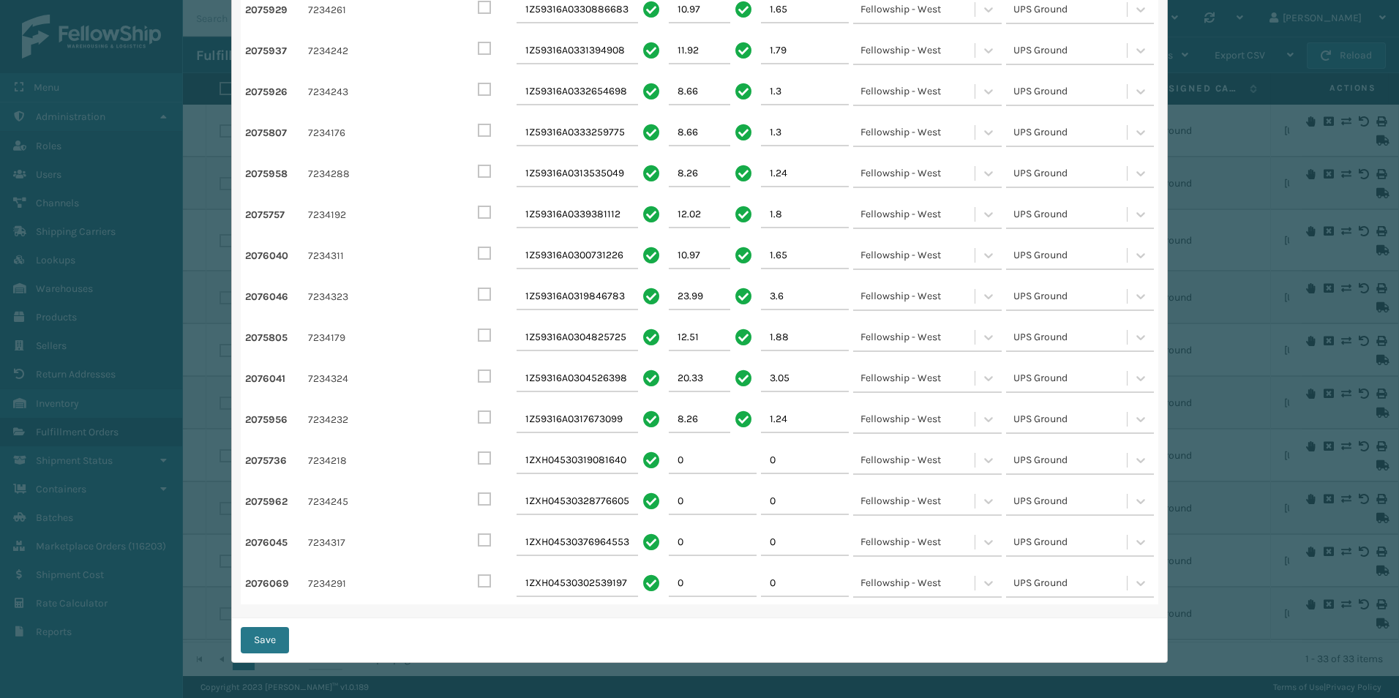
checkbox input "false"
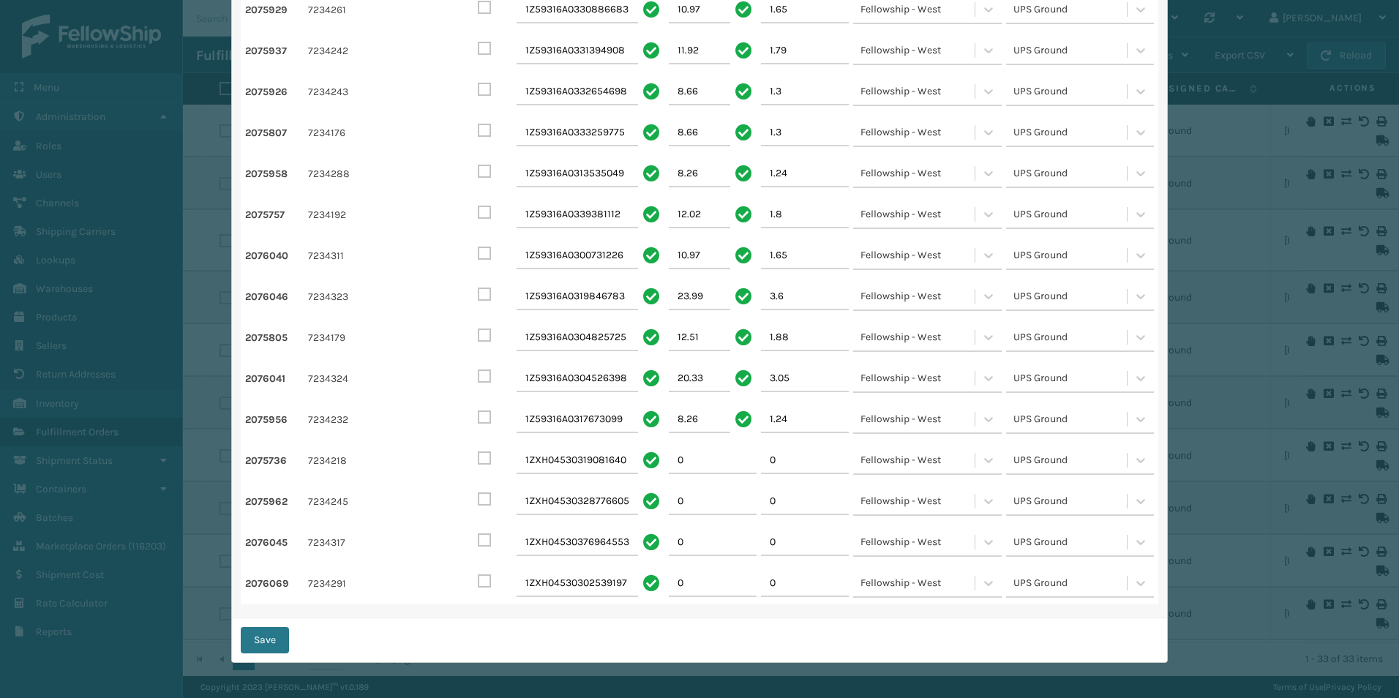
checkbox input "false"
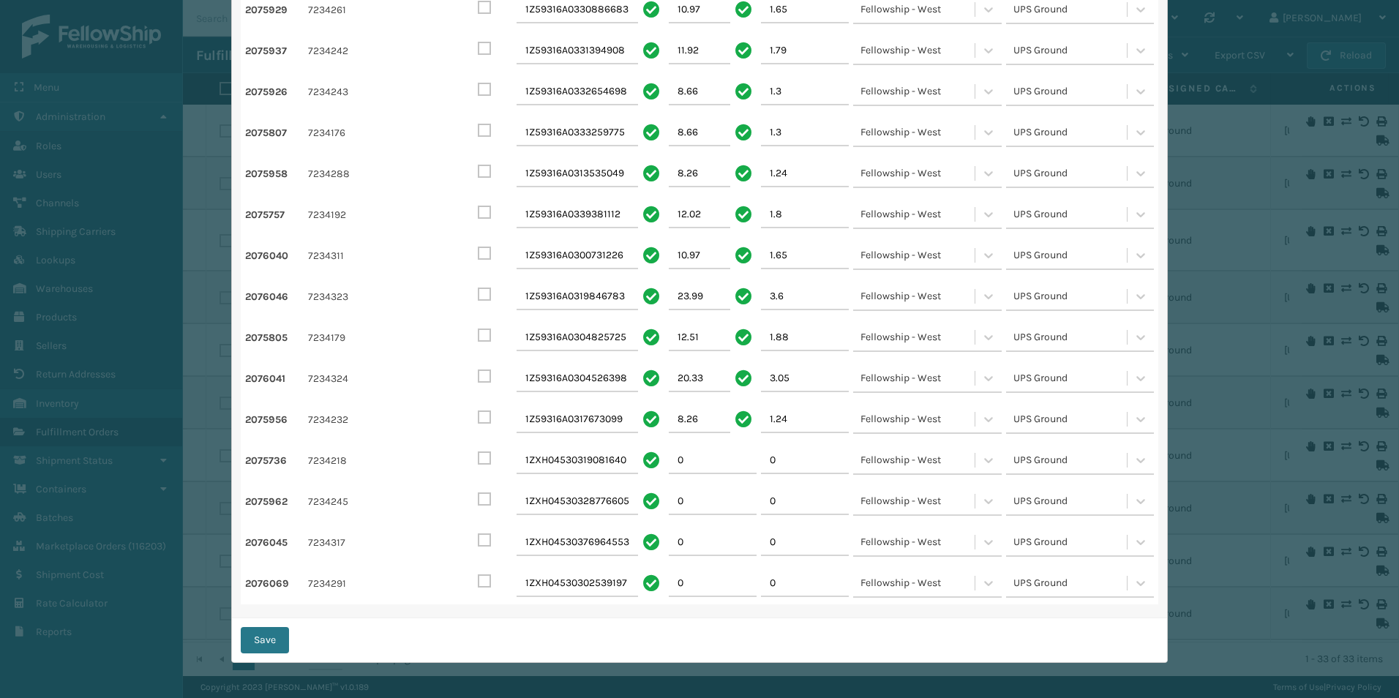
checkbox input "false"
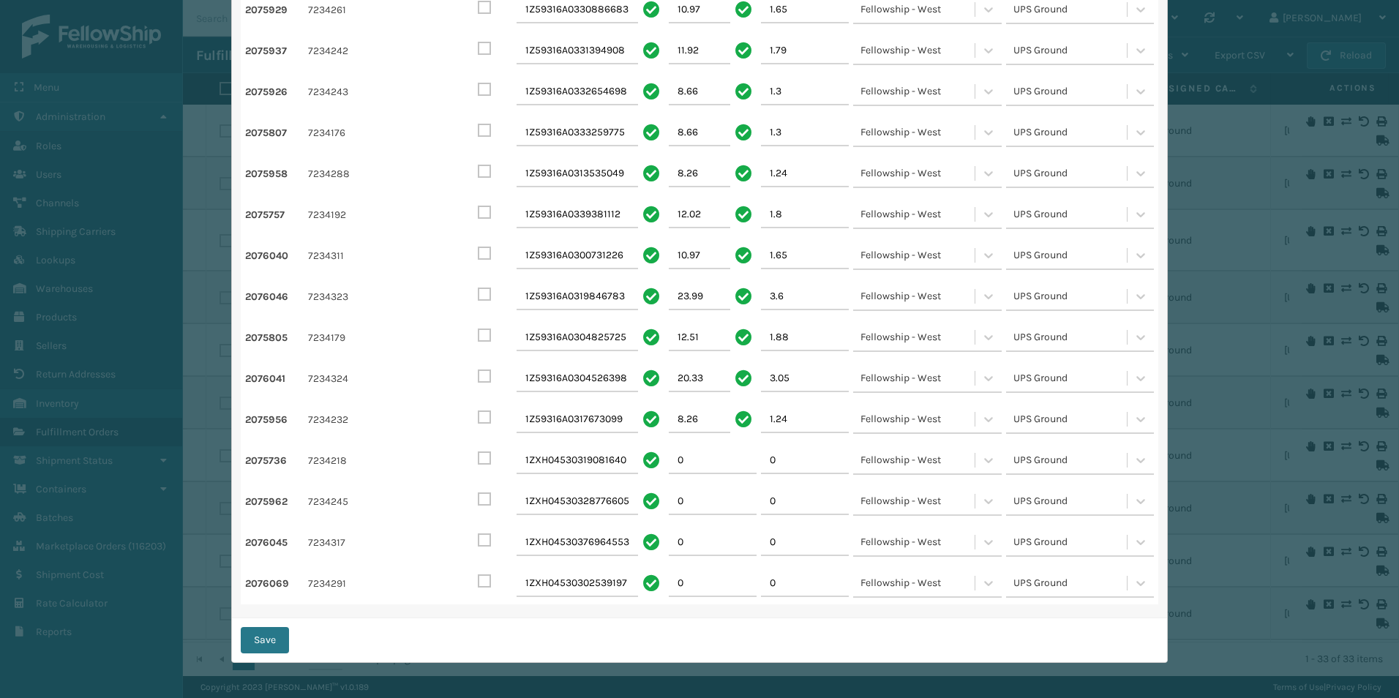
checkbox input "false"
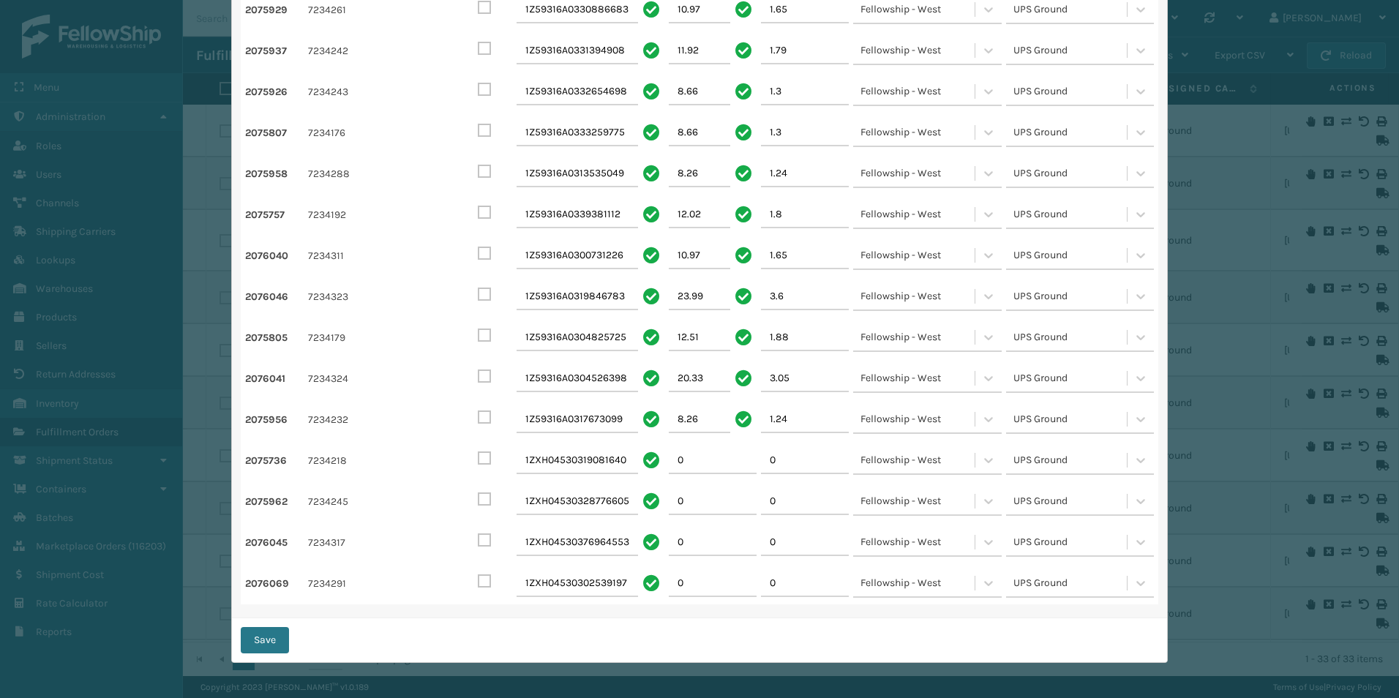
checkbox input "false"
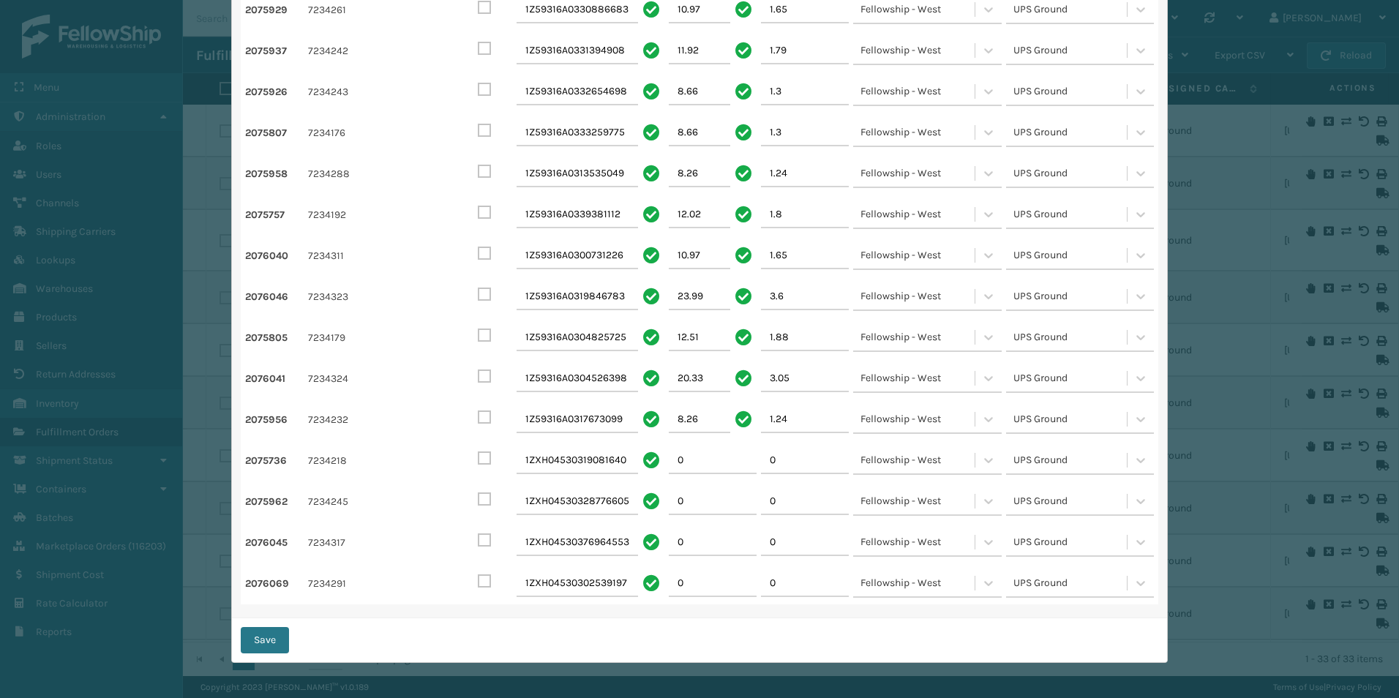
checkbox input "false"
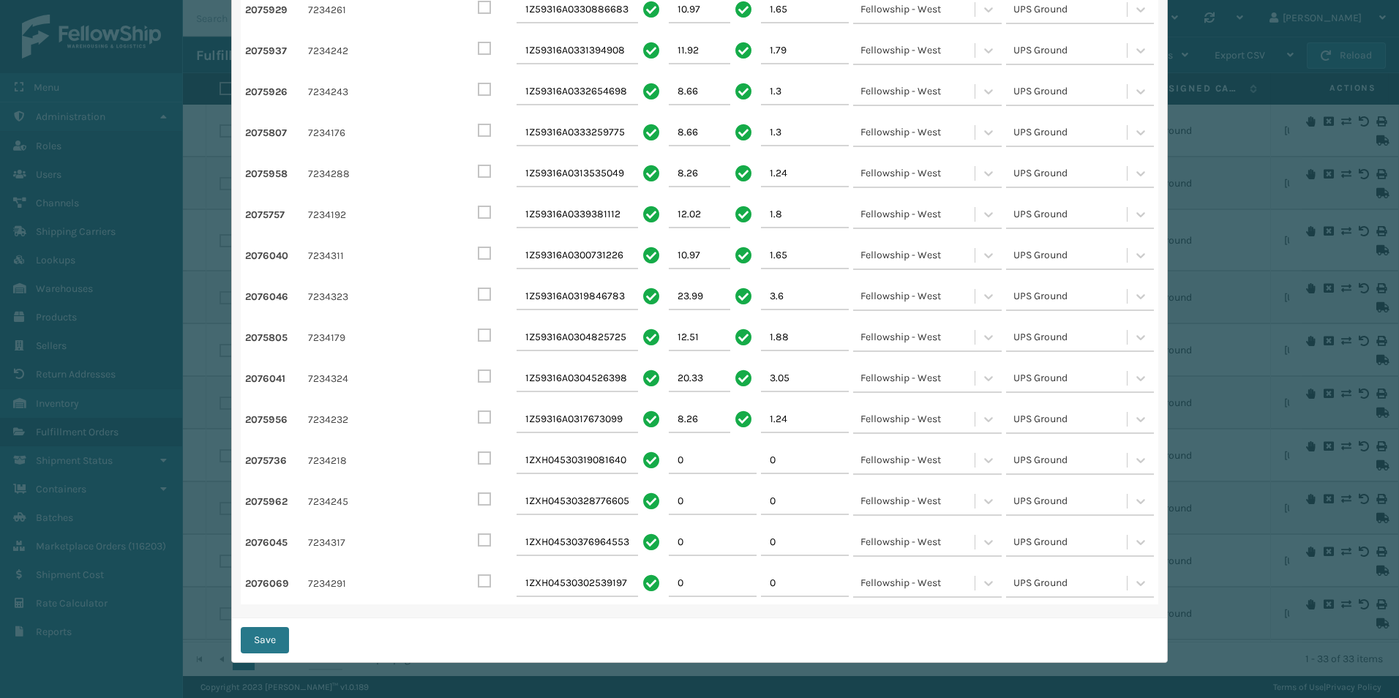
checkbox input "false"
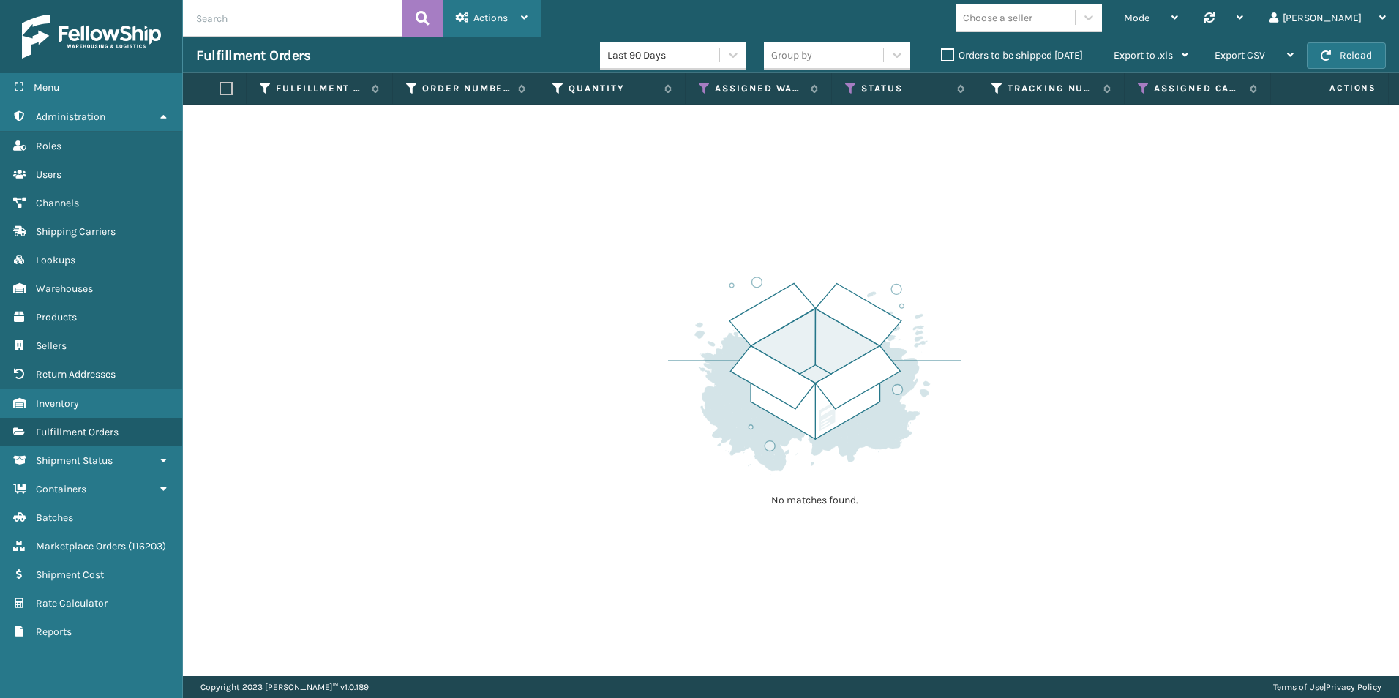
click at [472, 29] on div "Actions" at bounding box center [492, 18] width 72 height 37
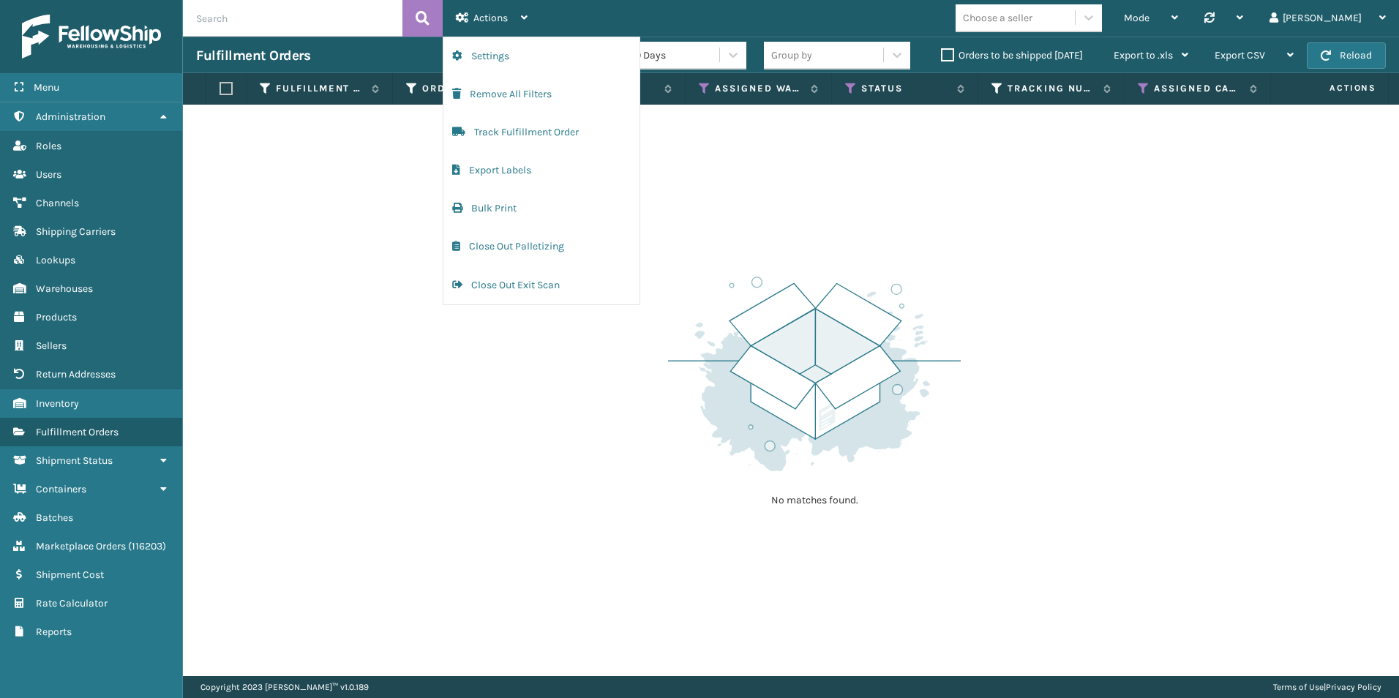
click at [1092, 239] on div "No matches found." at bounding box center [791, 390] width 1216 height 571
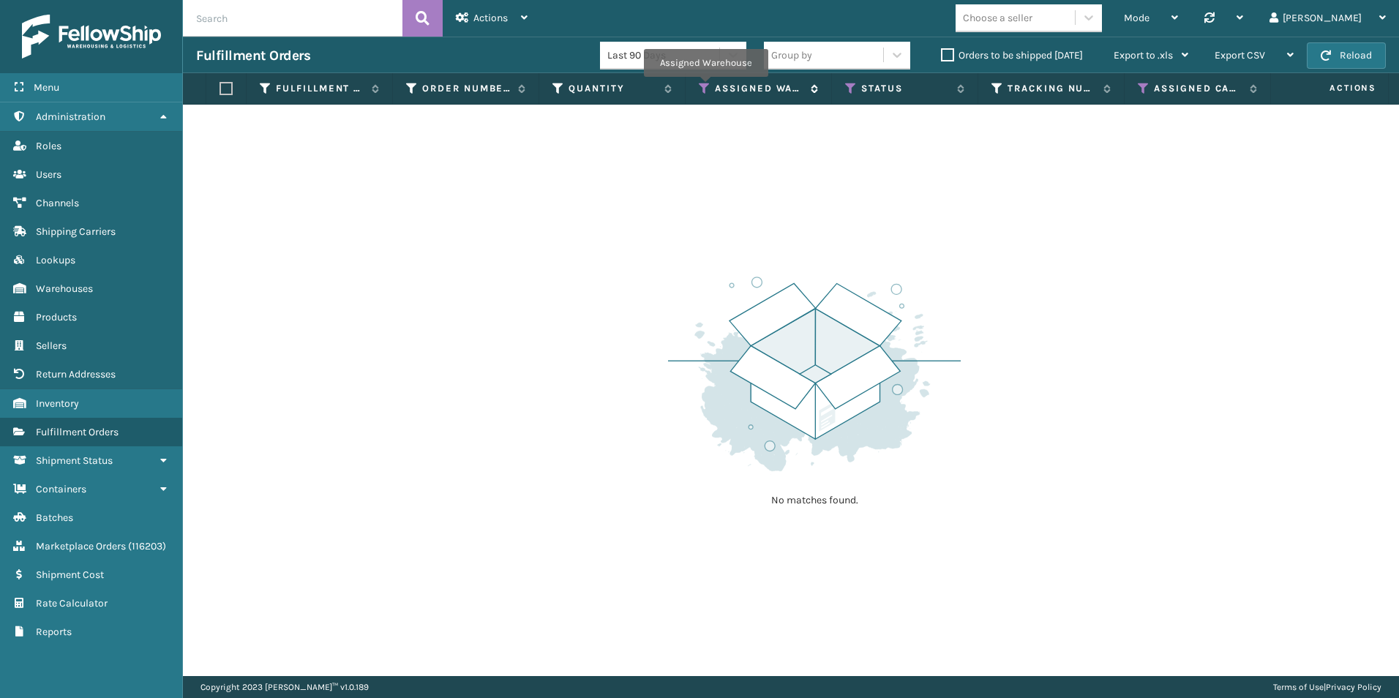
click at [705, 87] on icon at bounding box center [705, 88] width 12 height 13
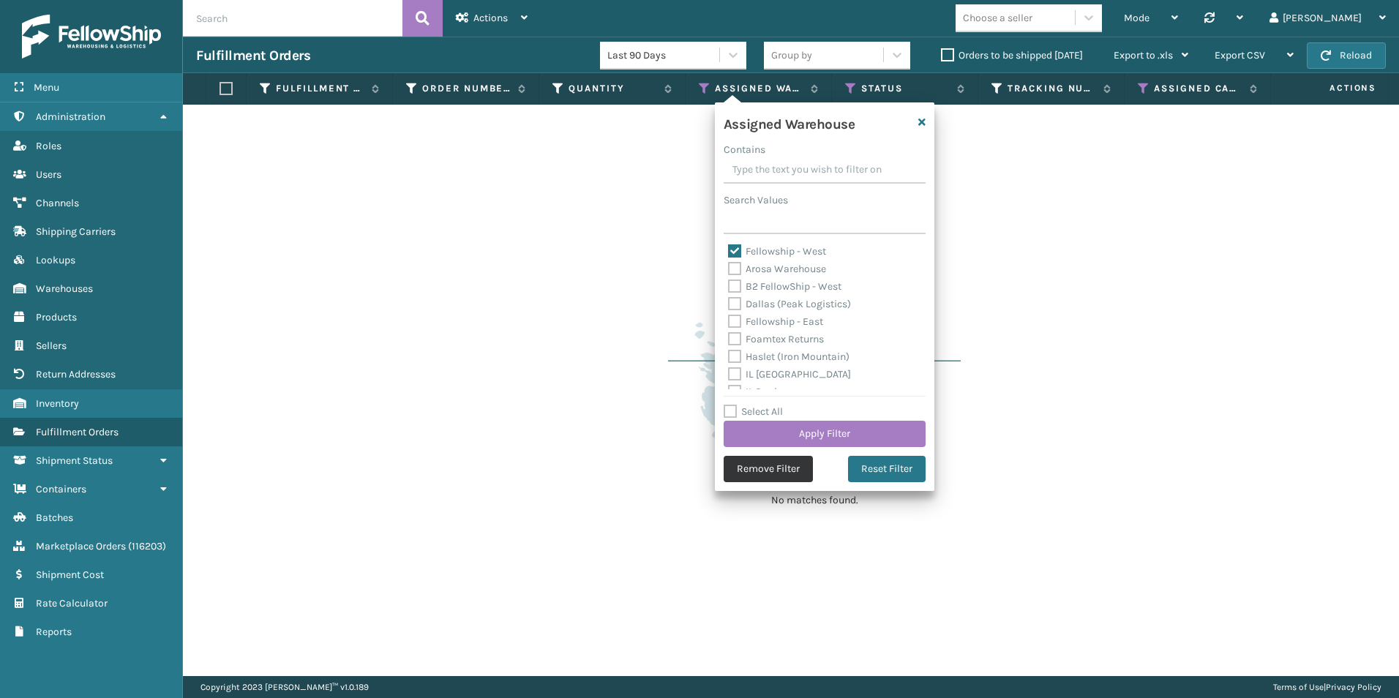
click at [757, 470] on button "Remove Filter" at bounding box center [768, 469] width 89 height 26
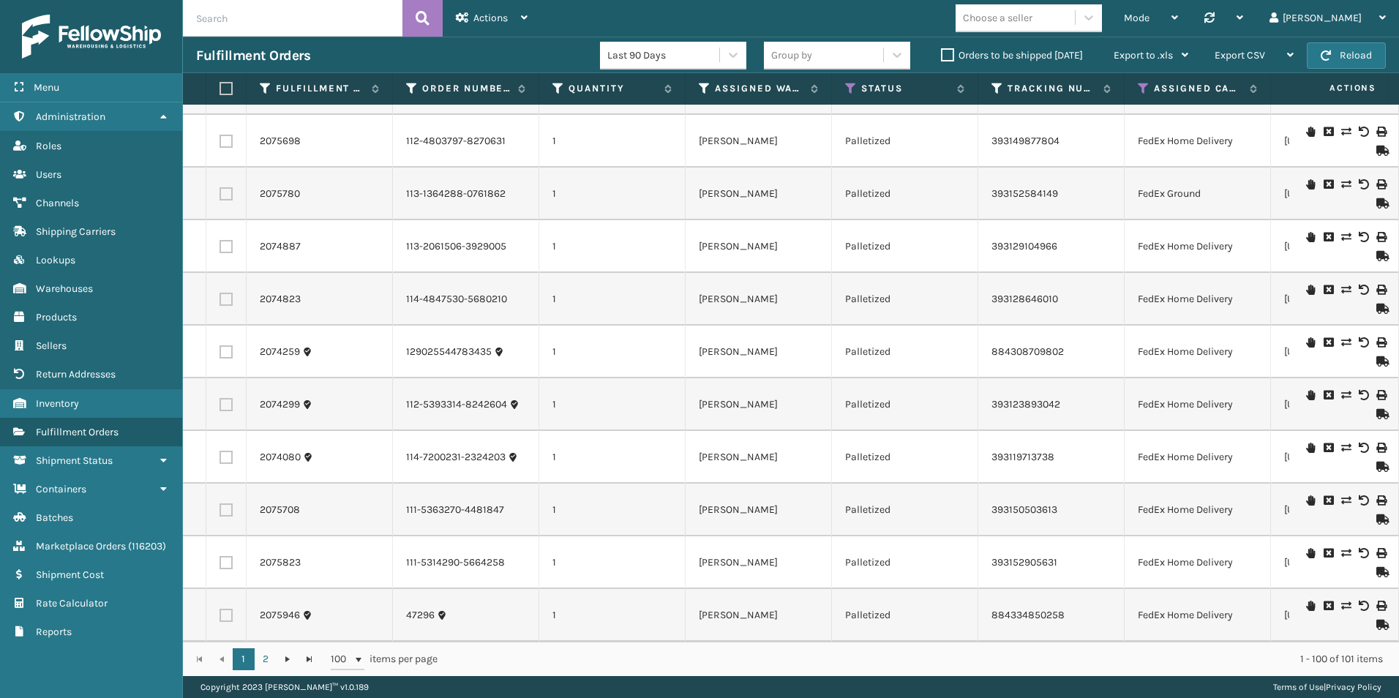
scroll to position [4803, 0]
click at [942, 54] on label "Orders to be shipped [DATE]" at bounding box center [1012, 55] width 142 height 12
click at [942, 54] on input "Orders to be shipped [DATE]" at bounding box center [941, 52] width 1 height 10
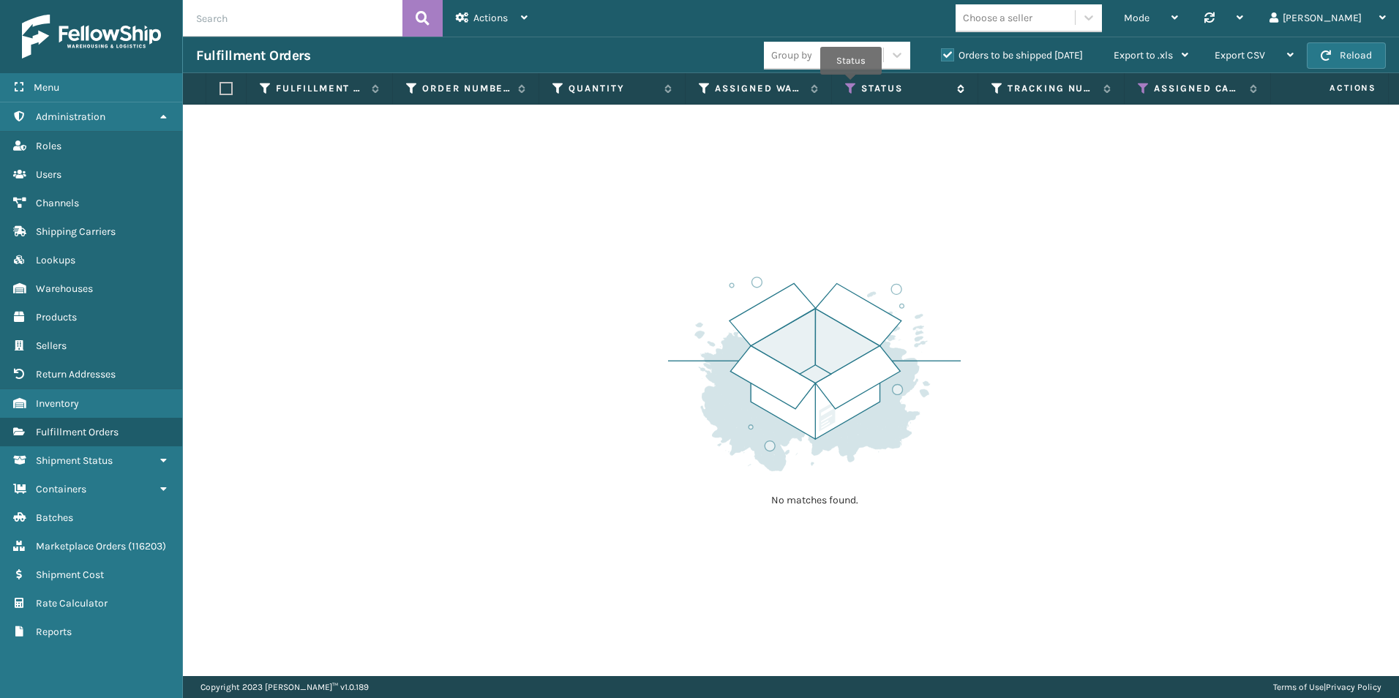
click at [851, 84] on icon at bounding box center [851, 88] width 12 height 13
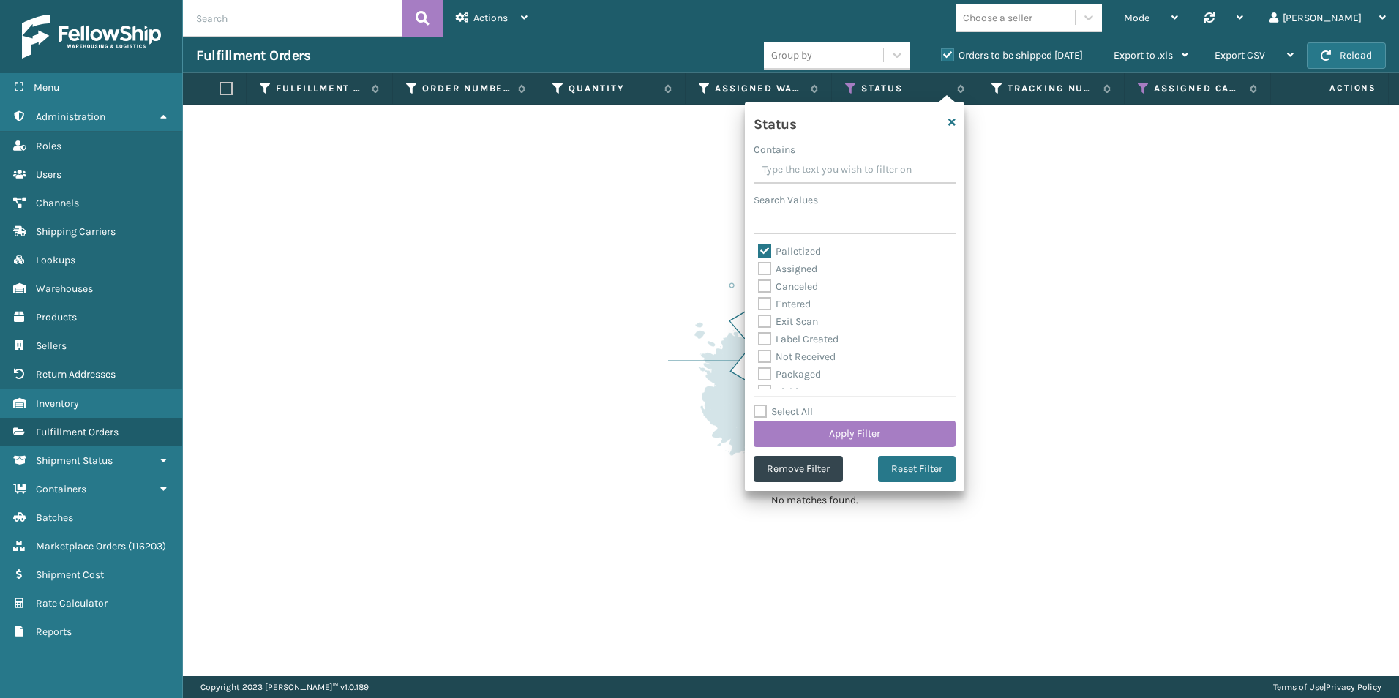
click at [765, 249] on label "Palletized" at bounding box center [789, 251] width 63 height 12
click at [759, 249] on input "Palletized" at bounding box center [758, 248] width 1 height 10
checkbox input "false"
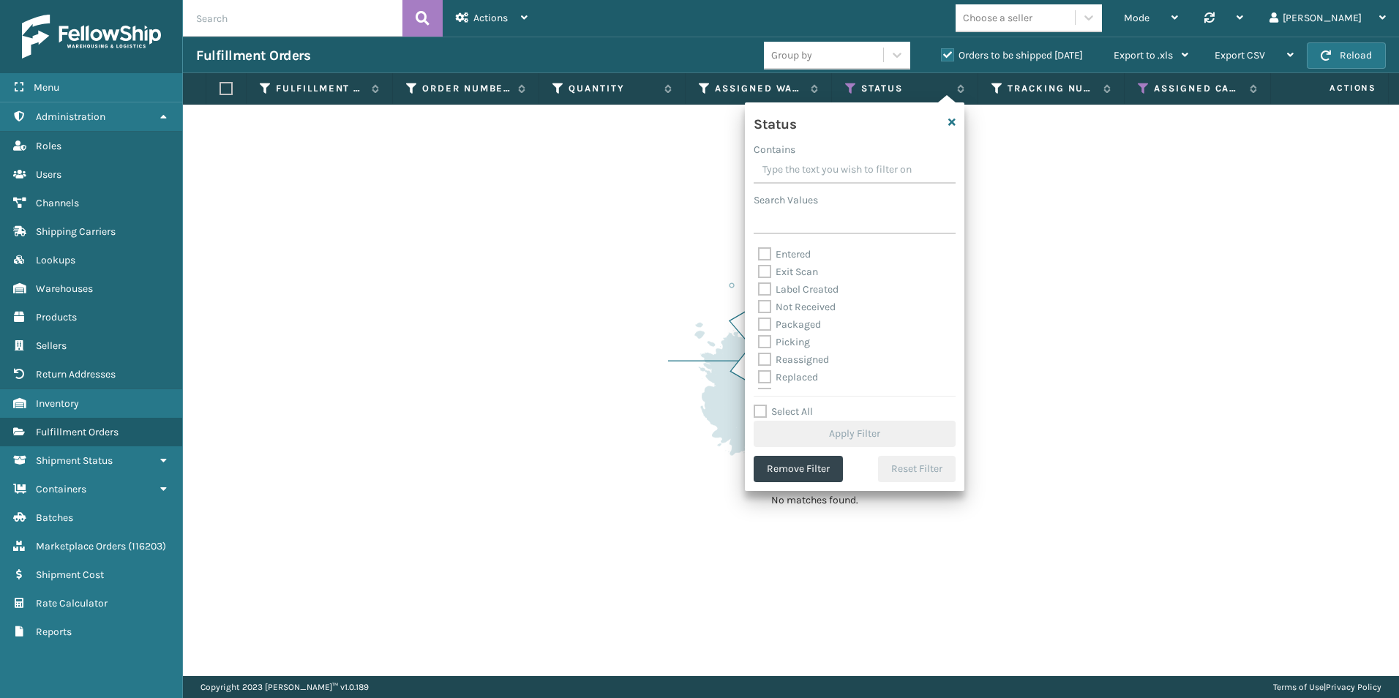
scroll to position [82, 0]
click at [763, 304] on label "Picking" at bounding box center [784, 310] width 52 height 12
click at [759, 312] on label "Picking" at bounding box center [784, 310] width 52 height 12
click at [759, 311] on input "Picking" at bounding box center [758, 306] width 1 height 10
checkbox input "true"
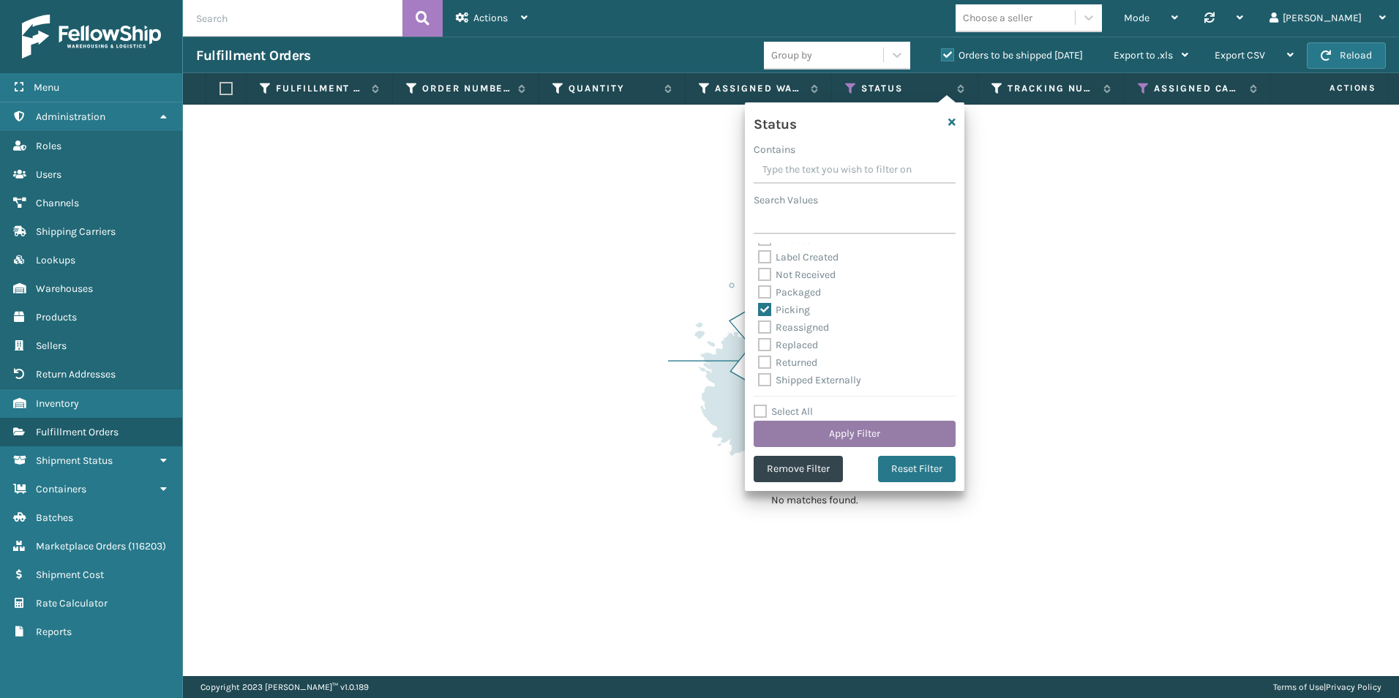
click at [853, 435] on button "Apply Filter" at bounding box center [855, 434] width 202 height 26
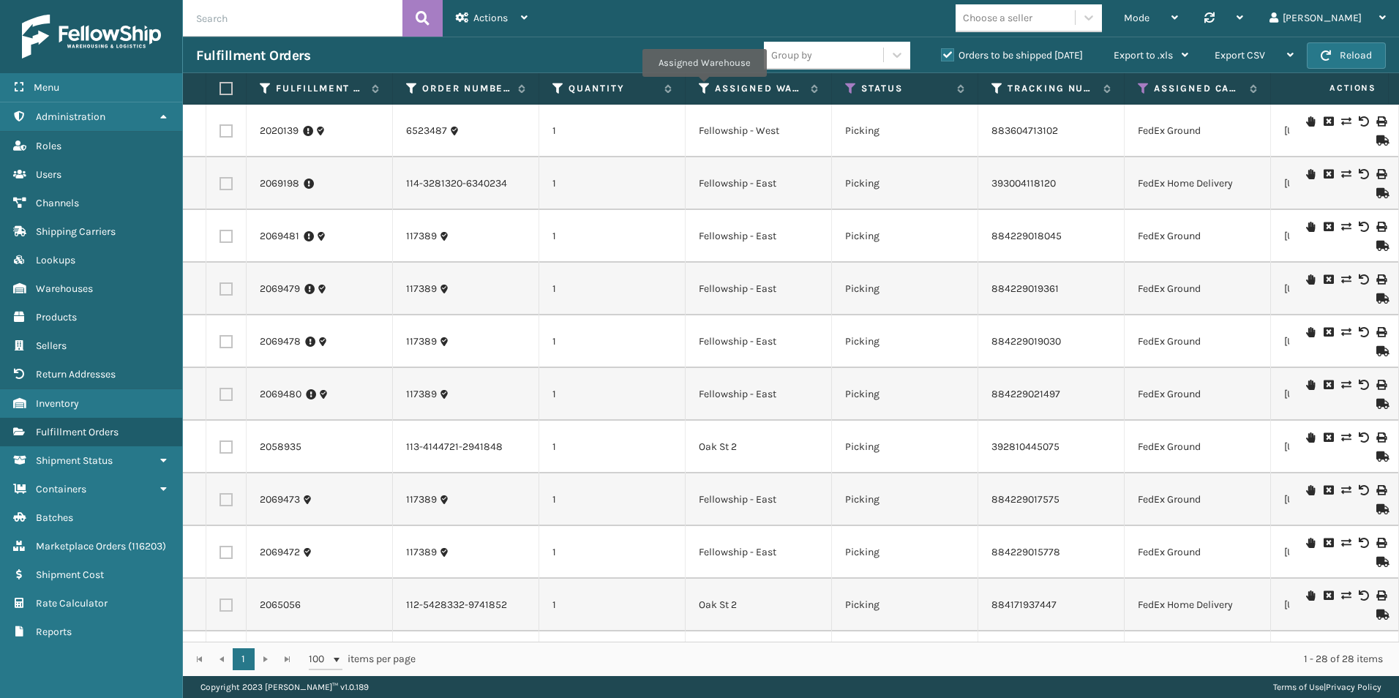
drag, startPoint x: 704, startPoint y: 87, endPoint x: 707, endPoint y: 100, distance: 13.5
click at [704, 86] on icon at bounding box center [705, 88] width 12 height 13
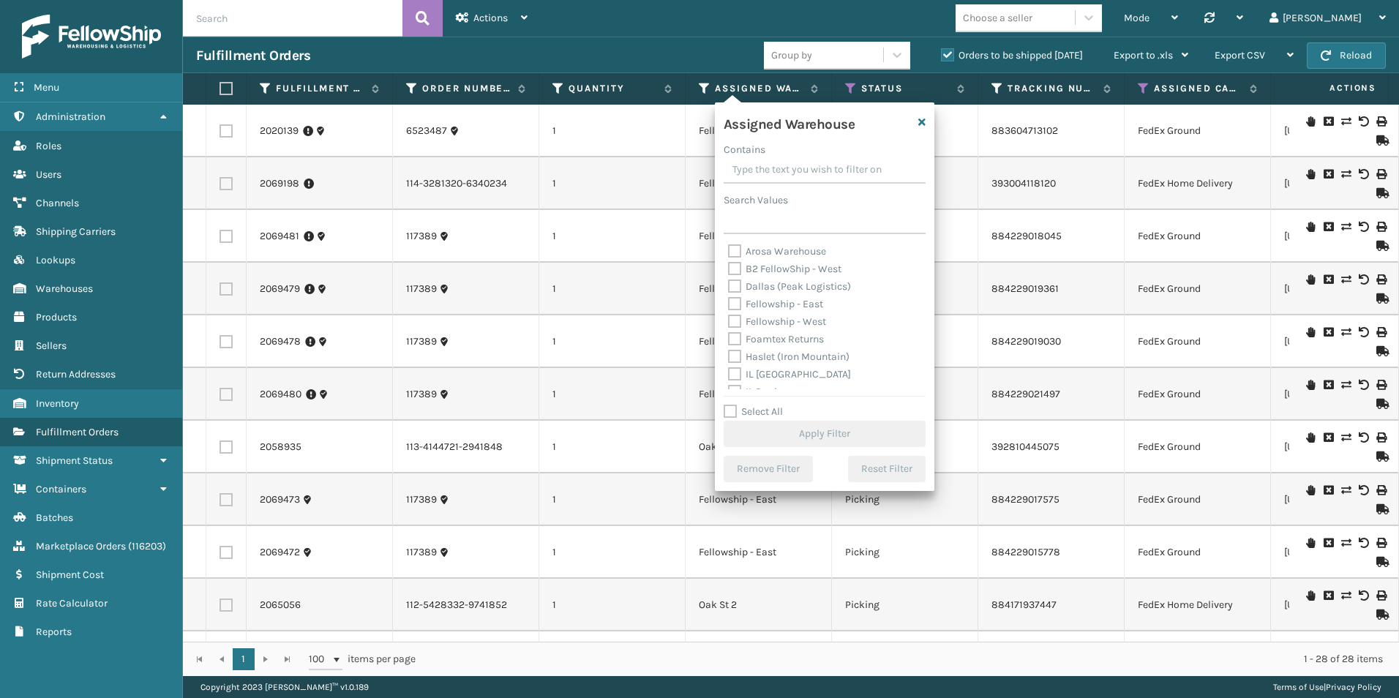
click at [732, 323] on label "Fellowship - West" at bounding box center [777, 321] width 98 height 12
click at [729, 323] on input "Fellowship - West" at bounding box center [728, 318] width 1 height 10
checkbox input "true"
click at [841, 436] on button "Apply Filter" at bounding box center [825, 434] width 202 height 26
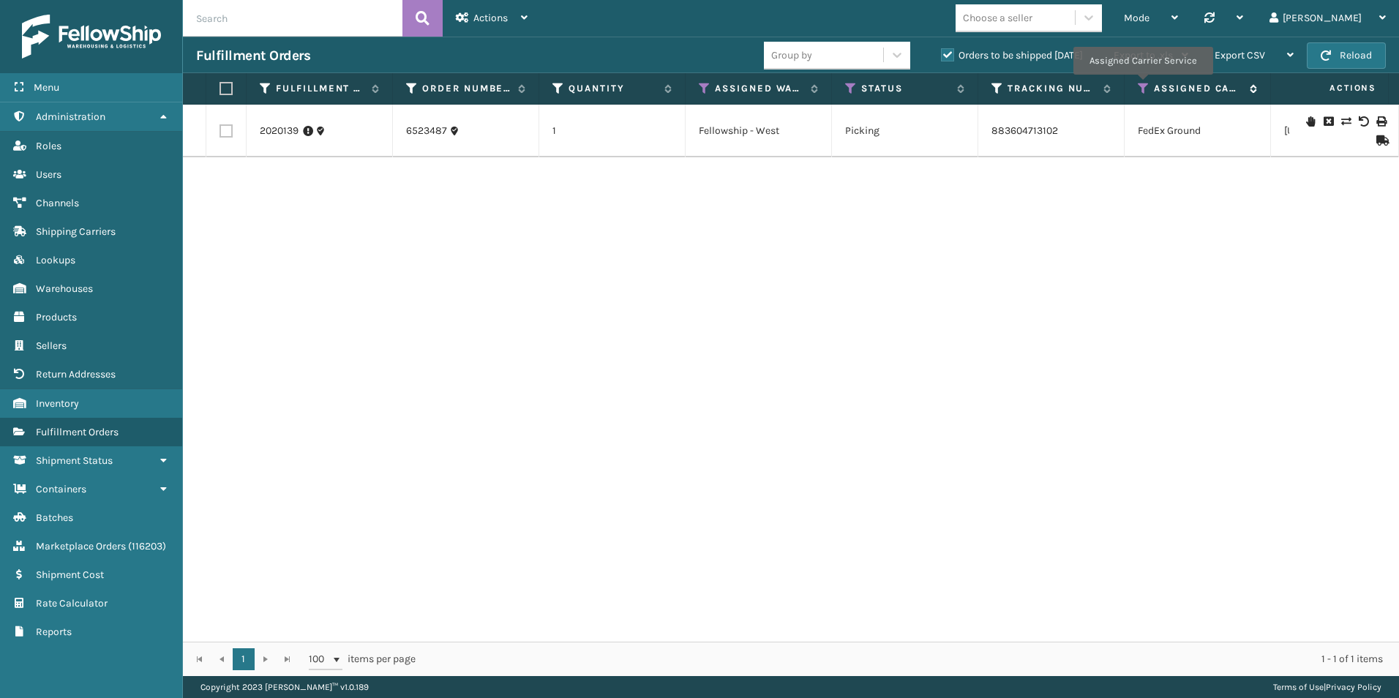
click at [1141, 84] on icon at bounding box center [1144, 88] width 12 height 13
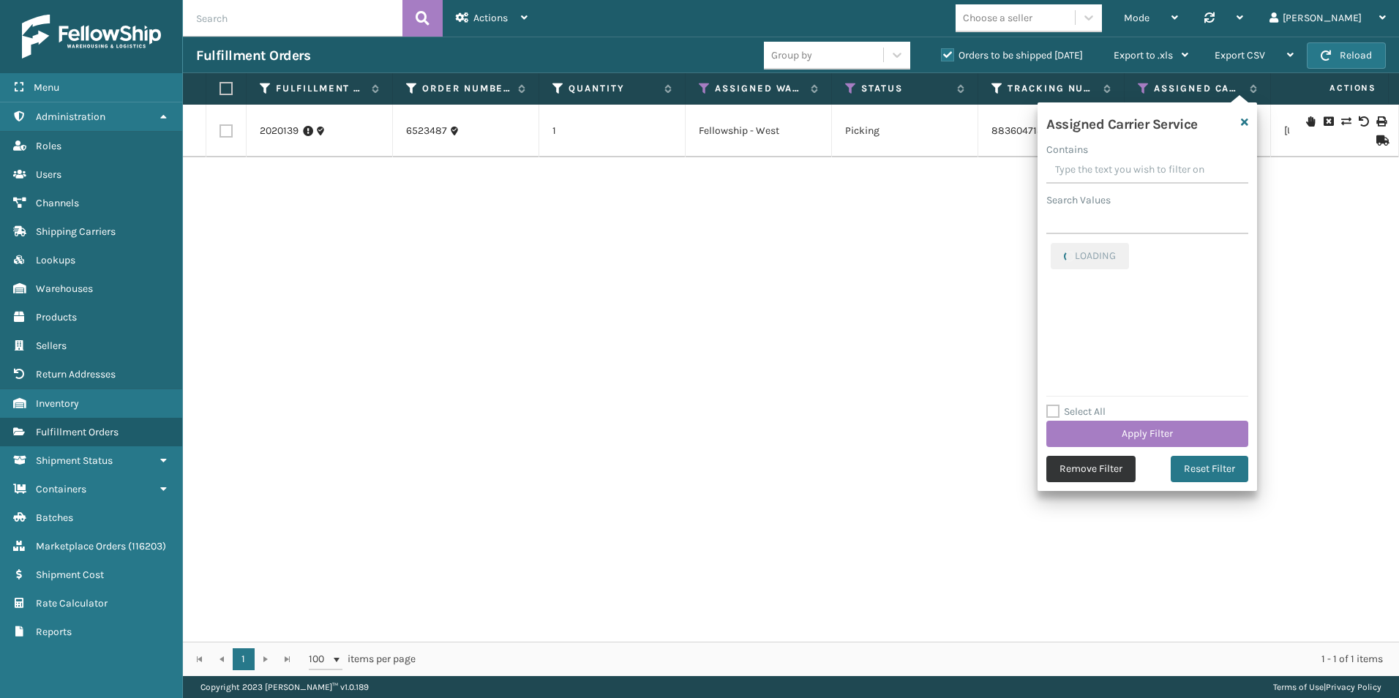
click at [1086, 462] on button "Remove Filter" at bounding box center [1090, 469] width 89 height 26
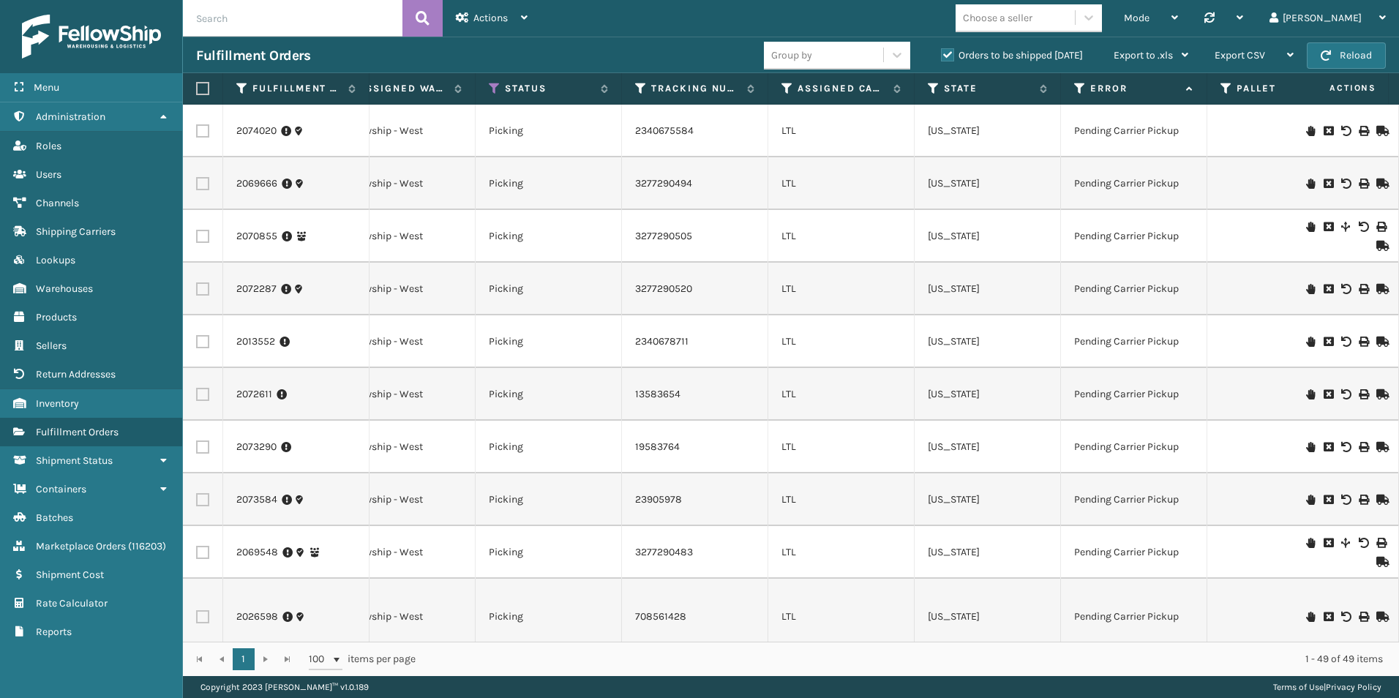
scroll to position [0, 0]
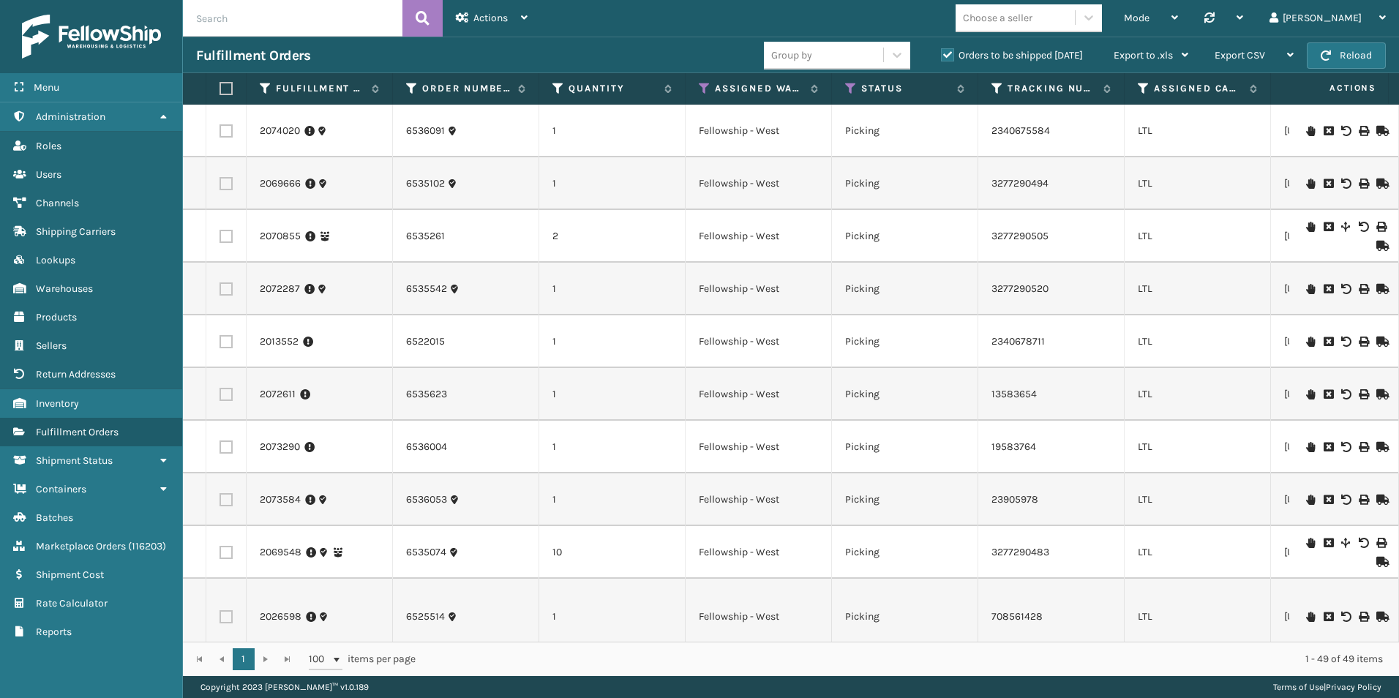
click at [278, 26] on input "text" at bounding box center [292, 18] width 219 height 37
paste input "CS610140000"
type input "CS610140000"
click at [417, 18] on icon at bounding box center [423, 18] width 14 height 22
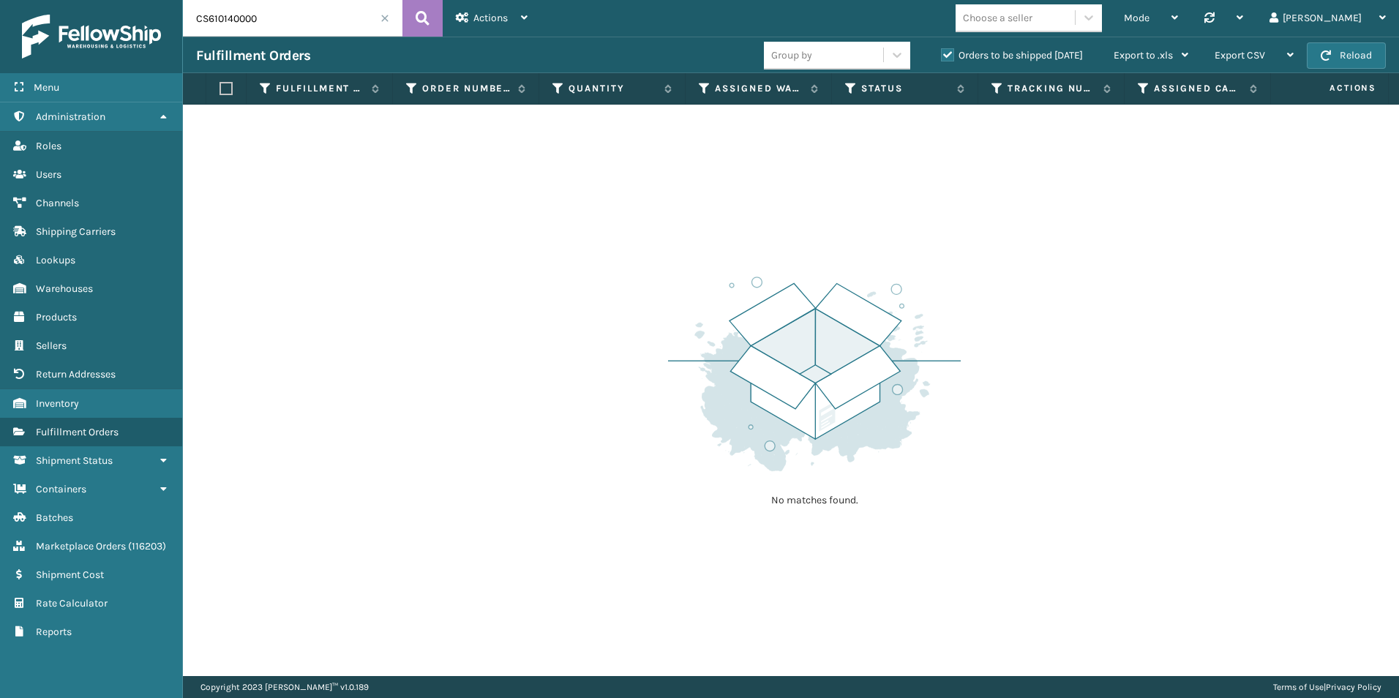
click at [944, 54] on label "Orders to be shipped [DATE]" at bounding box center [1012, 55] width 142 height 12
click at [942, 54] on input "Orders to be shipped [DATE]" at bounding box center [941, 52] width 1 height 10
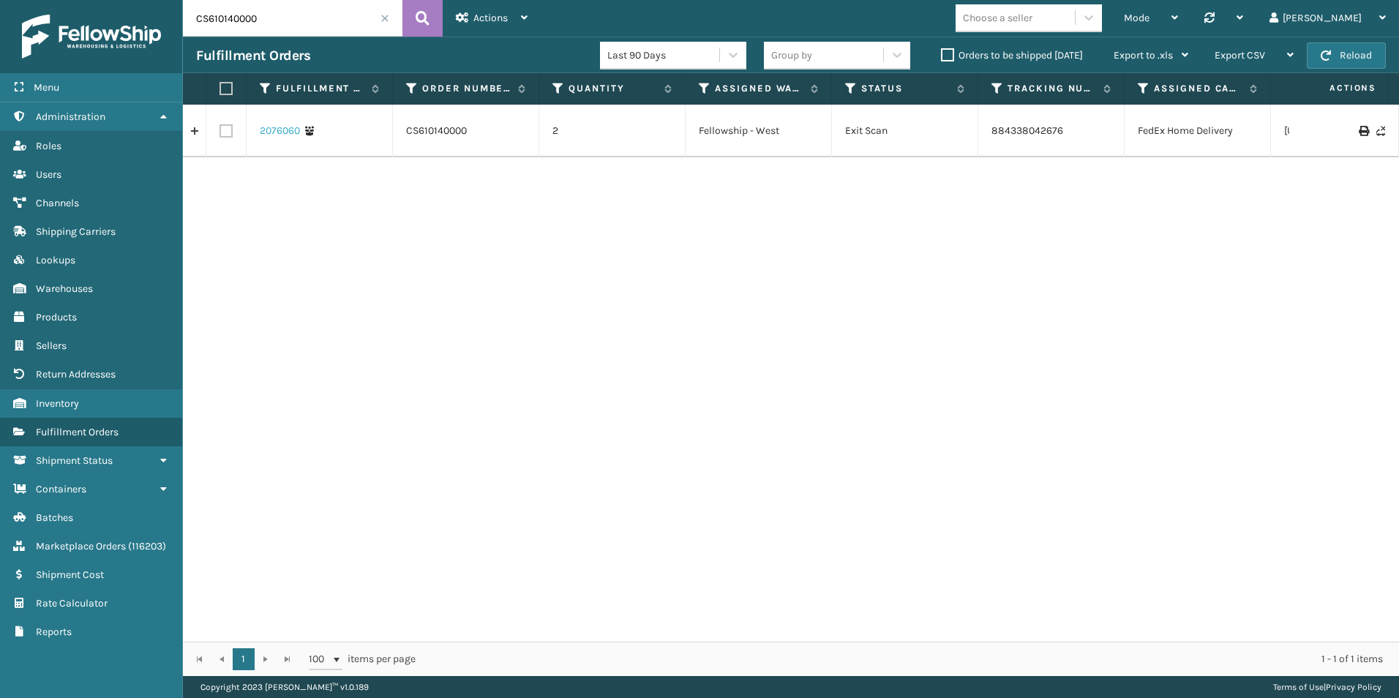
drag, startPoint x: 279, startPoint y: 129, endPoint x: 857, endPoint y: 184, distance: 579.8
click at [279, 129] on link "2076060" at bounding box center [280, 131] width 40 height 15
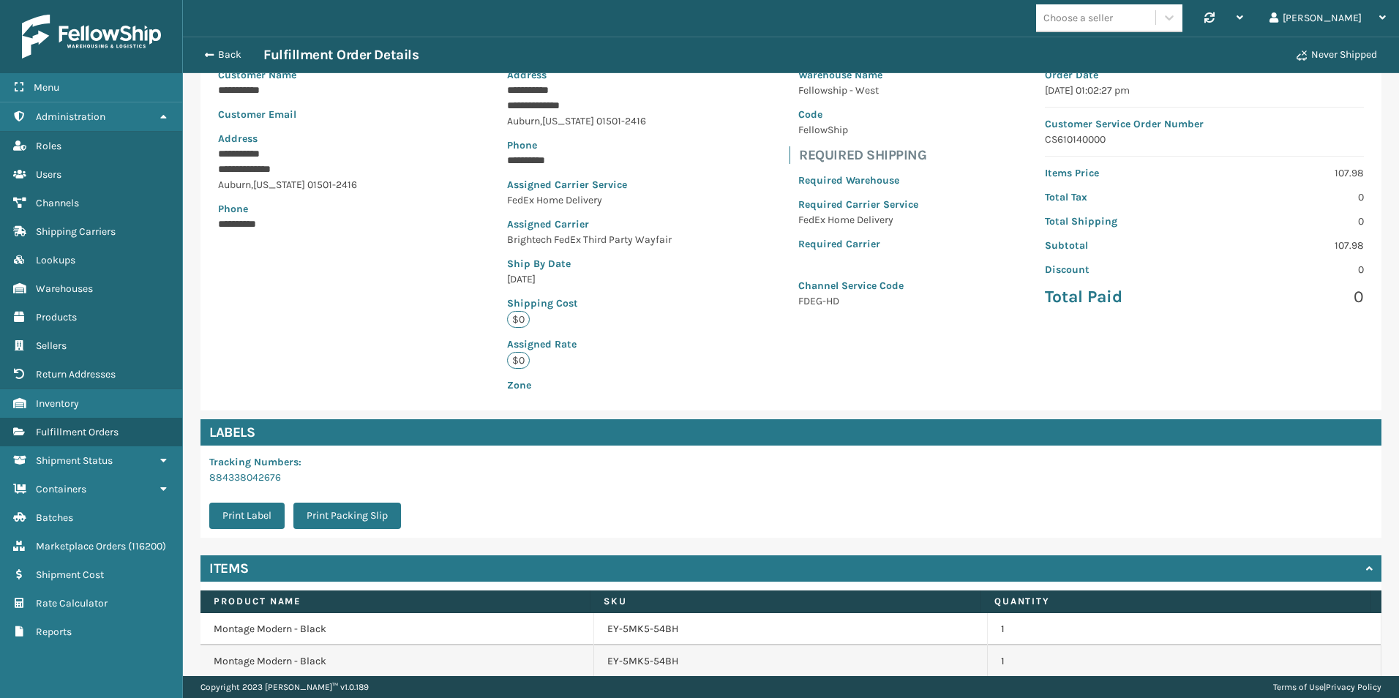
scroll to position [199, 0]
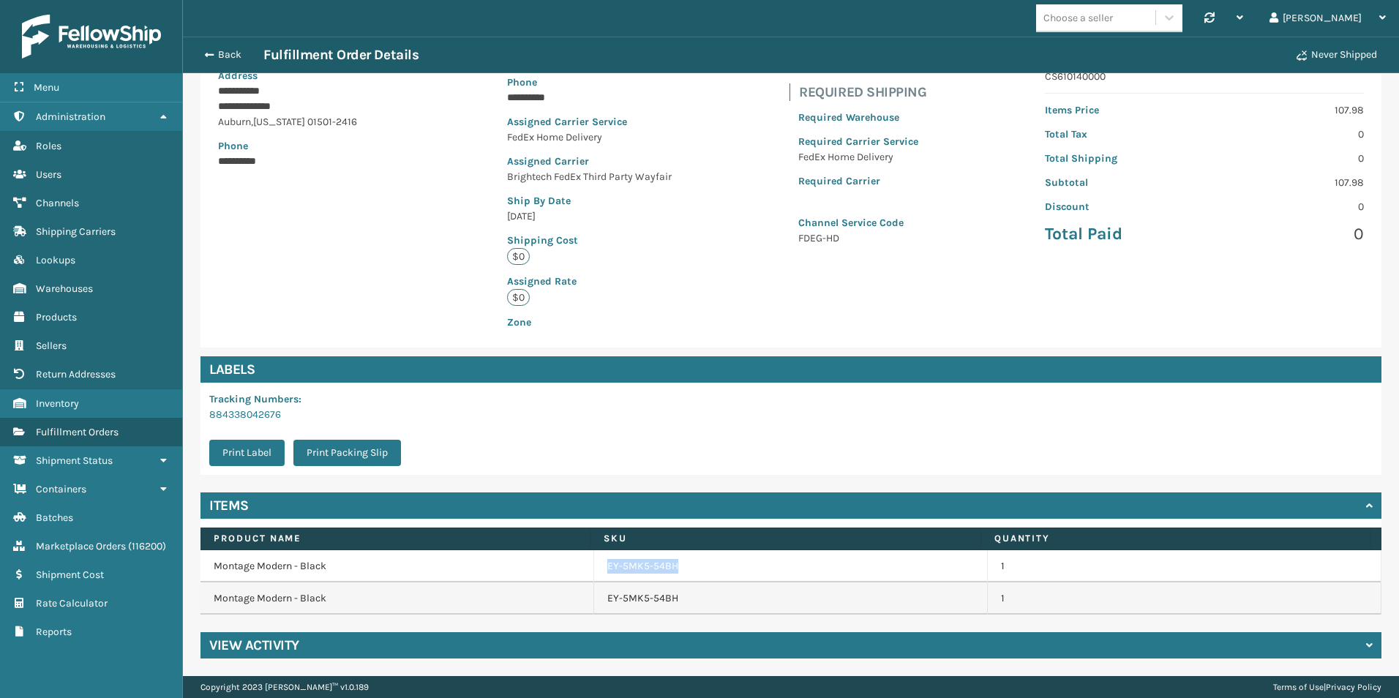
drag, startPoint x: 593, startPoint y: 567, endPoint x: 681, endPoint y: 563, distance: 88.6
click at [681, 563] on td "EY-5MK5-54BH" at bounding box center [791, 566] width 394 height 32
drag, startPoint x: 681, startPoint y: 563, endPoint x: 645, endPoint y: 566, distance: 36.6
copy link "EY-5MK5-54BH"
click at [200, 56] on button "Back" at bounding box center [229, 54] width 67 height 13
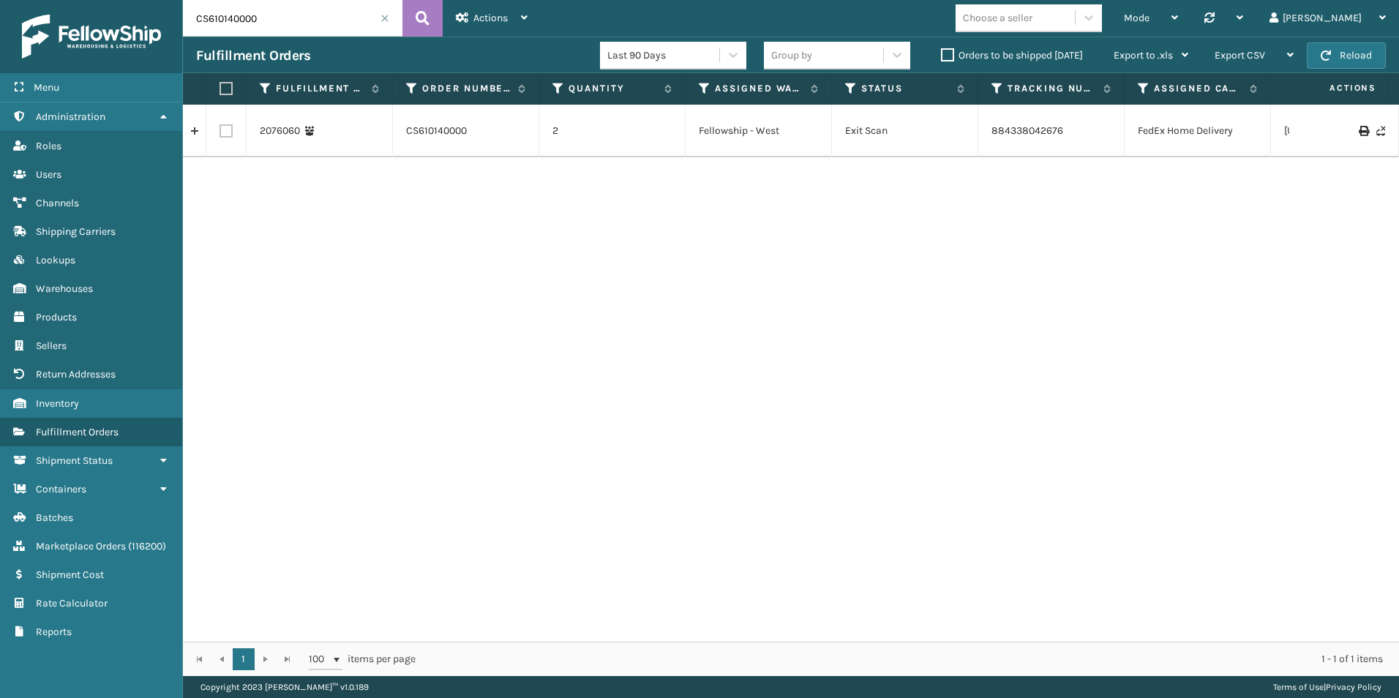
click at [943, 49] on label "Orders to be shipped [DATE]" at bounding box center [1012, 55] width 142 height 12
click at [942, 48] on input "Orders to be shipped [DATE]" at bounding box center [941, 52] width 1 height 10
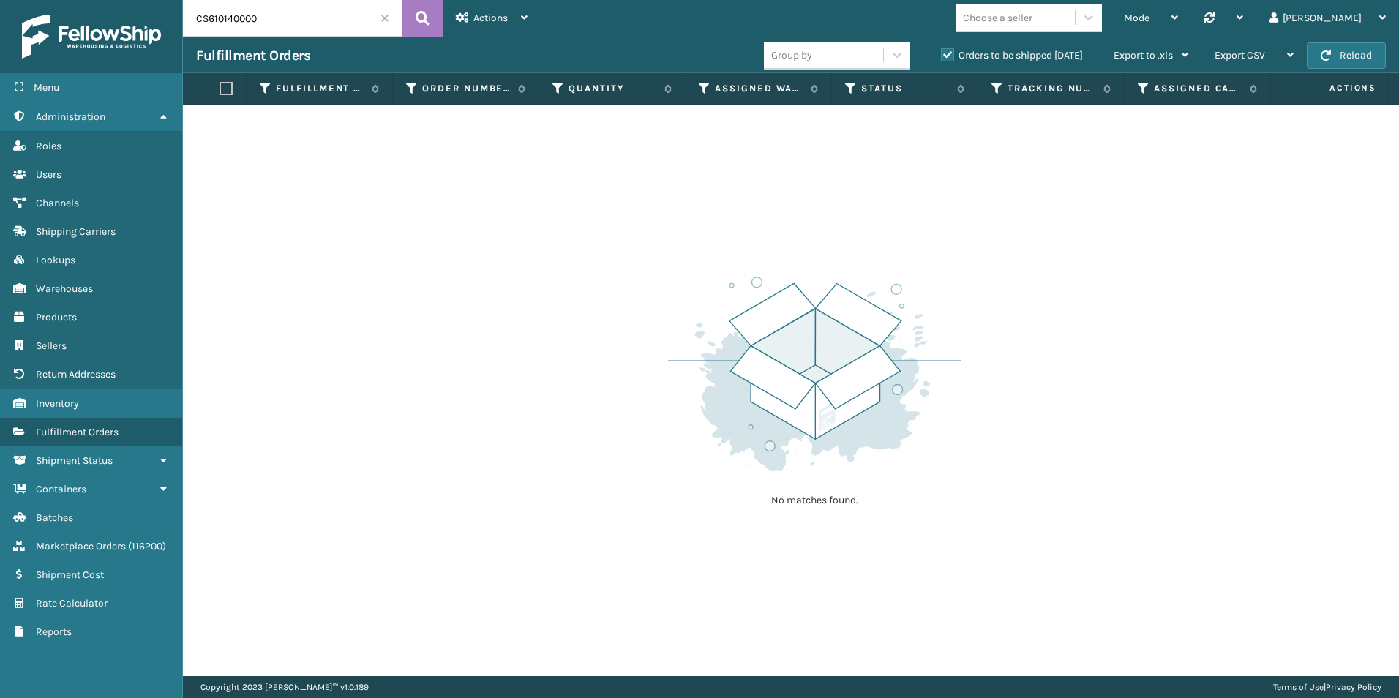
click at [389, 18] on input "CS610140000" at bounding box center [292, 18] width 219 height 37
click at [386, 16] on span at bounding box center [384, 18] width 9 height 9
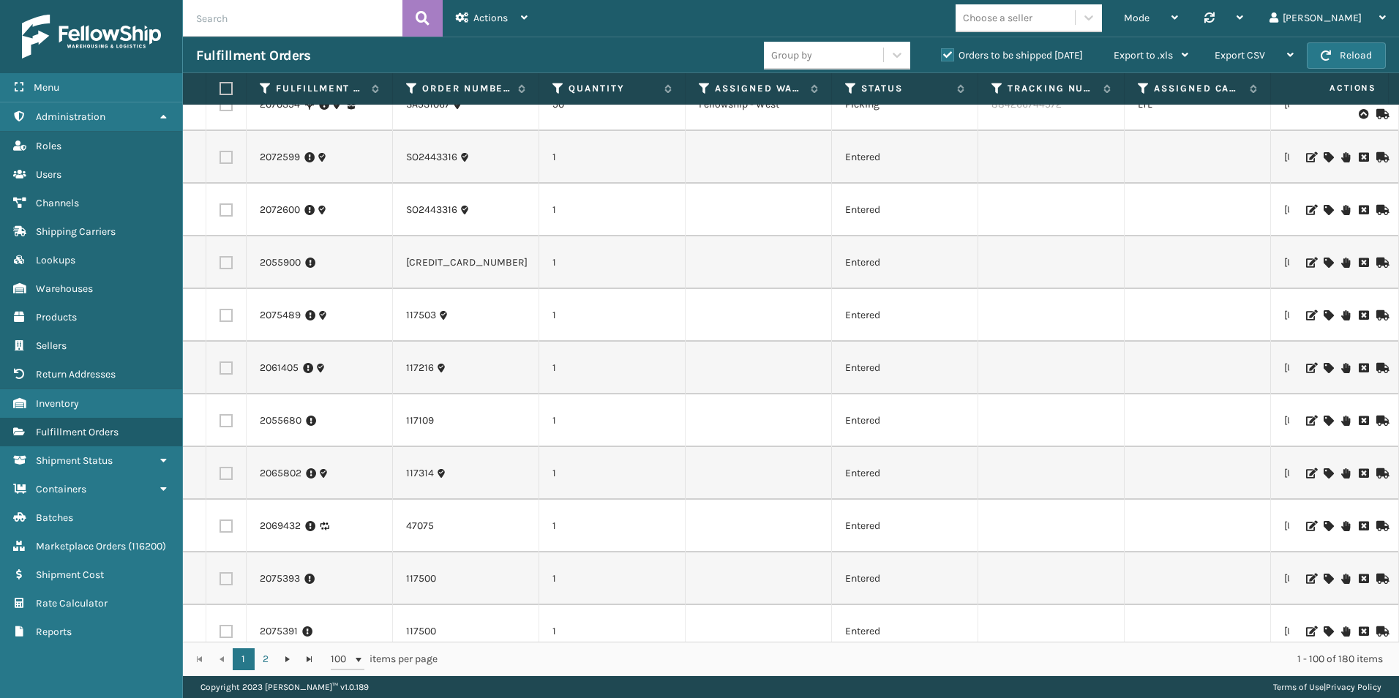
scroll to position [1244, 0]
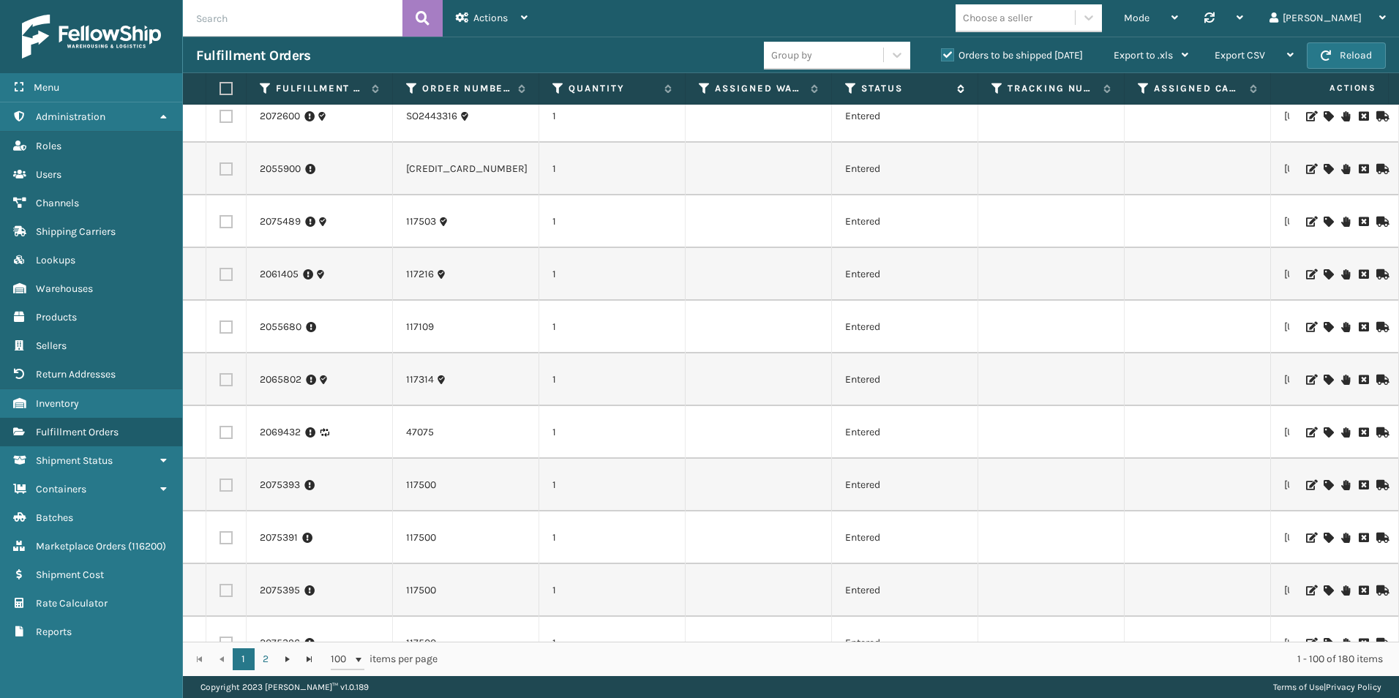
click at [849, 89] on icon at bounding box center [851, 88] width 12 height 13
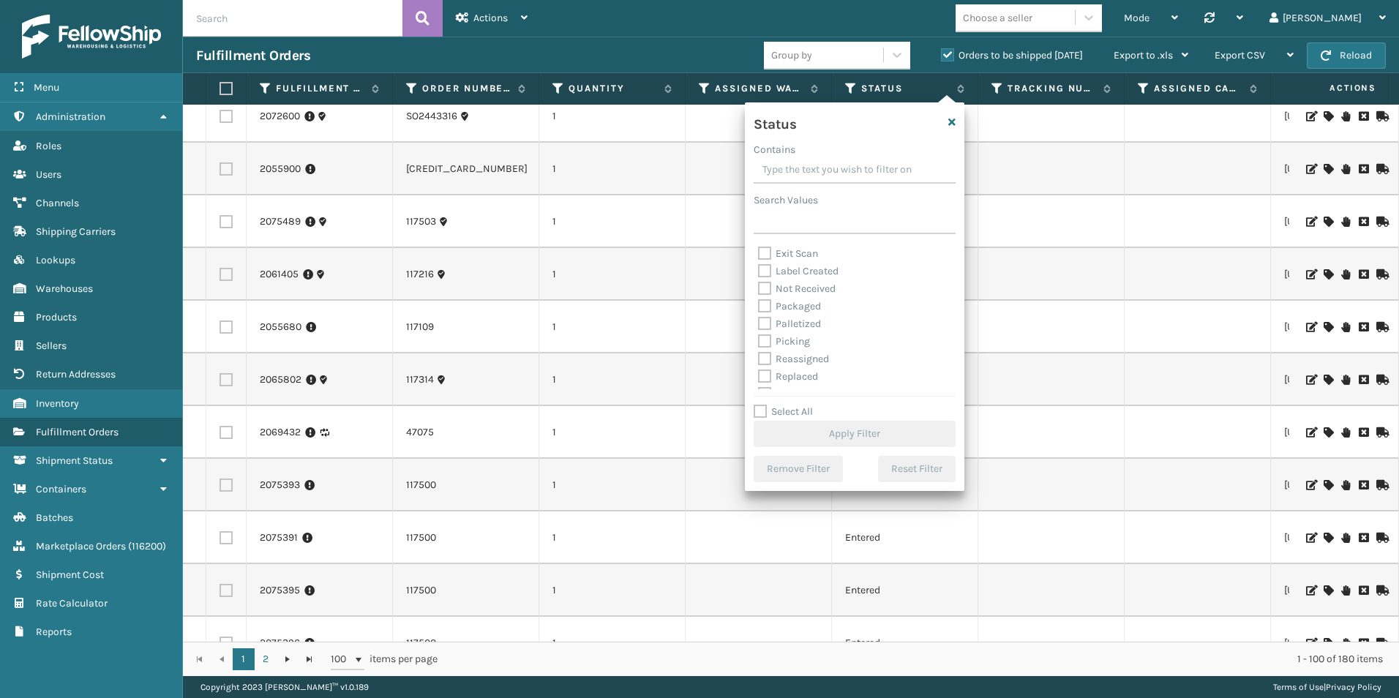
scroll to position [73, 0]
click at [767, 317] on label "Picking" at bounding box center [784, 318] width 52 height 12
click at [759, 317] on input "Picking" at bounding box center [758, 315] width 1 height 10
checkbox input "true"
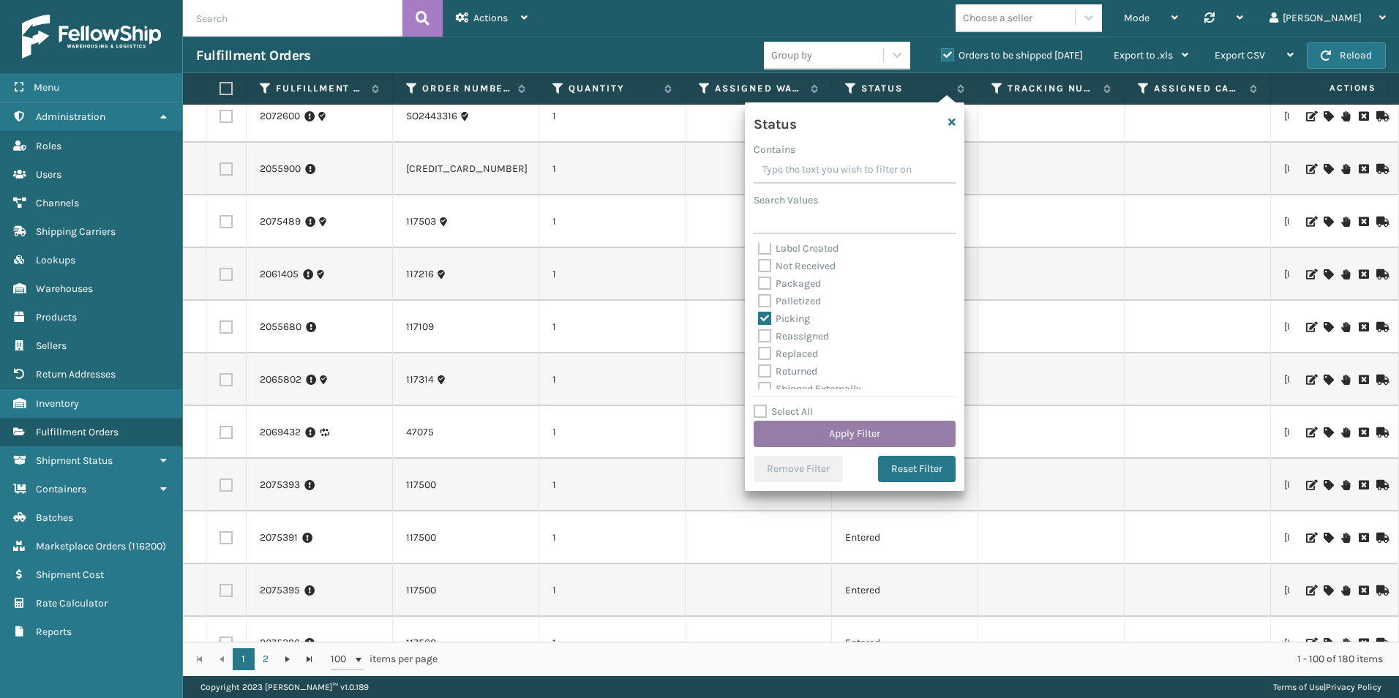
click at [835, 423] on button "Apply Filter" at bounding box center [855, 434] width 202 height 26
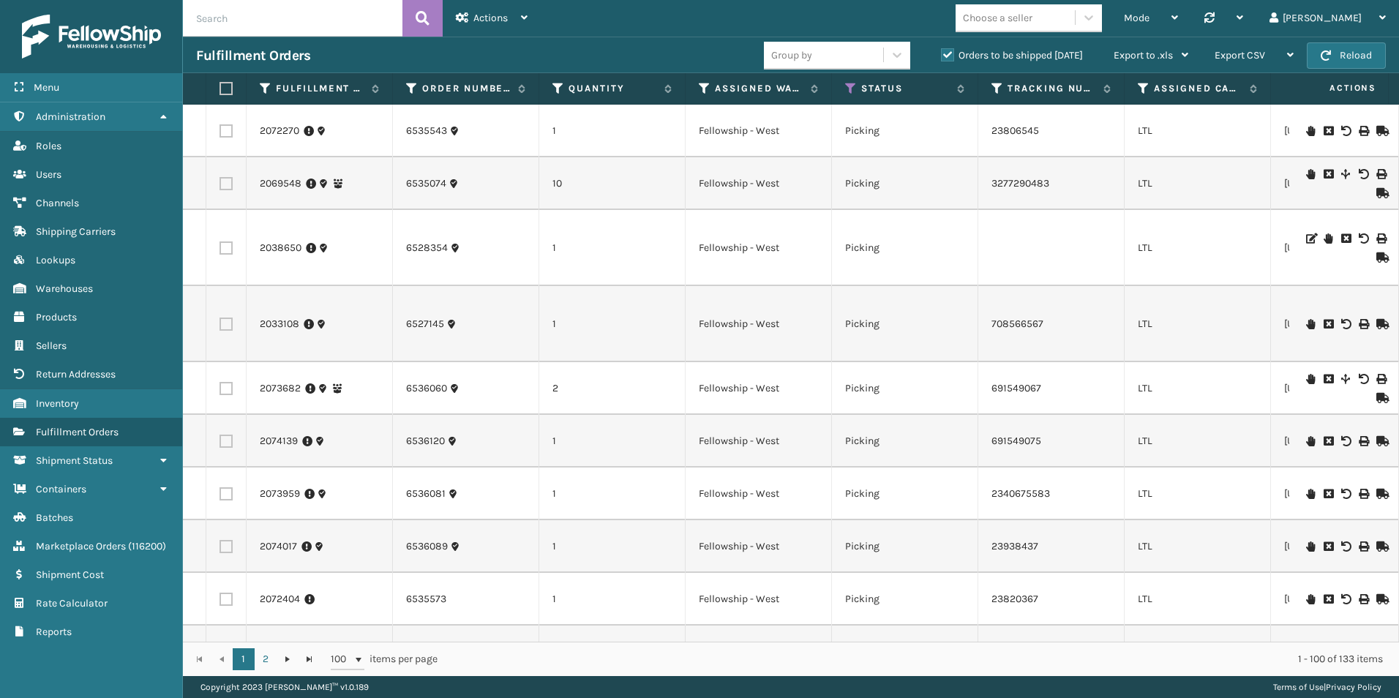
click at [227, 23] on input "text" at bounding box center [292, 18] width 219 height 37
paste input "2073475"
type input "2073475"
click at [421, 18] on icon at bounding box center [423, 18] width 14 height 22
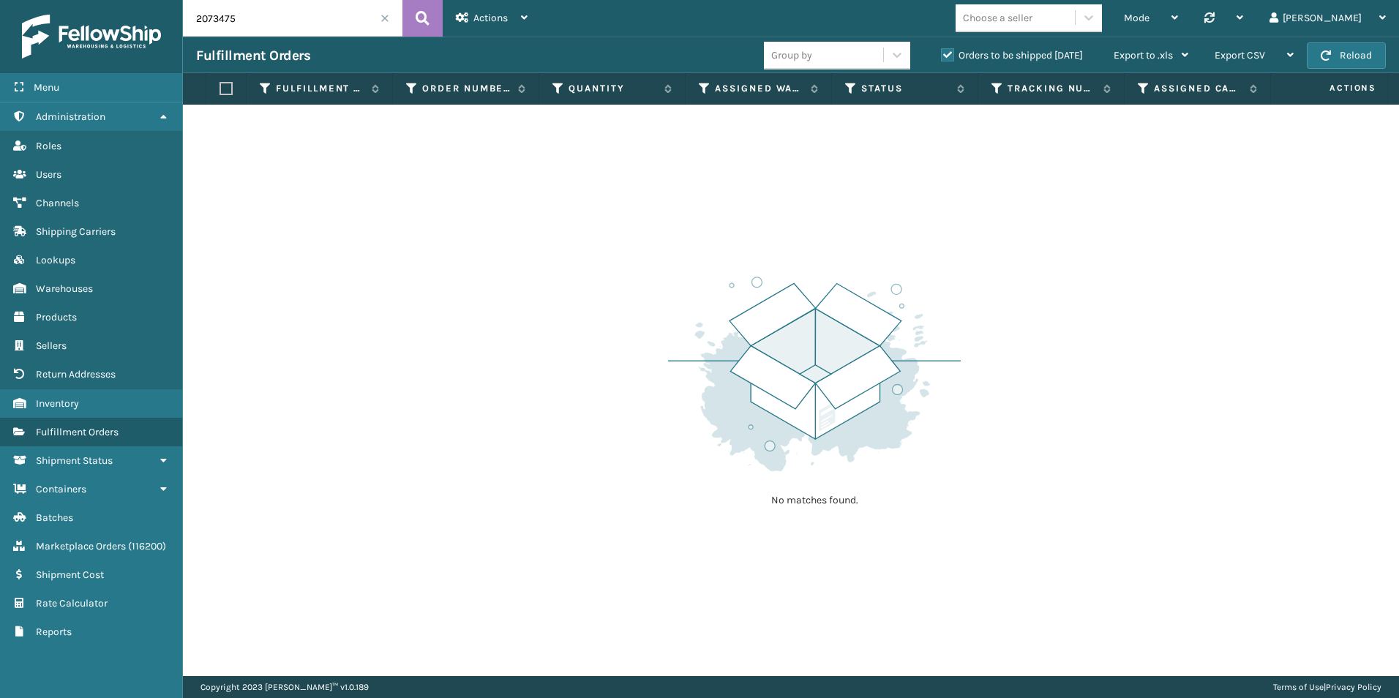
click at [944, 59] on label "Orders to be shipped [DATE]" at bounding box center [1012, 55] width 142 height 12
click at [942, 56] on input "Orders to be shipped [DATE]" at bounding box center [941, 52] width 1 height 10
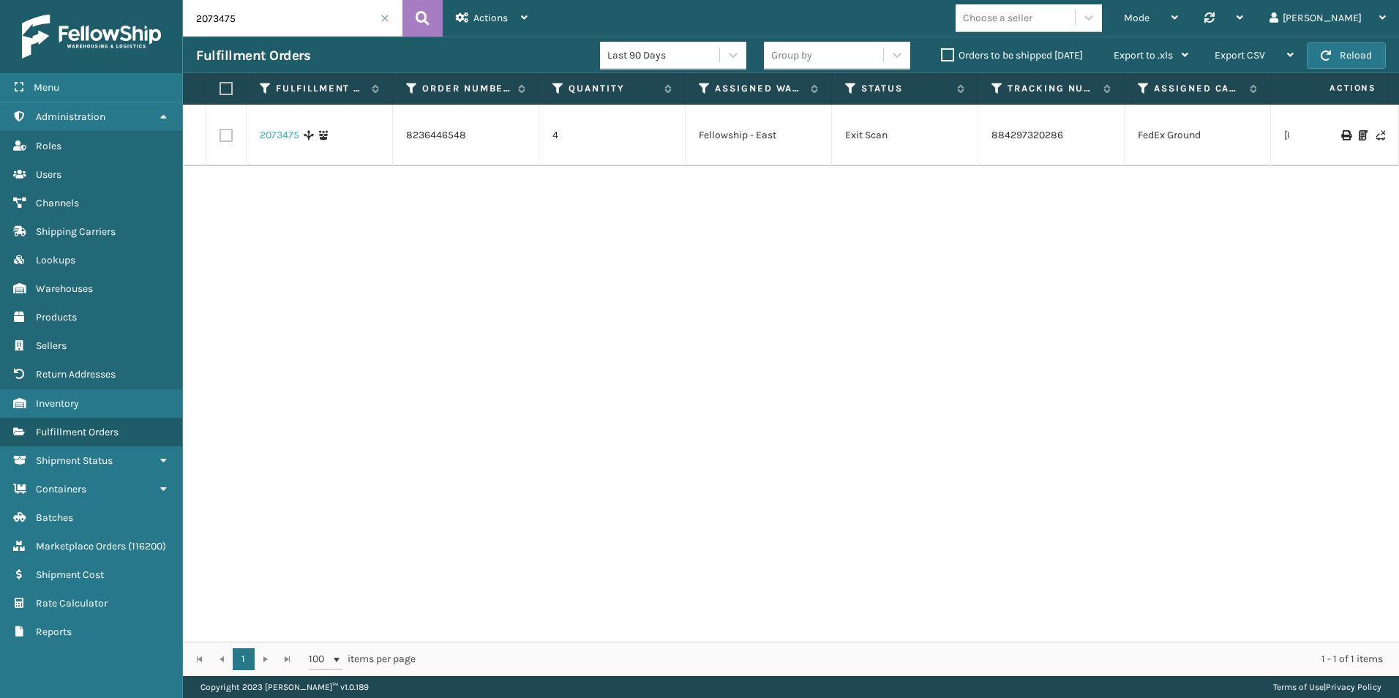
click at [277, 128] on link "2073475" at bounding box center [280, 135] width 40 height 15
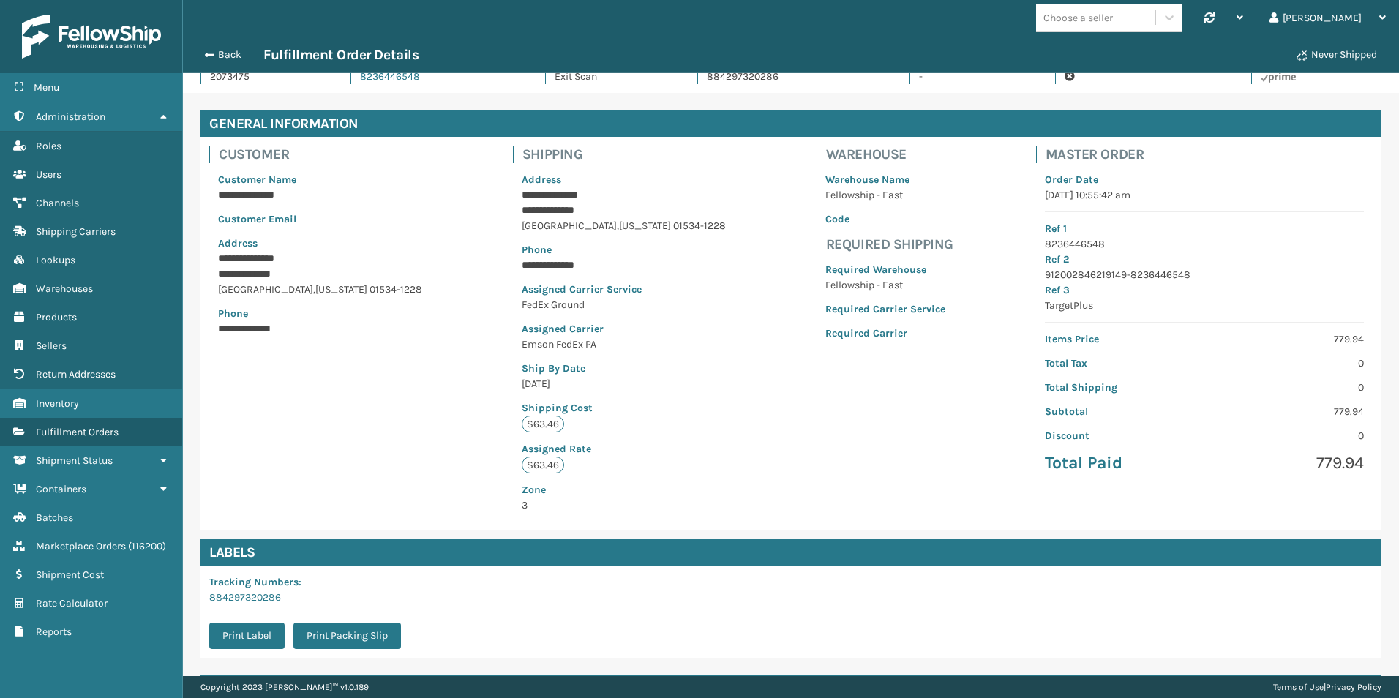
scroll to position [182, 0]
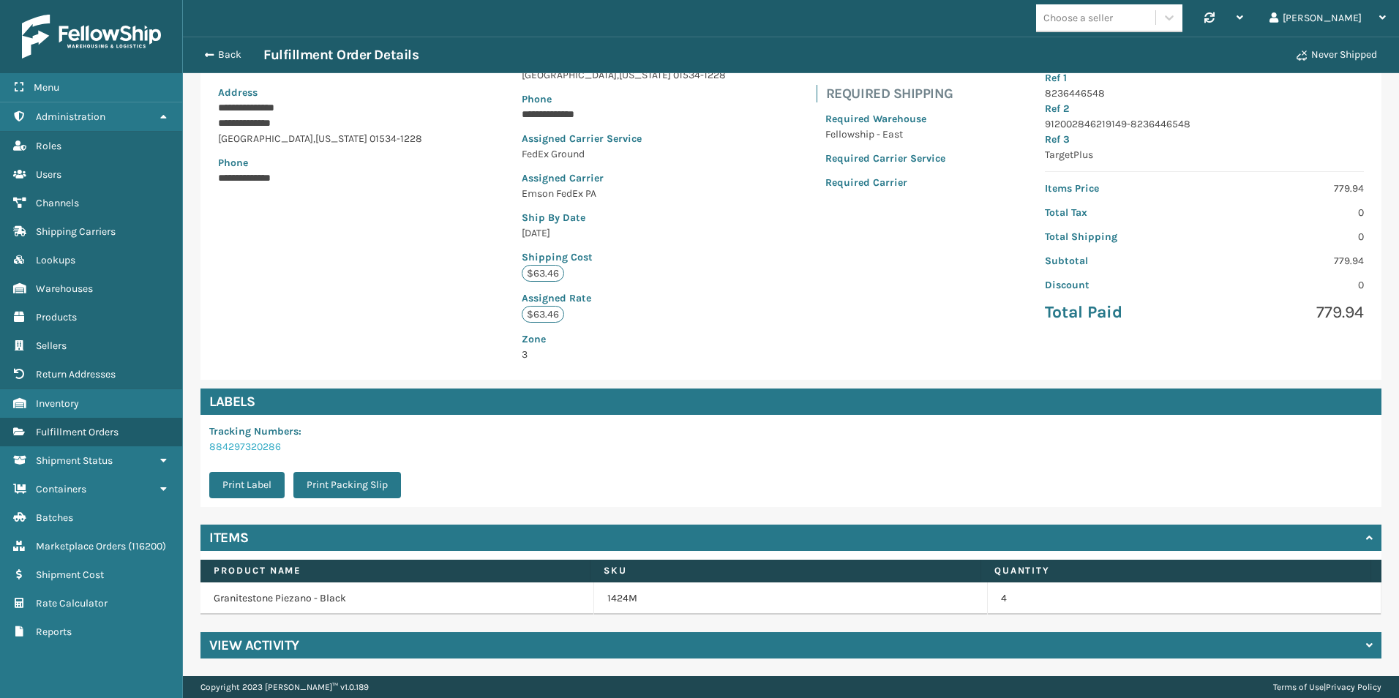
click at [244, 446] on link "884297320286" at bounding box center [245, 446] width 72 height 12
